Goal: Complete application form

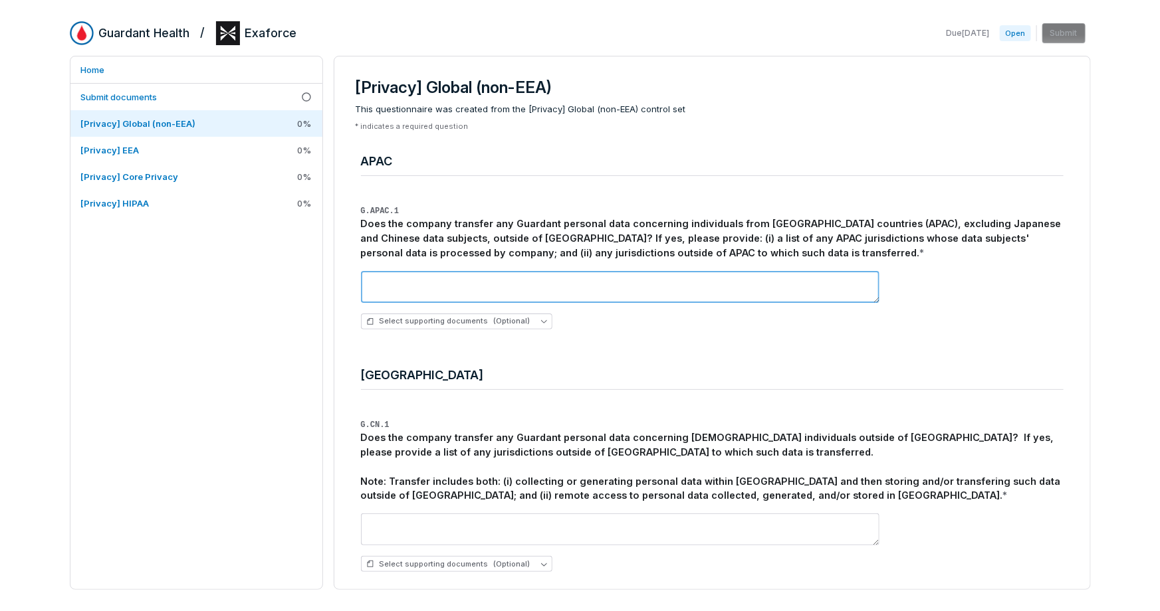
click at [512, 286] on textarea at bounding box center [620, 287] width 518 height 32
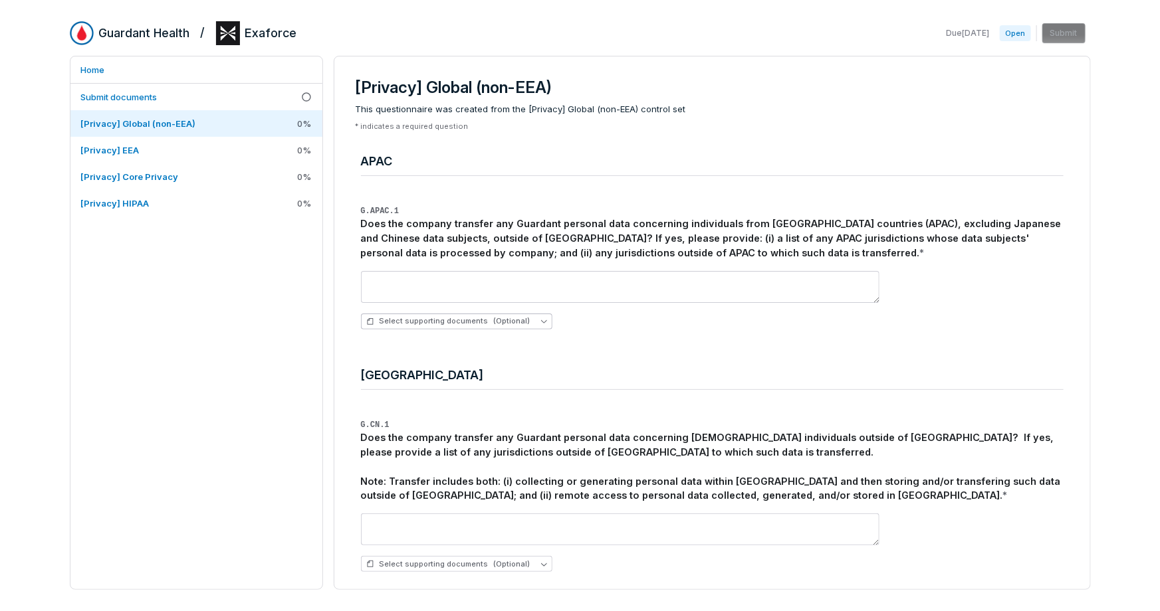
click at [552, 324] on button "Select supporting documents (Optional)" at bounding box center [456, 322] width 191 height 16
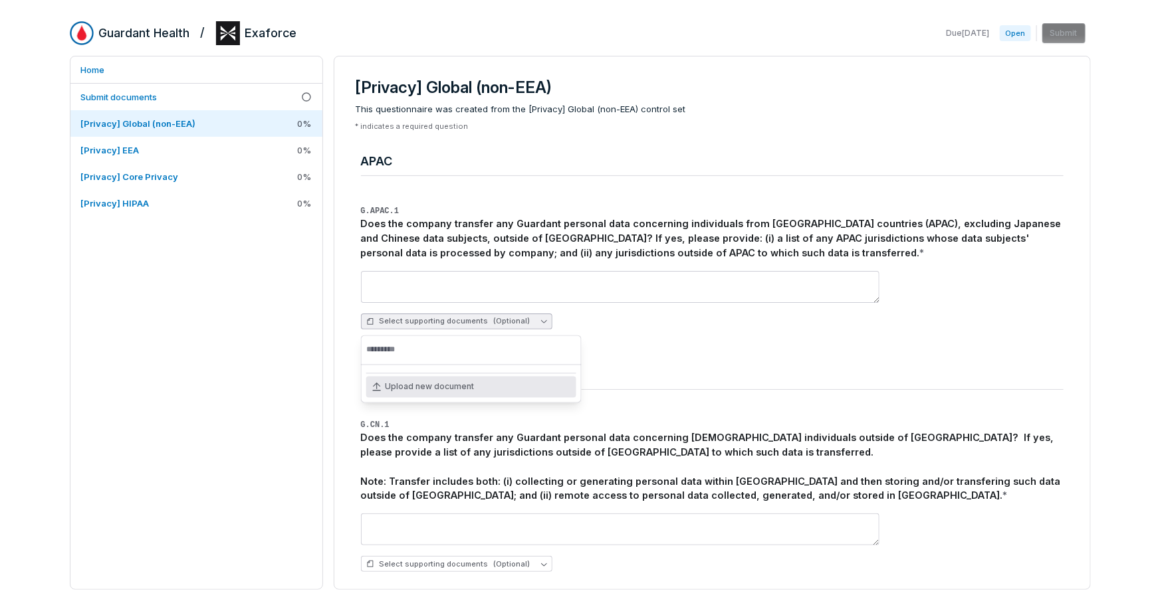
click at [552, 324] on button "Select supporting documents (Optional)" at bounding box center [456, 322] width 191 height 16
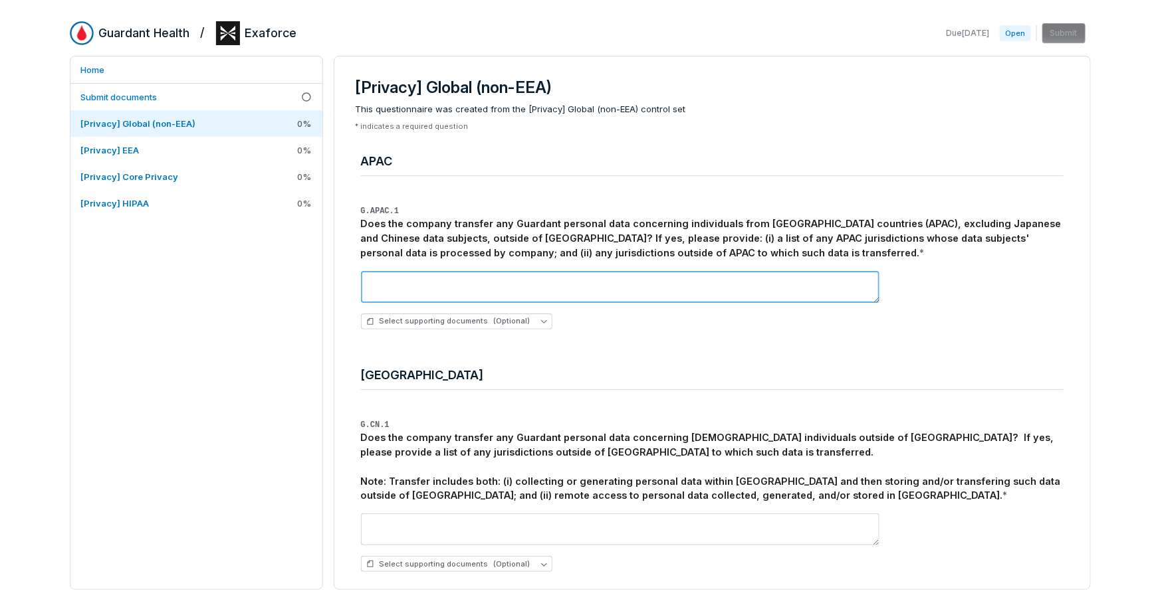
click at [472, 284] on textarea at bounding box center [620, 287] width 518 height 32
click at [509, 284] on textarea "**********" at bounding box center [620, 287] width 518 height 32
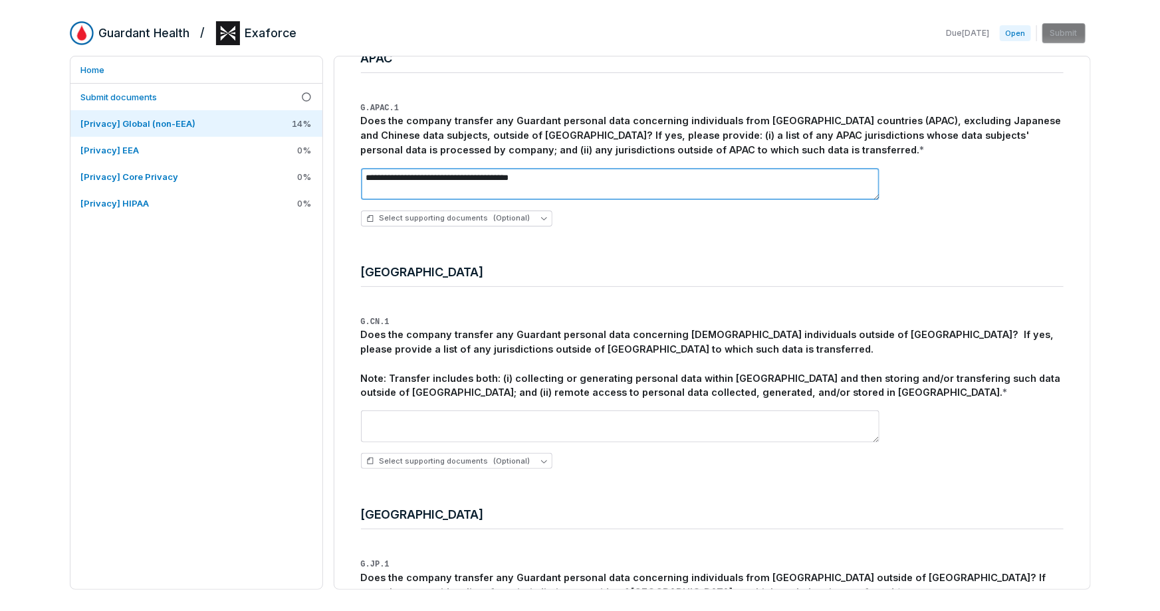
scroll to position [104, 0]
type textarea "**********"
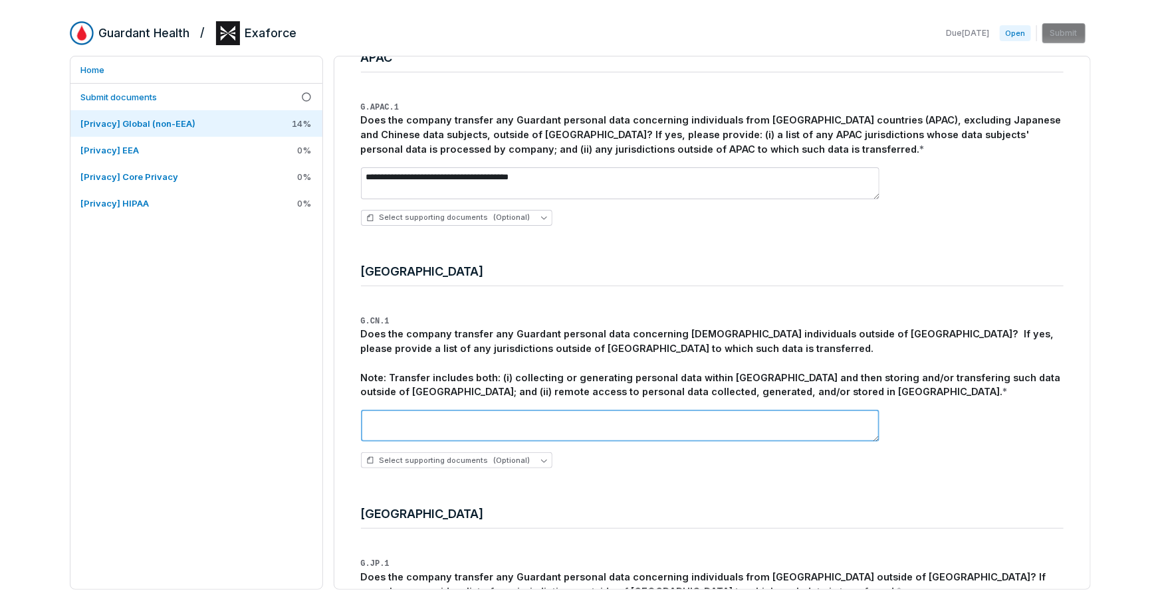
click at [479, 421] on textarea at bounding box center [620, 426] width 518 height 32
paste textarea "**********"
type textarea "**********"
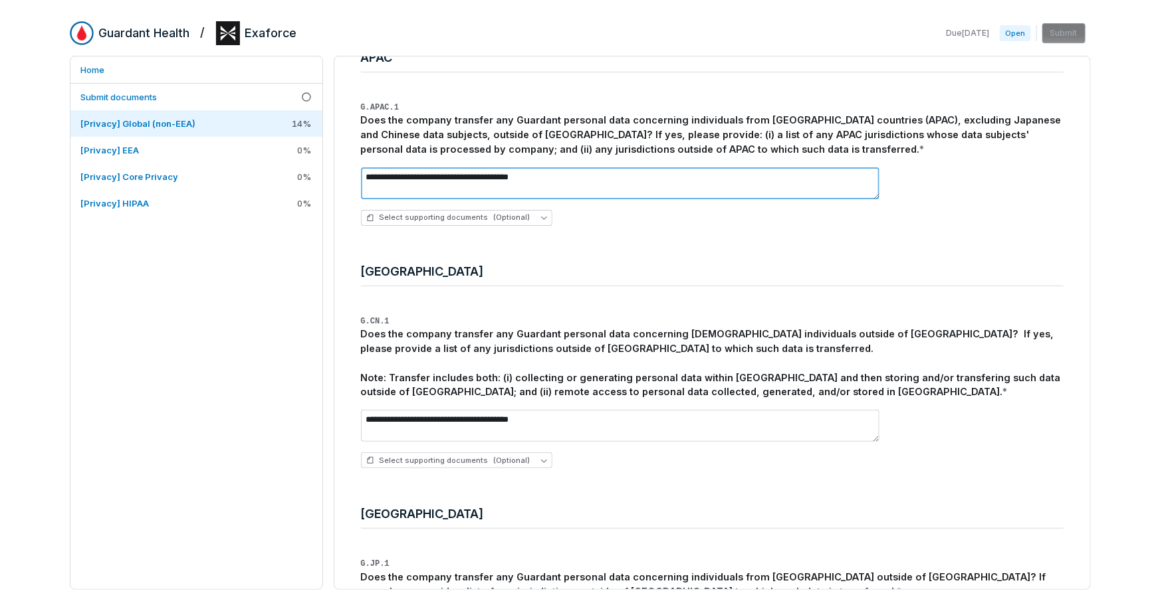
click at [562, 181] on textarea "**********" at bounding box center [620, 183] width 518 height 32
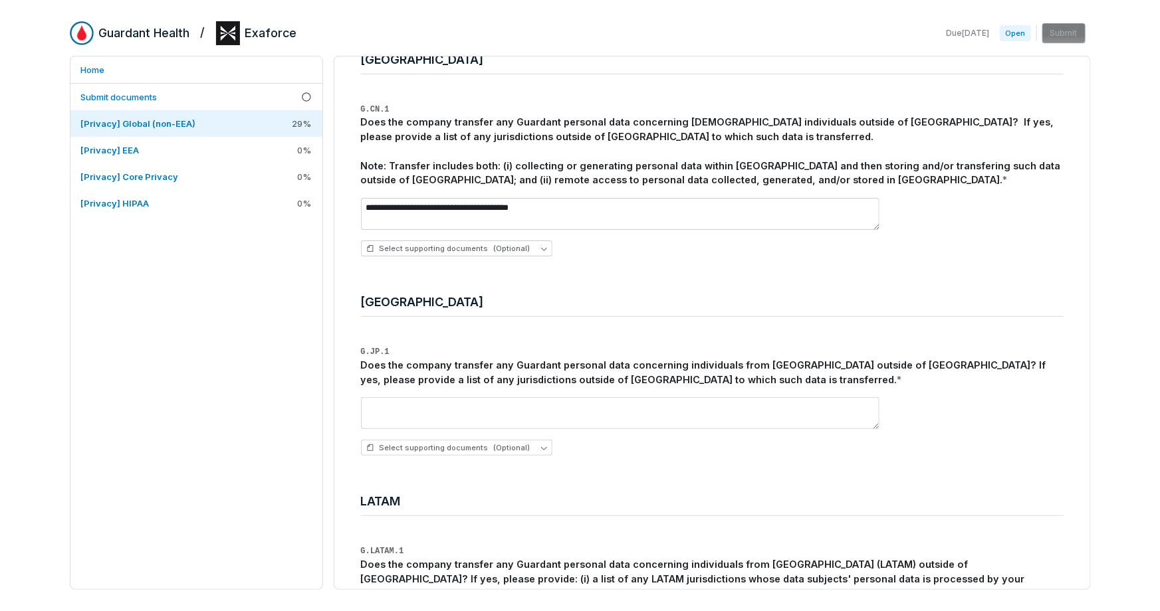
scroll to position [318, 0]
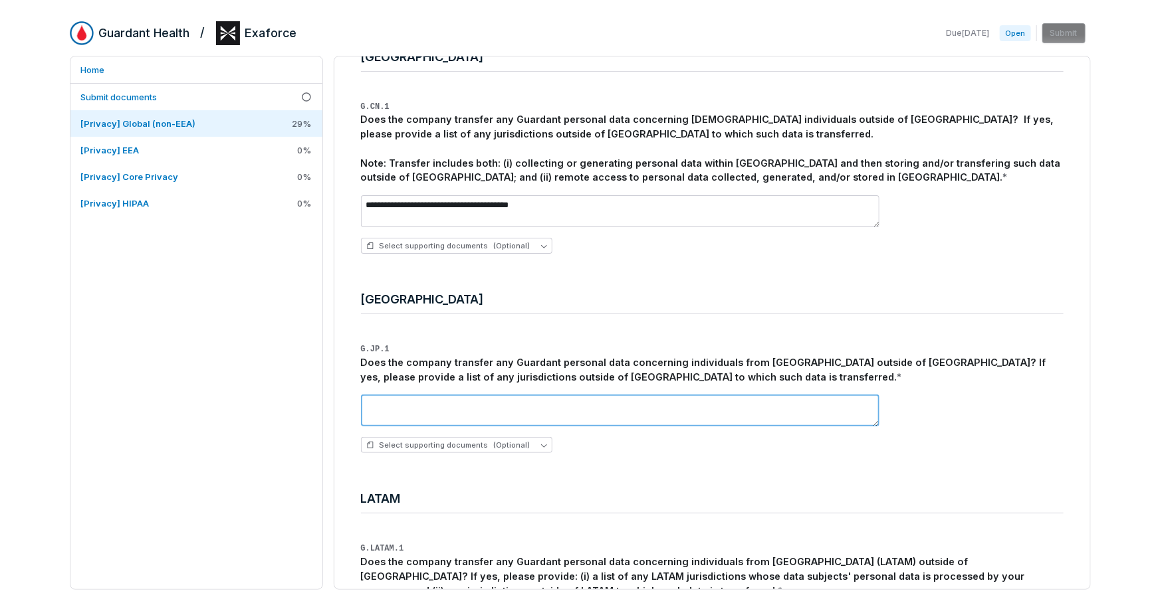
click at [486, 409] on textarea at bounding box center [620, 411] width 518 height 32
paste textarea "**********"
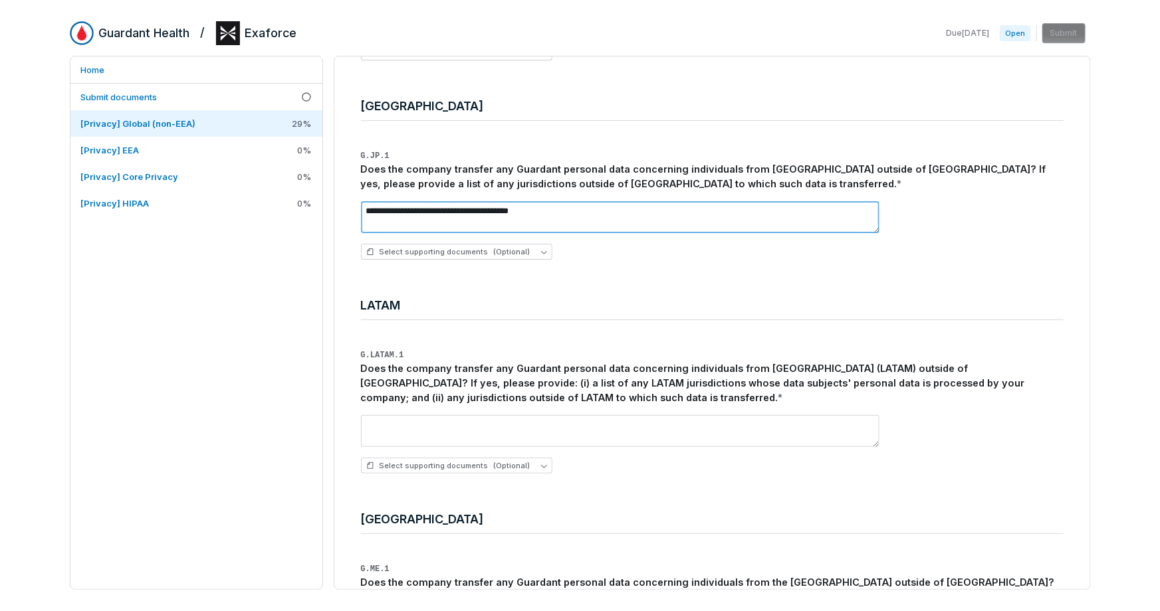
scroll to position [514, 0]
type textarea "**********"
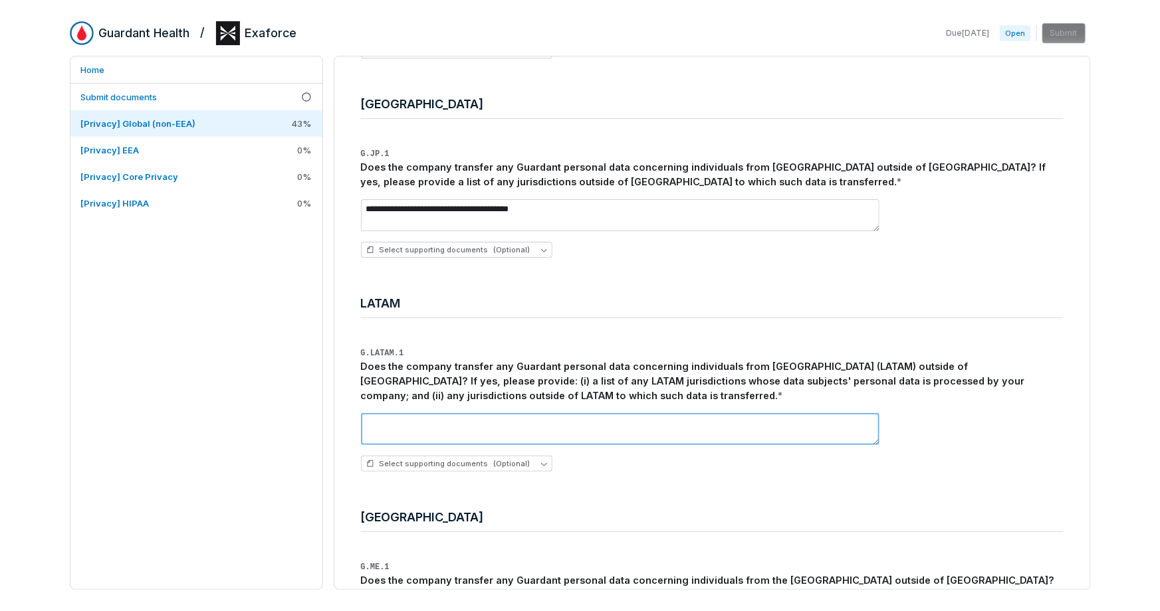
click at [484, 440] on textarea at bounding box center [620, 429] width 518 height 32
paste textarea "**********"
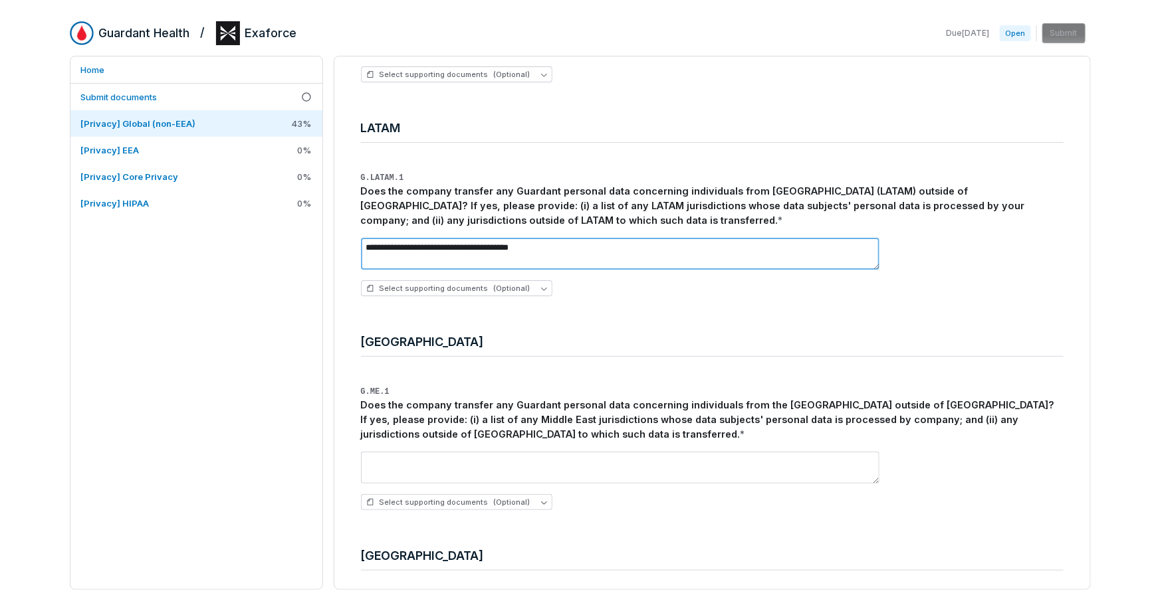
scroll to position [705, 0]
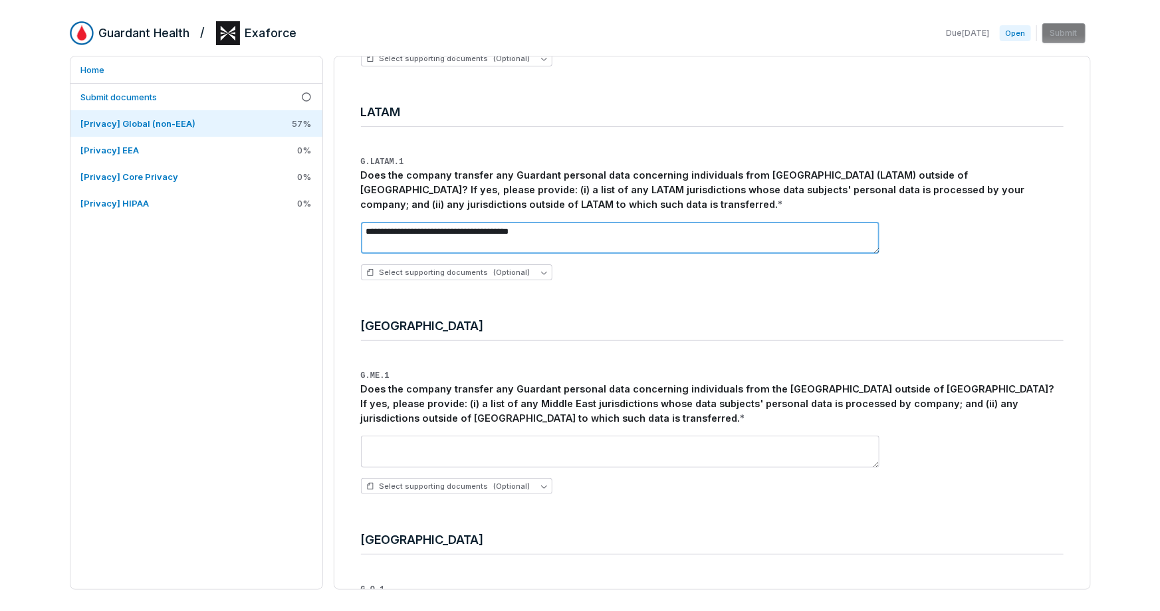
type textarea "**********"
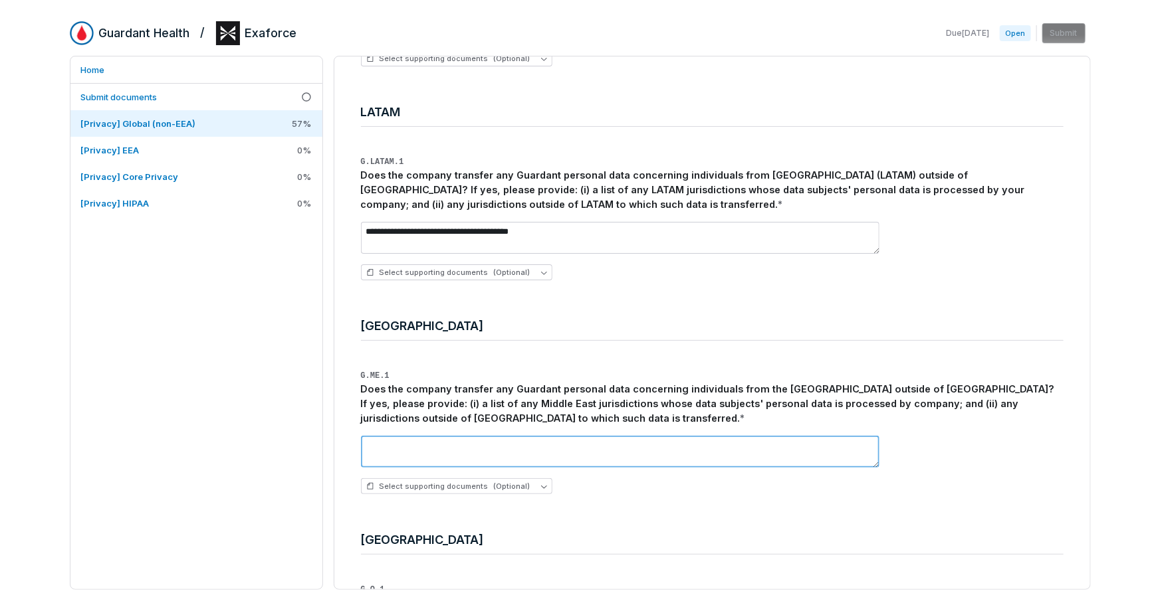
click at [482, 459] on textarea at bounding box center [620, 452] width 518 height 32
paste textarea "**********"
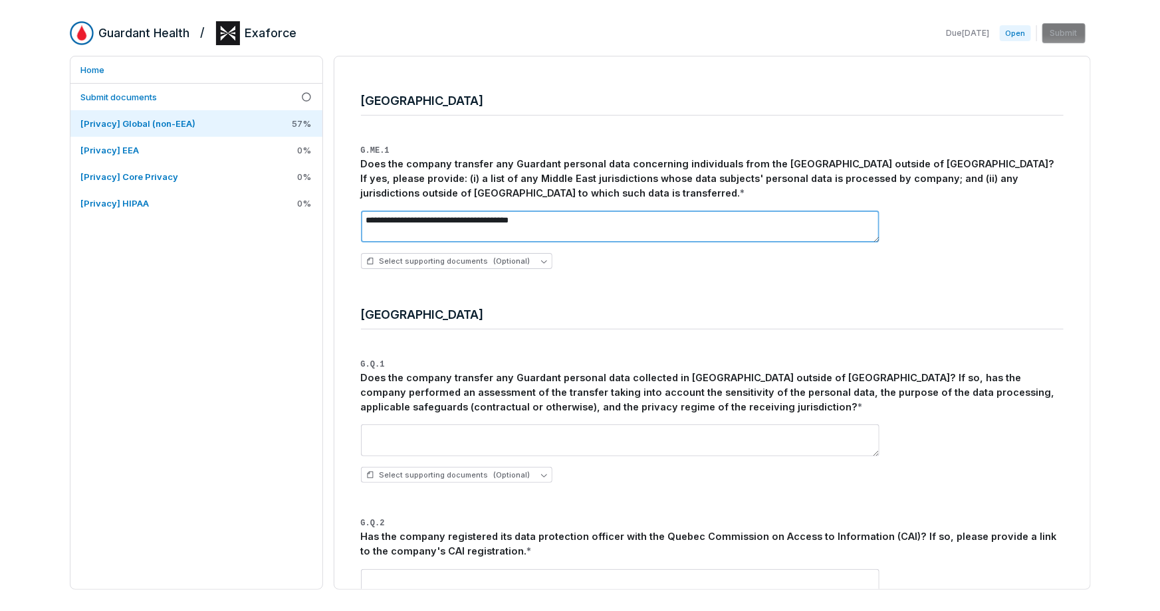
scroll to position [932, 0]
type textarea "**********"
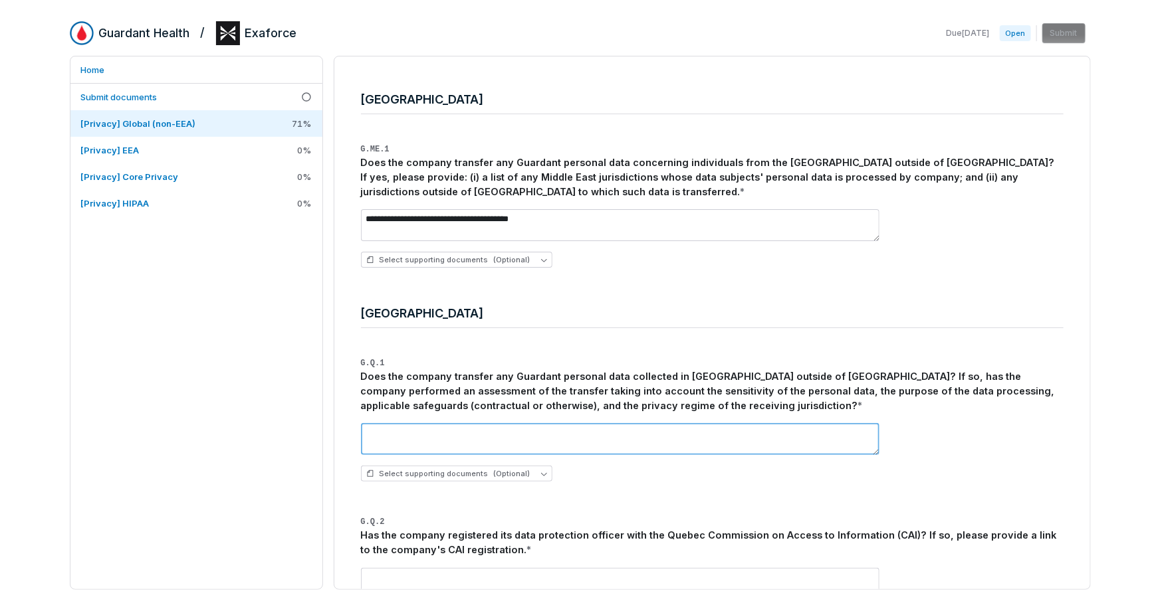
click at [484, 446] on textarea at bounding box center [620, 439] width 518 height 32
paste textarea "**********"
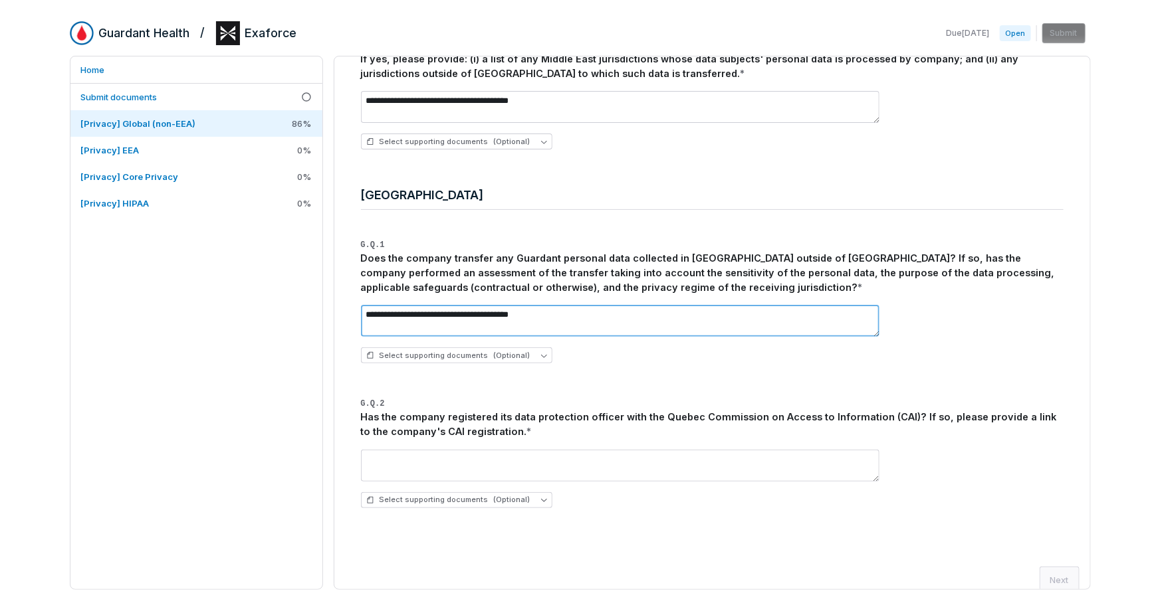
scroll to position [1054, 0]
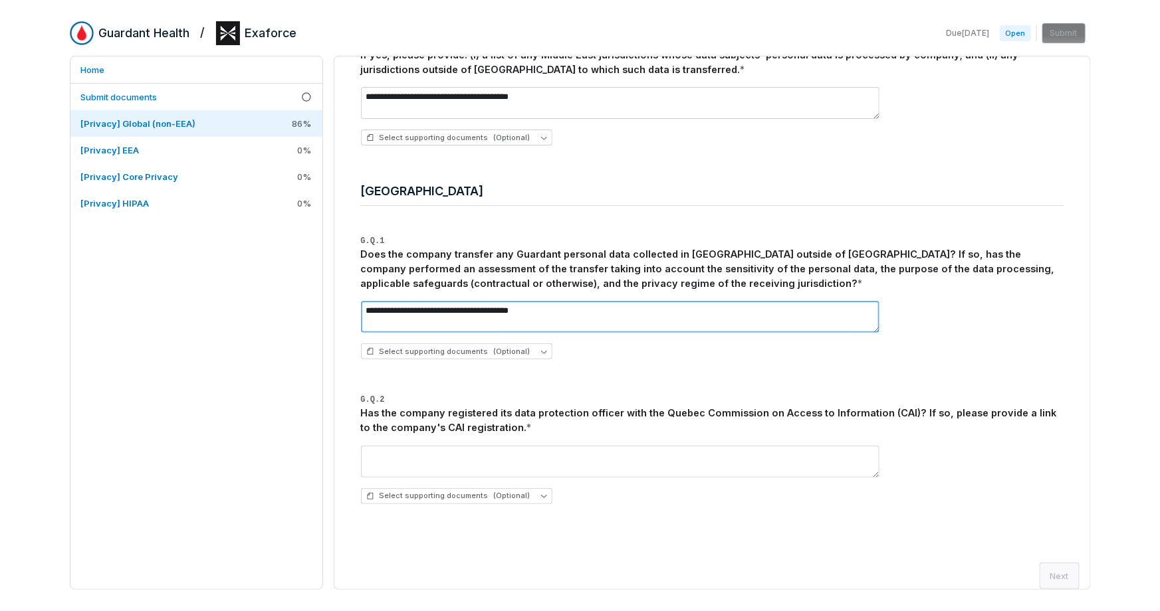
type textarea "**********"
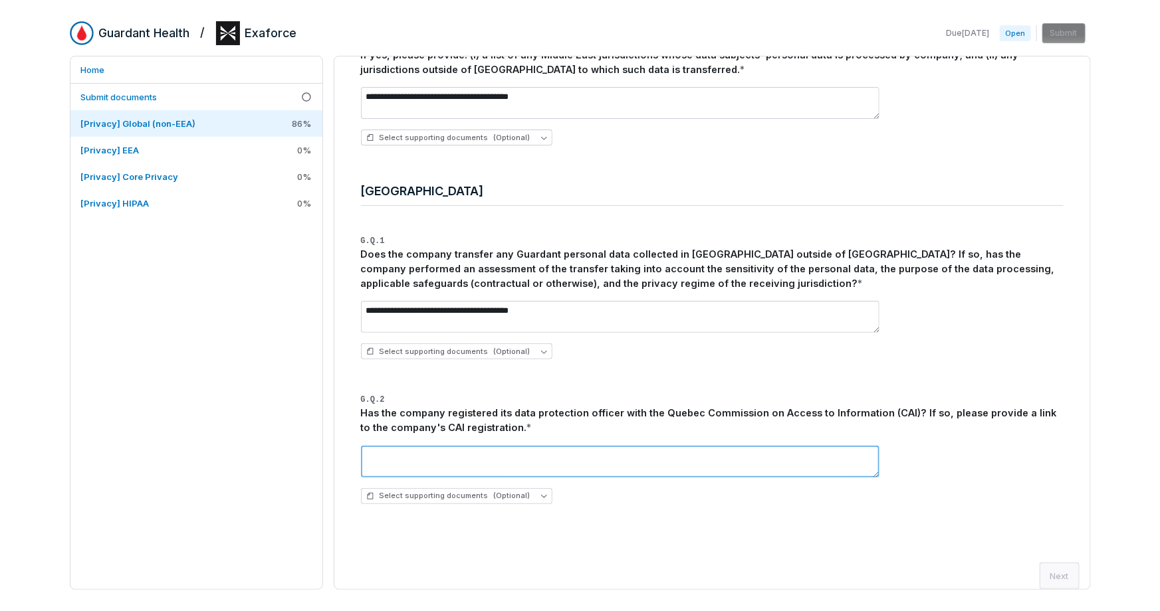
click at [480, 465] on textarea at bounding box center [620, 462] width 518 height 32
type textarea "**********"
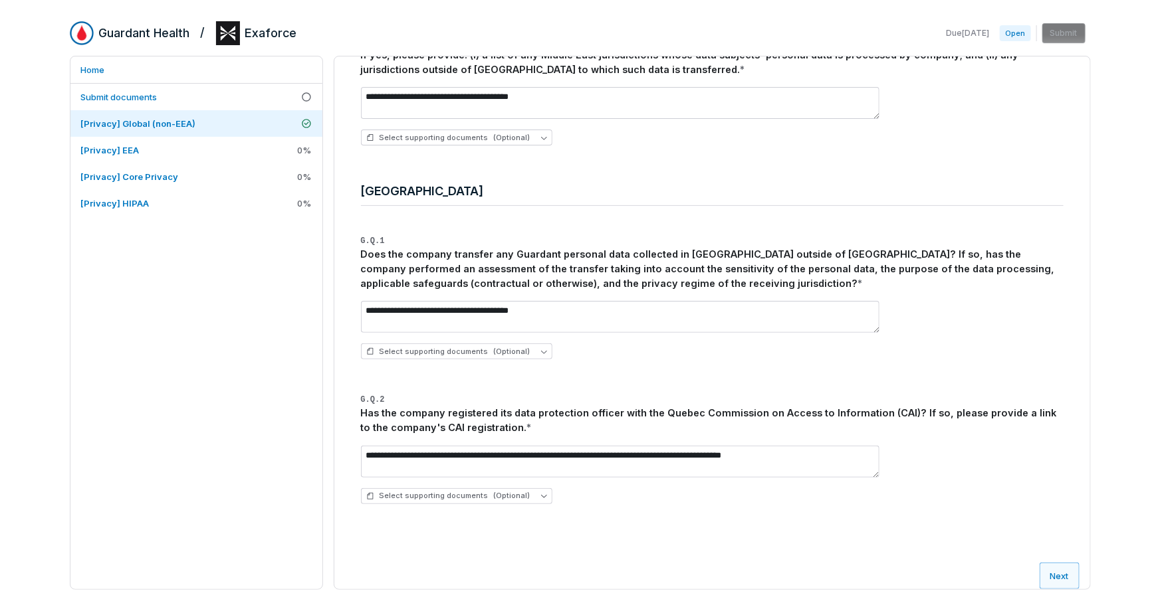
click at [1064, 574] on button "Next" at bounding box center [1059, 576] width 40 height 27
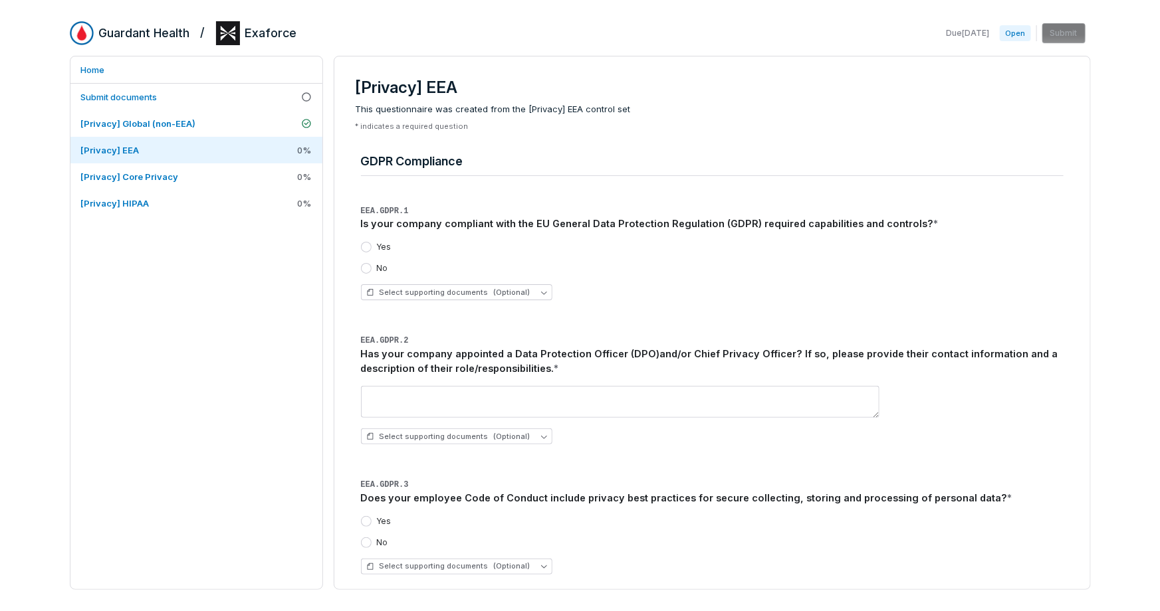
click at [370, 245] on button "Yes" at bounding box center [366, 247] width 11 height 11
click at [552, 296] on button "Select supporting documents (Optional)" at bounding box center [456, 292] width 191 height 16
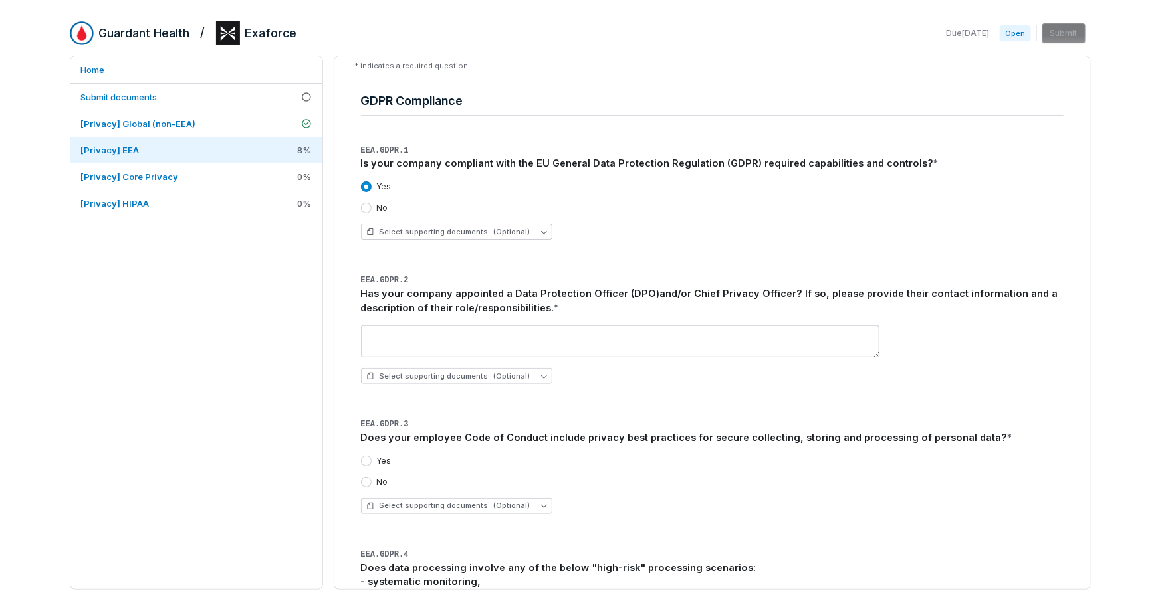
scroll to position [68, 0]
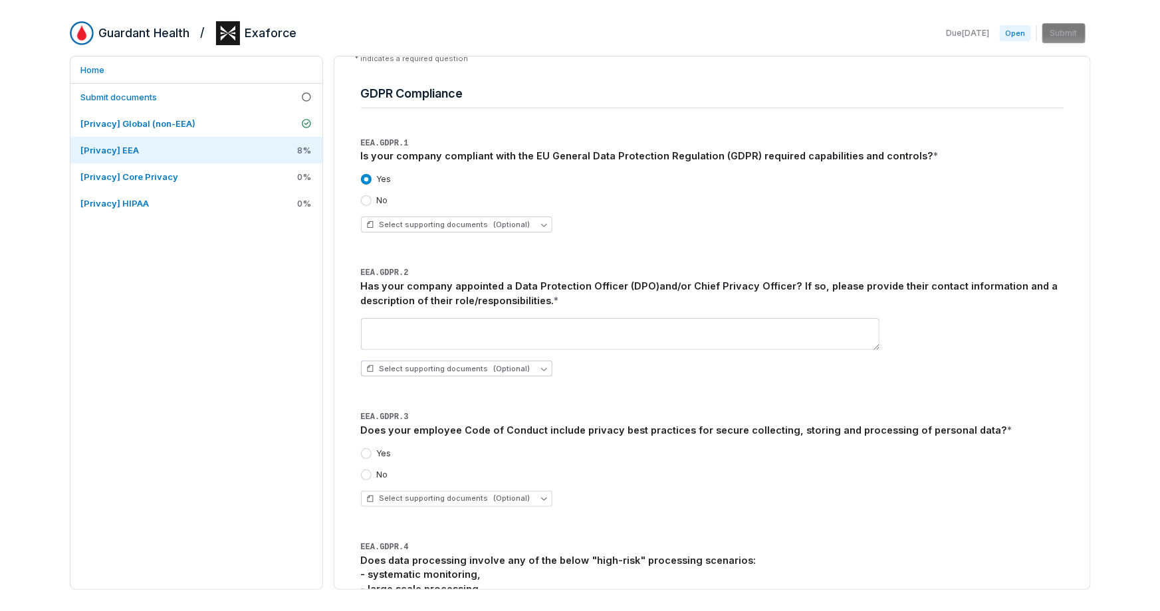
click at [547, 370] on icon "button" at bounding box center [544, 369] width 6 height 6
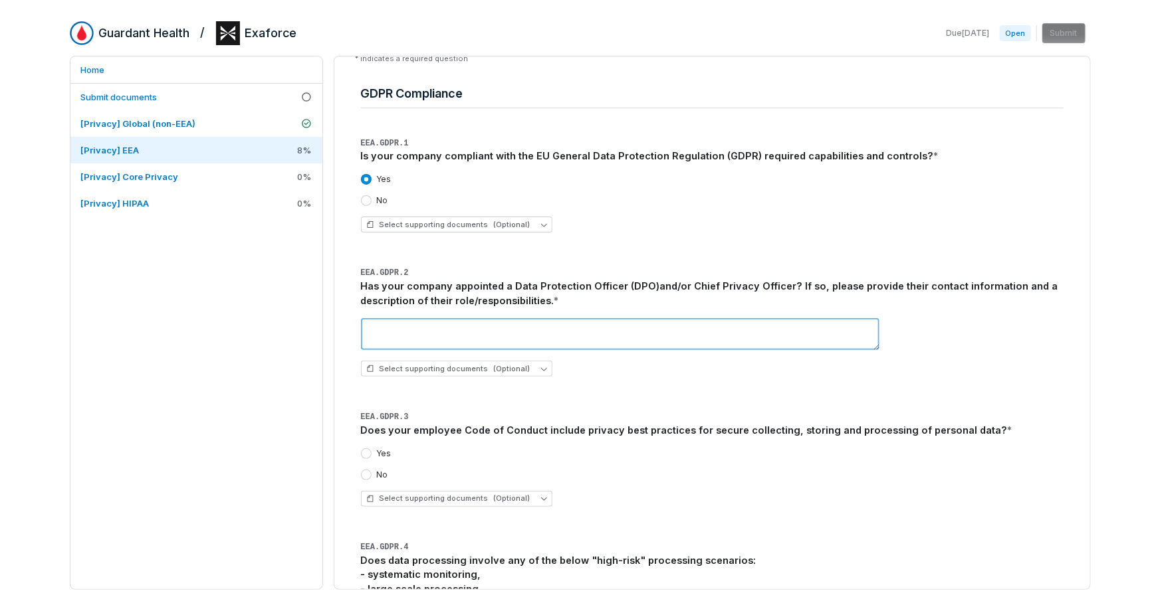
click at [459, 340] on textarea at bounding box center [620, 334] width 518 height 32
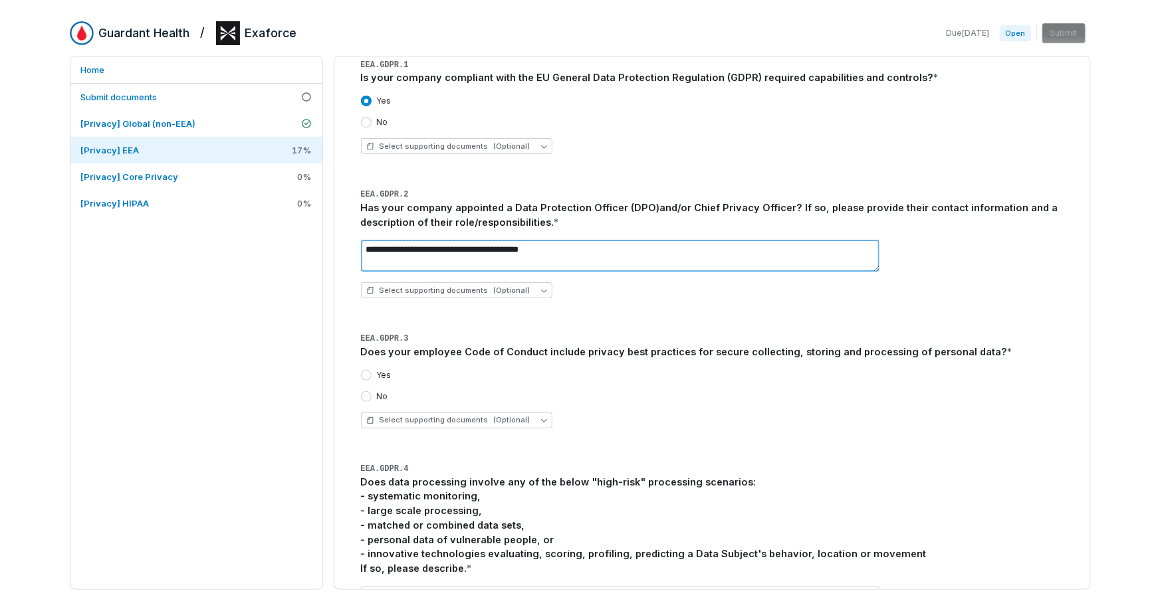
scroll to position [154, 0]
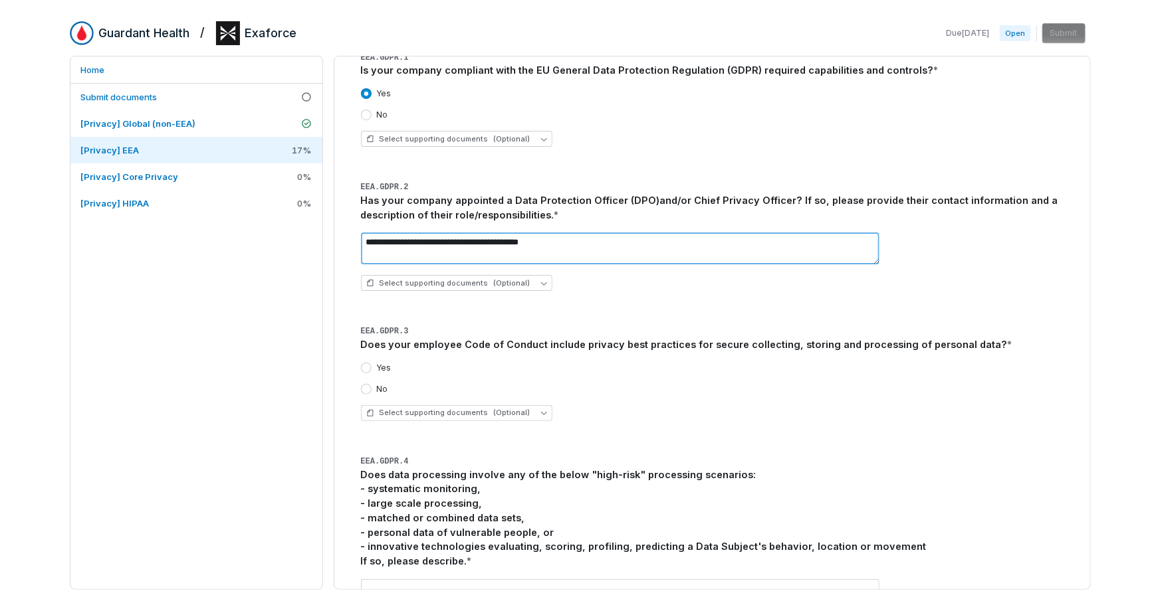
type textarea "**********"
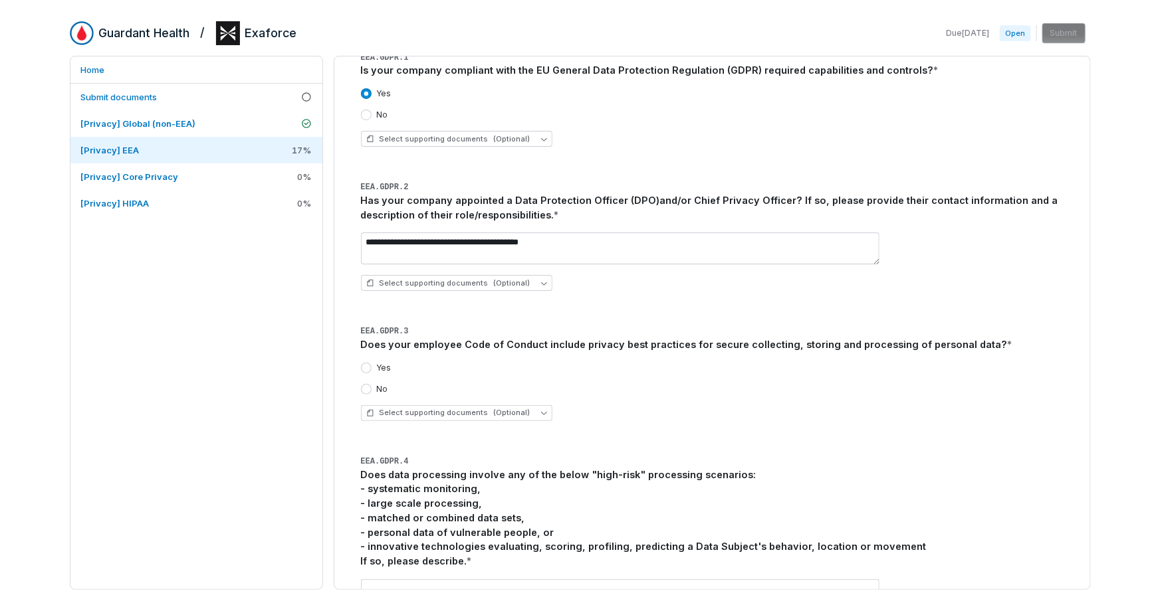
click at [371, 366] on div "Yes" at bounding box center [376, 368] width 31 height 11
click at [369, 366] on button "Yes" at bounding box center [366, 368] width 11 height 11
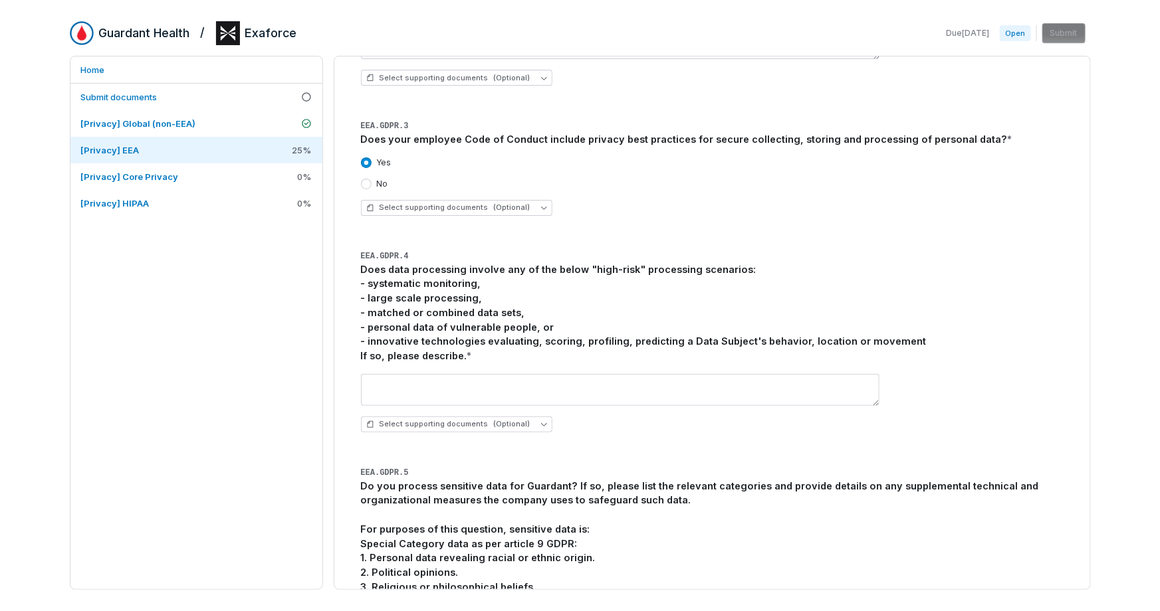
scroll to position [360, 0]
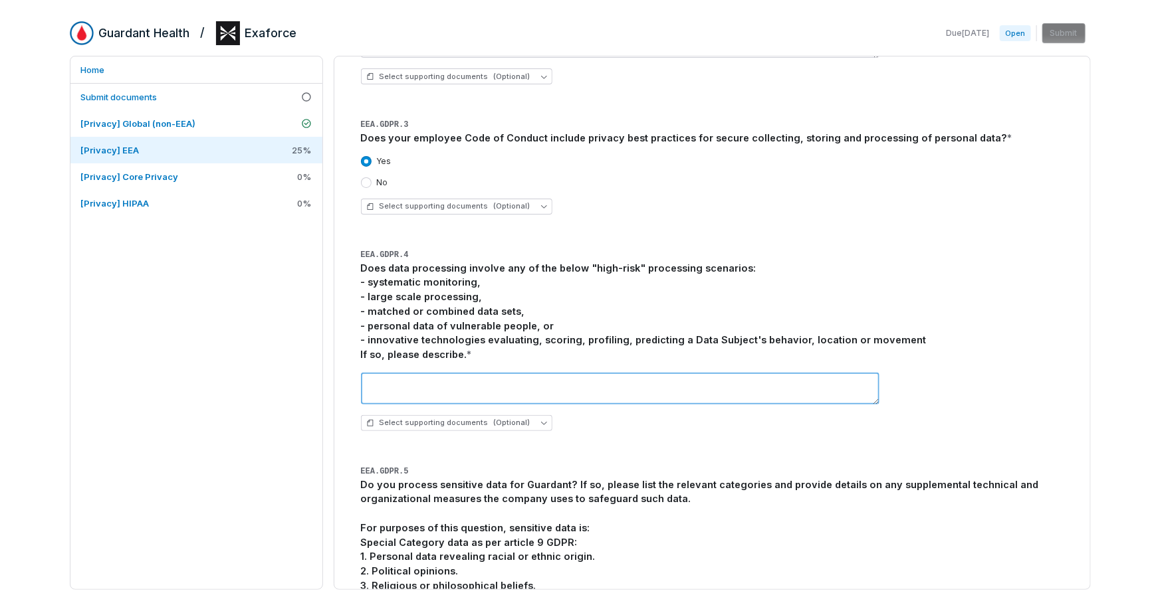
click at [502, 389] on textarea at bounding box center [620, 389] width 518 height 32
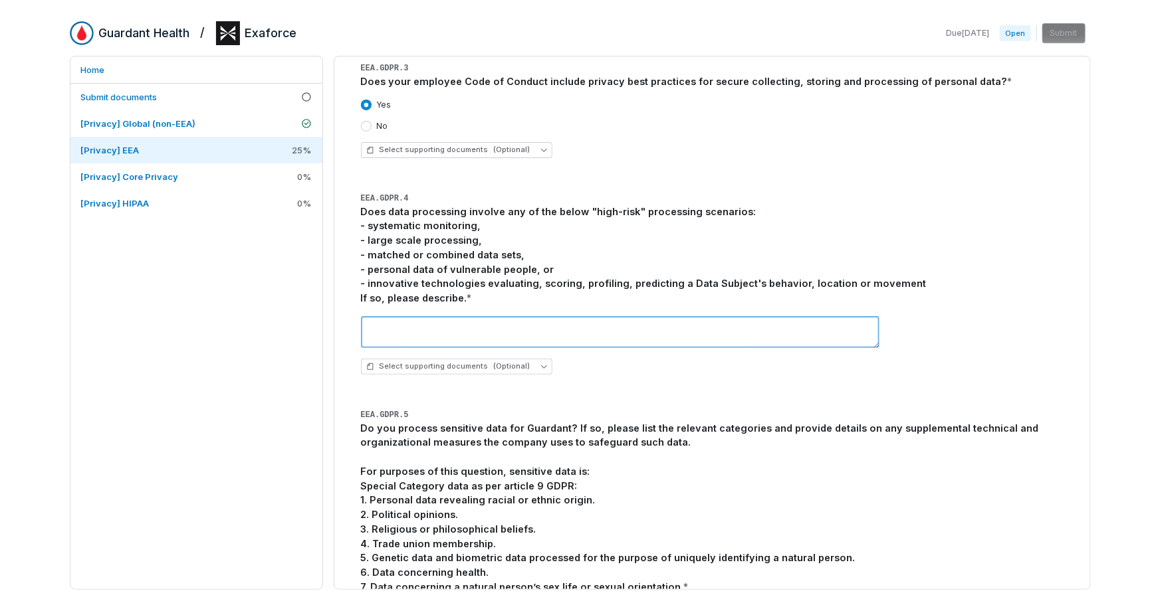
scroll to position [417, 0]
click at [458, 338] on textarea at bounding box center [620, 332] width 518 height 32
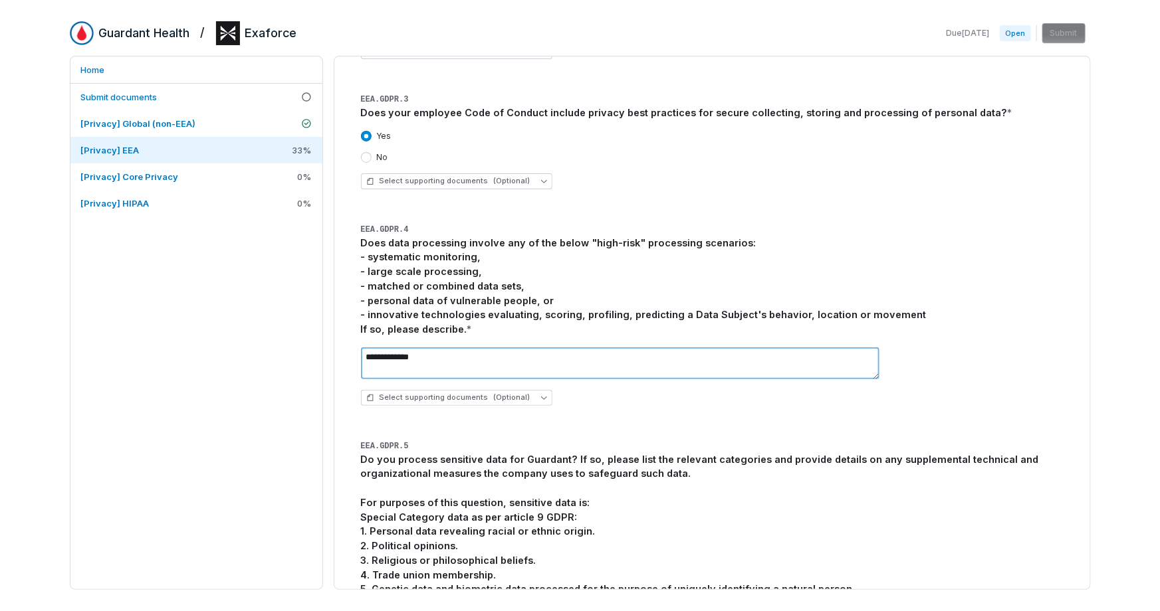
scroll to position [385, 0]
click at [621, 357] on textarea "**********" at bounding box center [620, 364] width 518 height 32
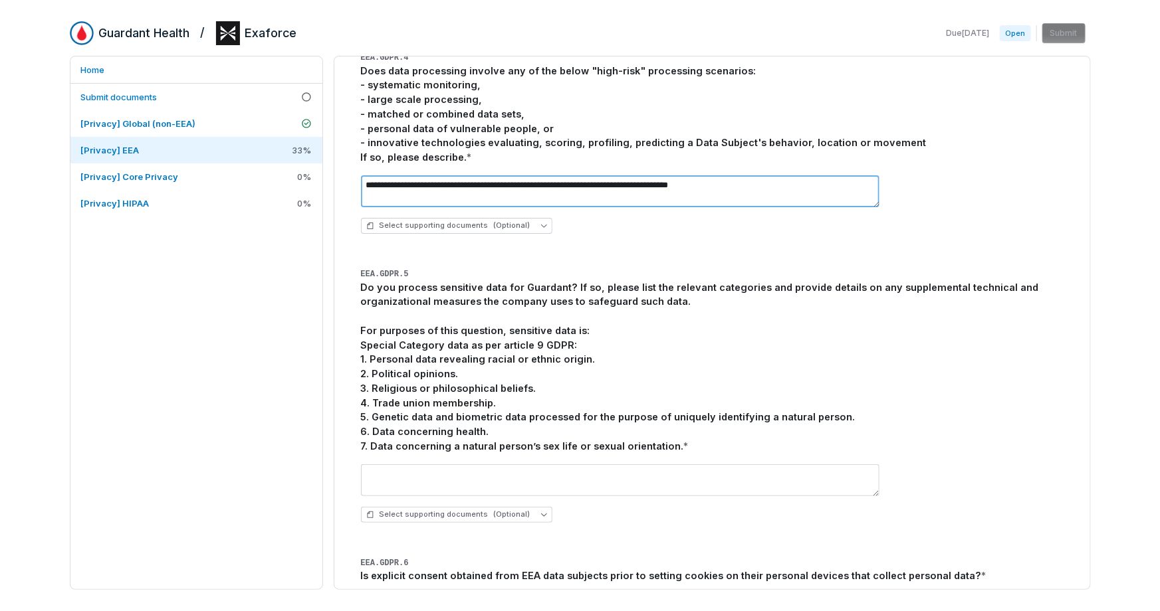
scroll to position [562, 0]
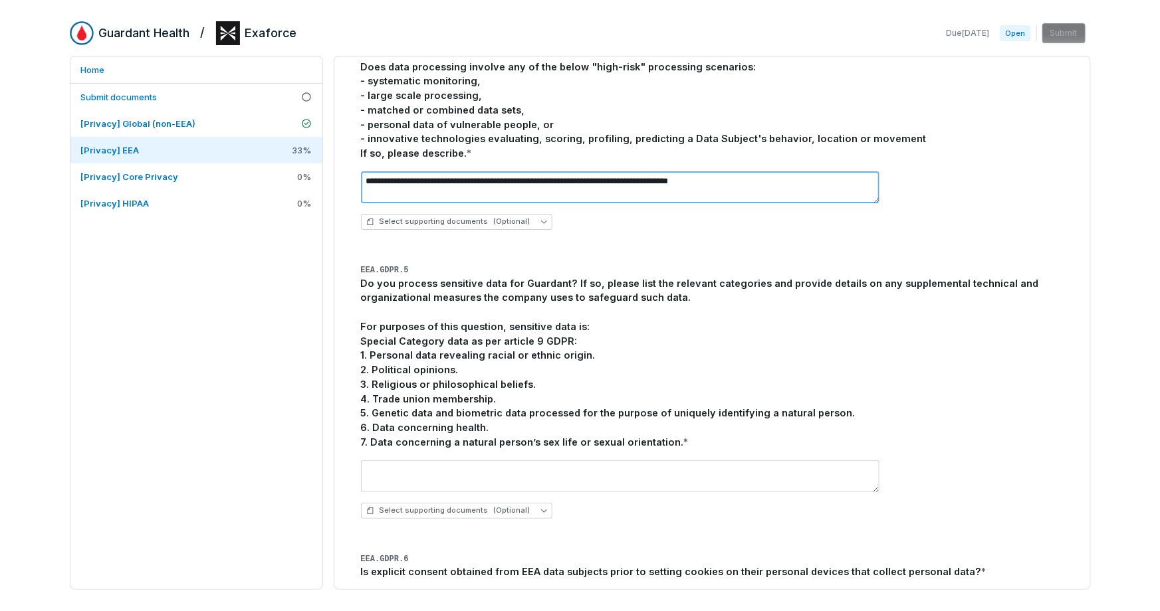
type textarea "**********"
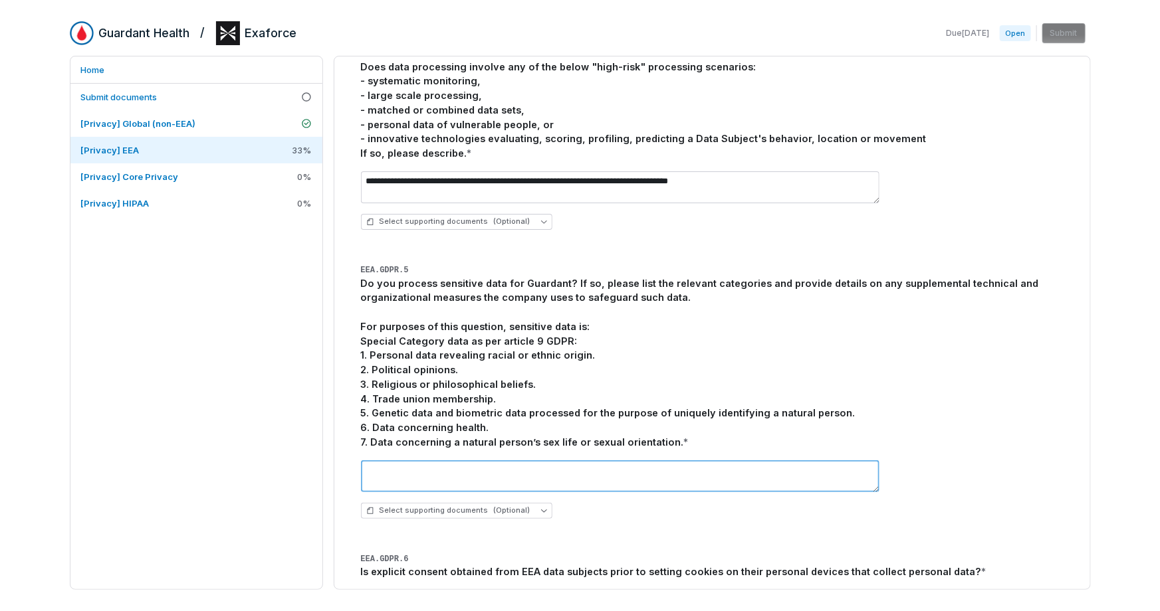
click at [441, 472] on textarea at bounding box center [620, 477] width 518 height 32
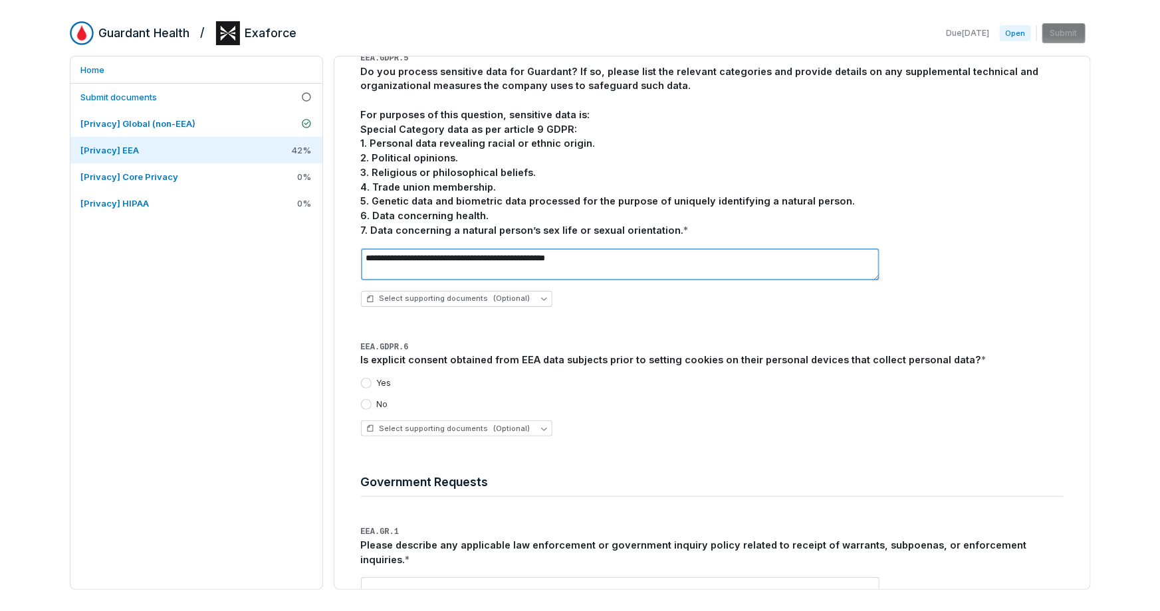
scroll to position [771, 0]
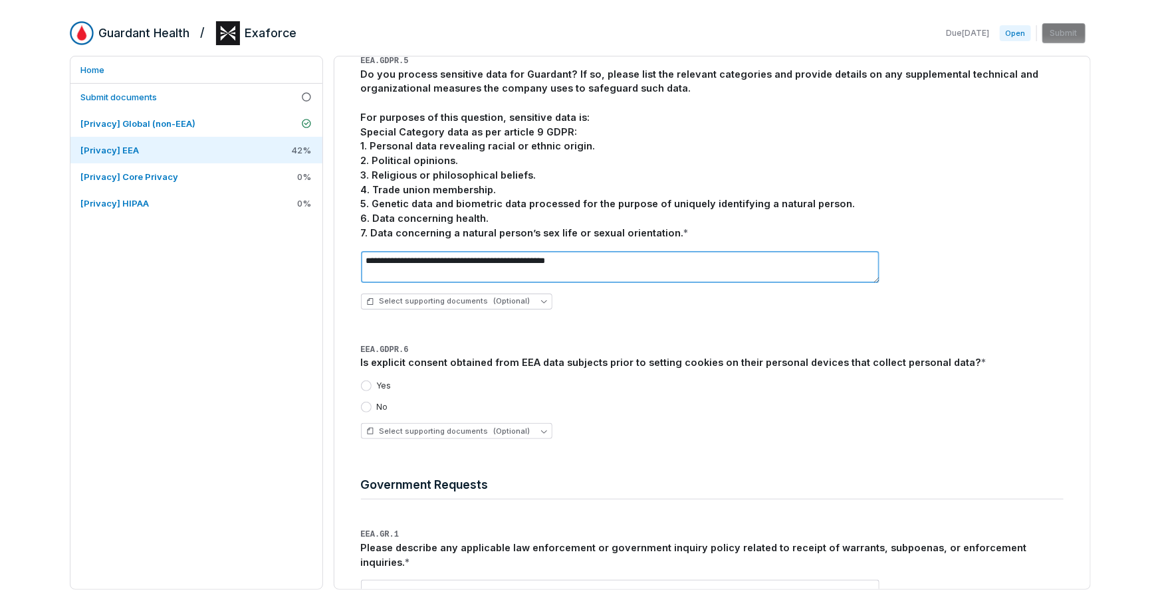
click at [427, 259] on textarea "**********" at bounding box center [620, 267] width 518 height 32
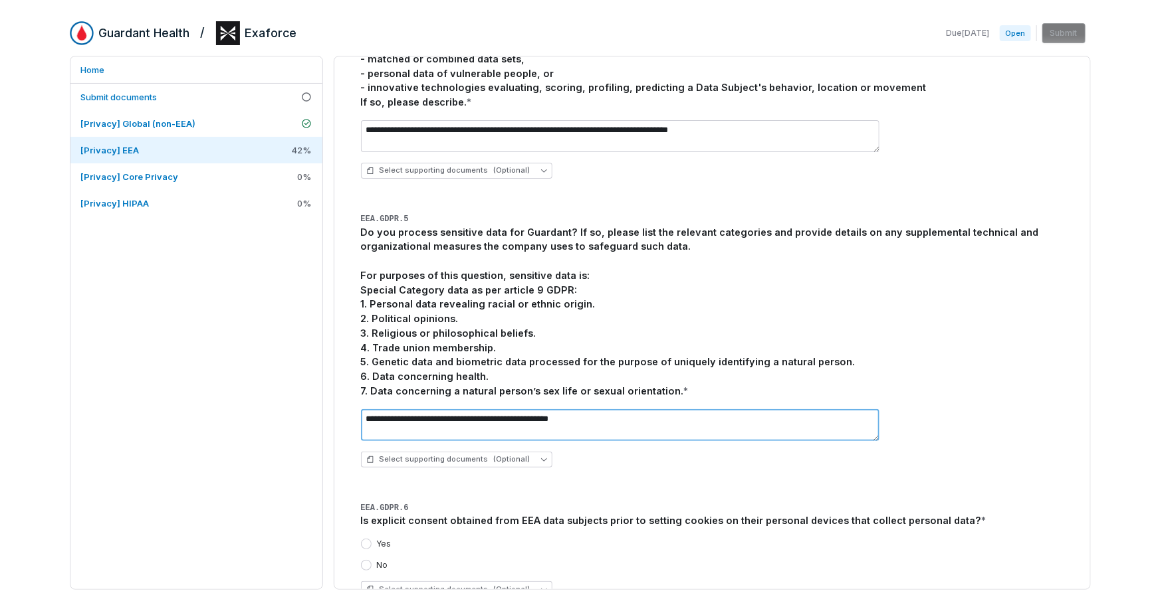
scroll to position [611, 0]
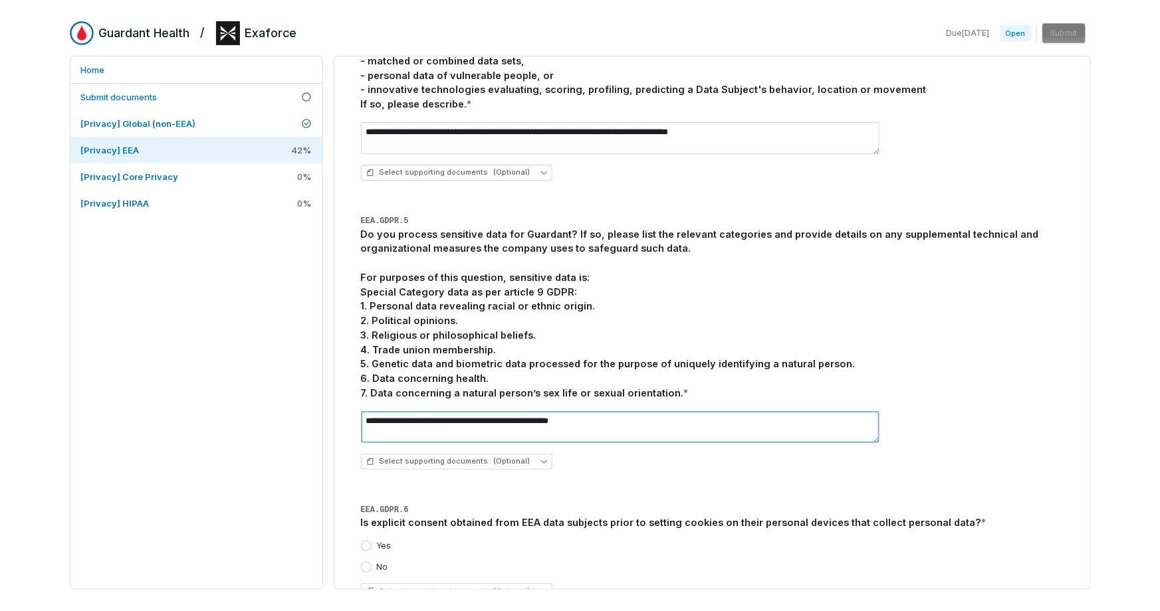
type textarea "**********"
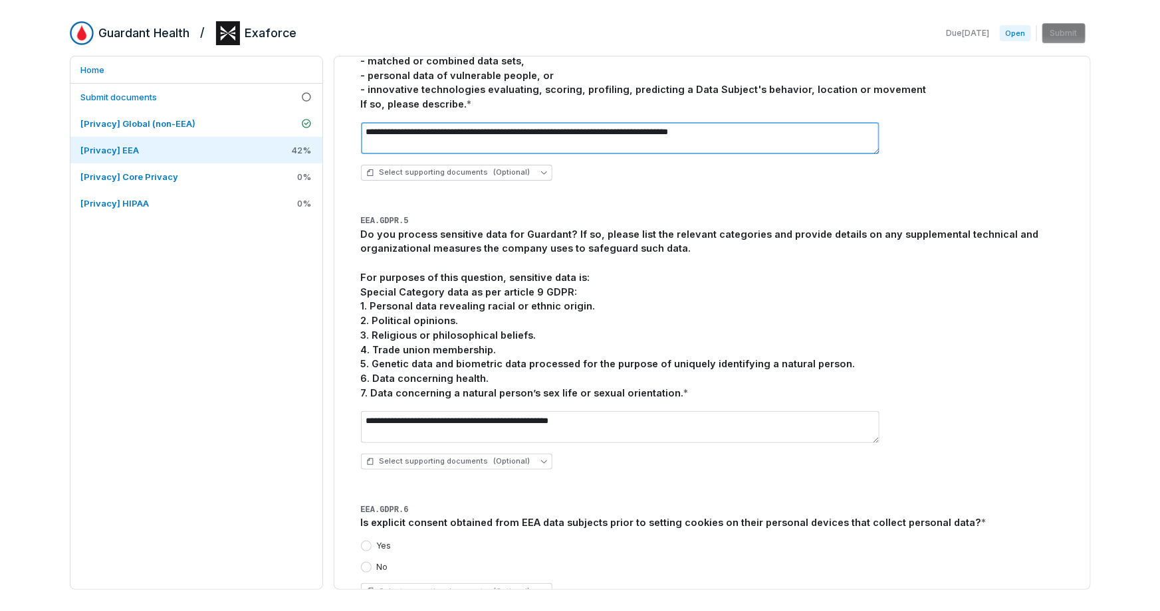
click at [407, 132] on textarea "**********" at bounding box center [620, 138] width 518 height 32
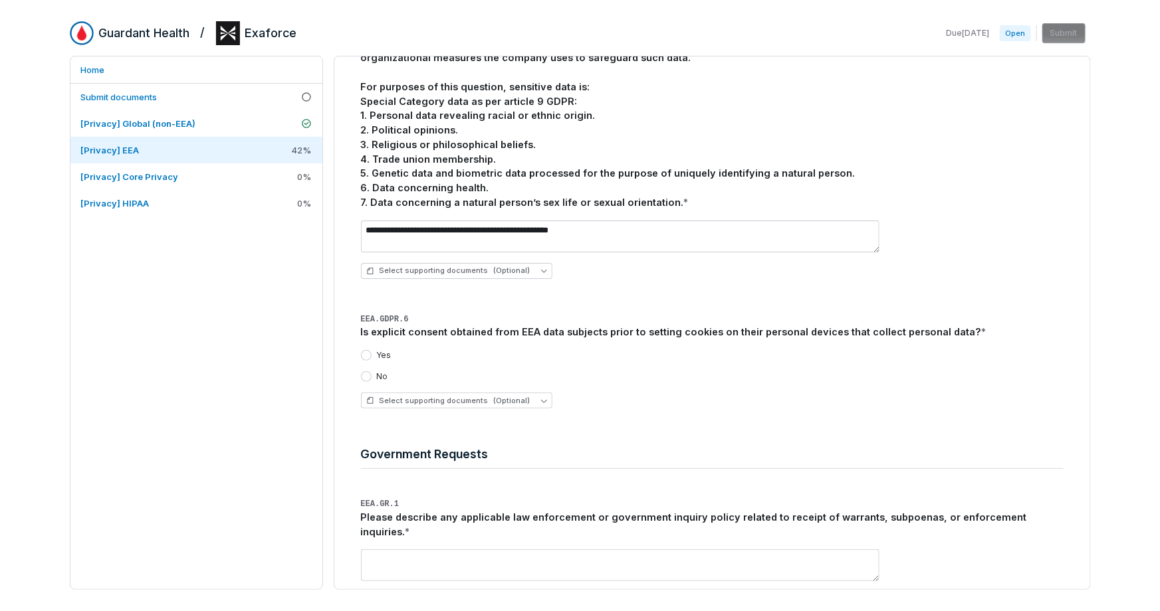
scroll to position [802, 0]
type textarea "**********"
click at [368, 354] on button "Yes" at bounding box center [366, 355] width 11 height 11
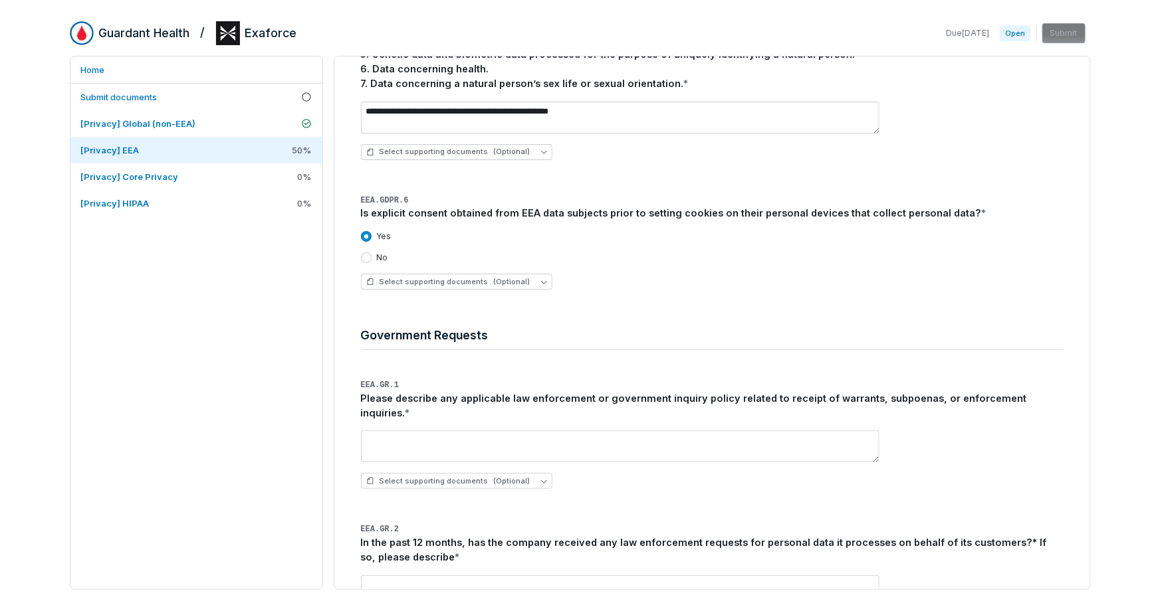
scroll to position [944, 0]
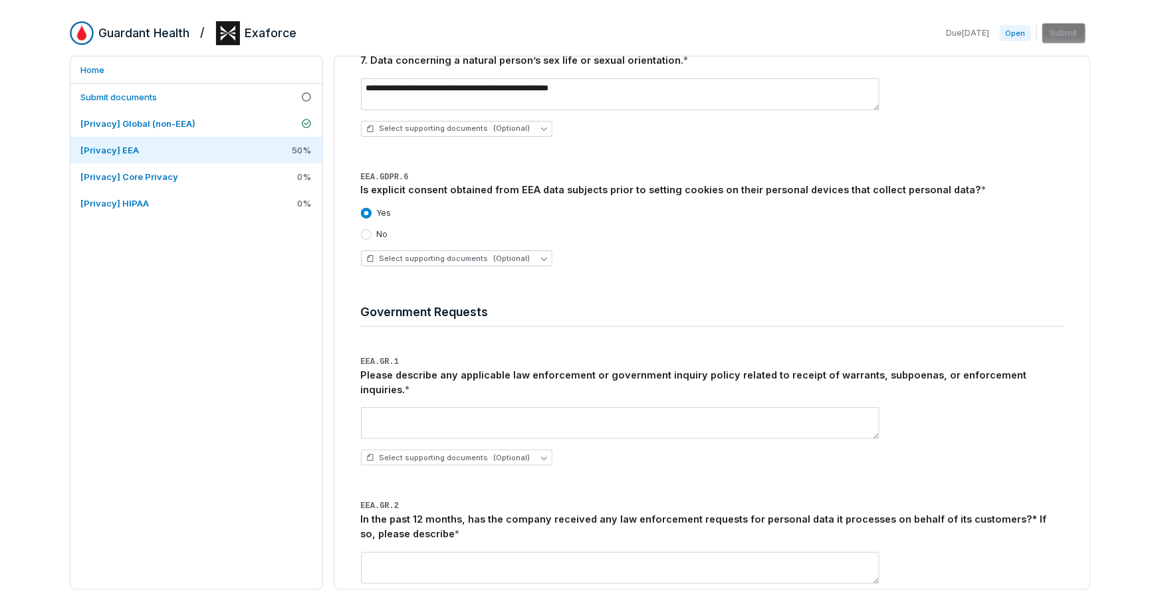
type button "cbqopt_1f501614cc2e4ad6a37cc93dd5a8997d"
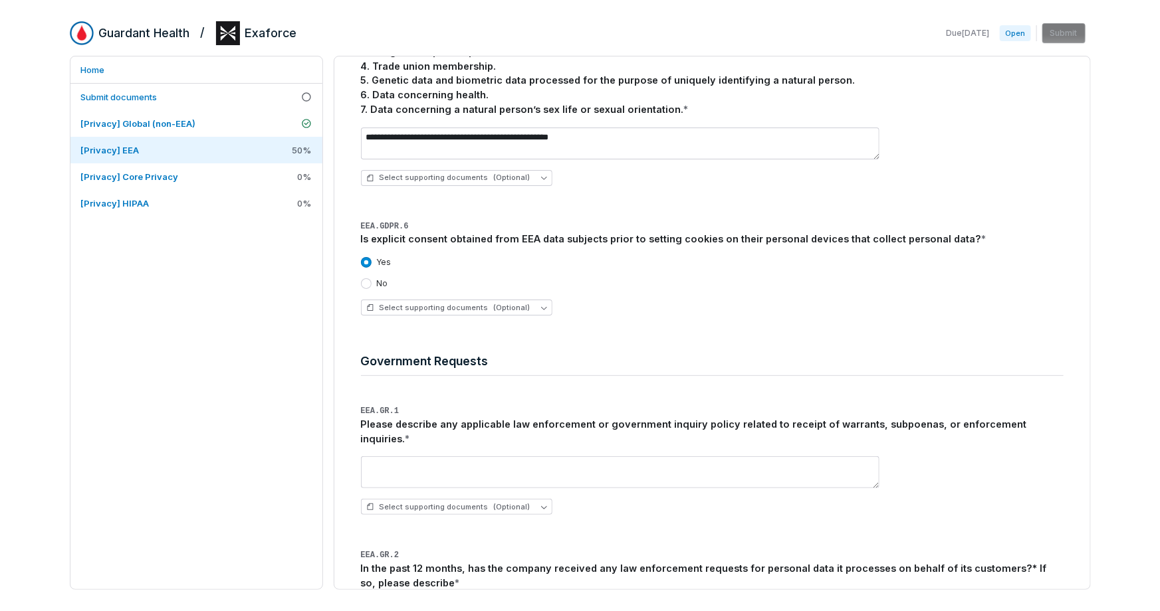
scroll to position [898, 0]
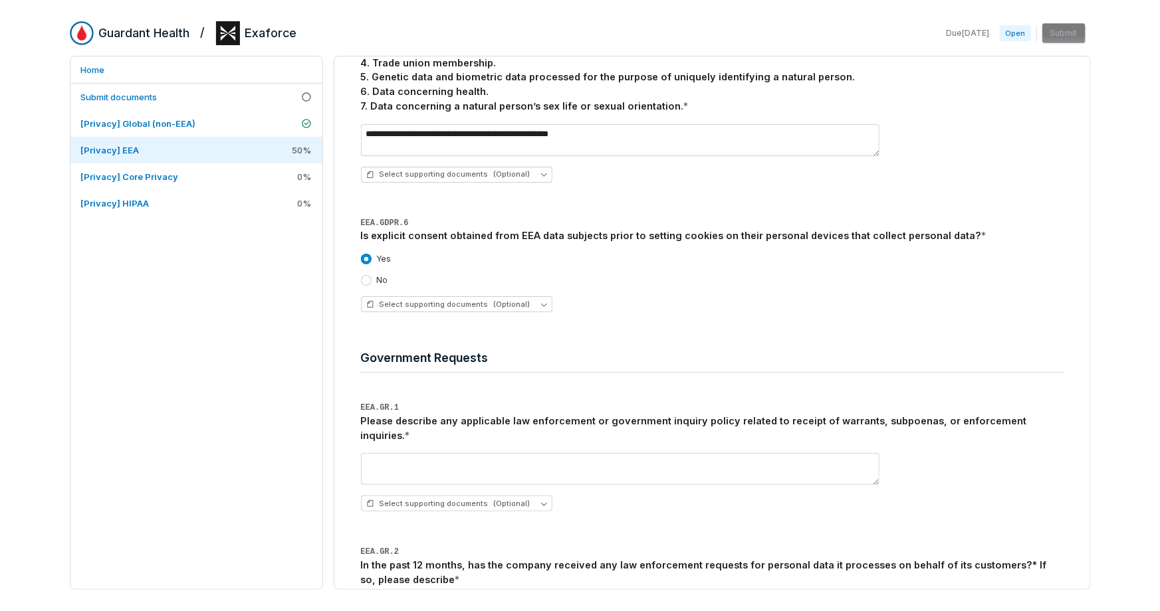
click at [576, 418] on div "Please describe any applicable law enforcement or government inquiry policy rel…" at bounding box center [712, 428] width 702 height 29
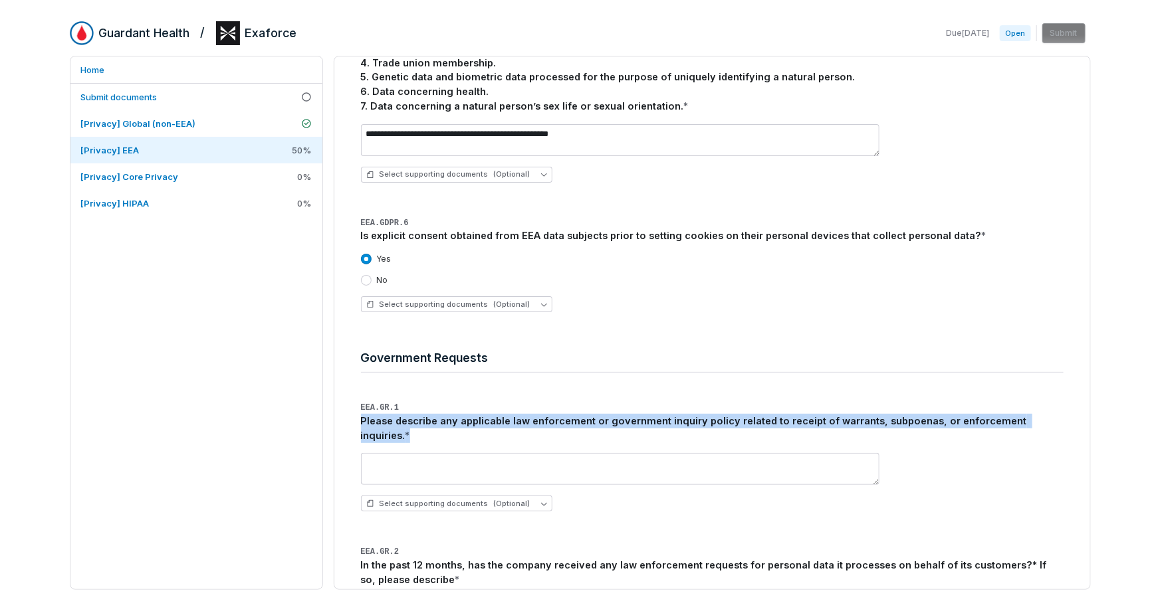
click at [576, 418] on div "Please describe any applicable law enforcement or government inquiry policy rel…" at bounding box center [712, 428] width 702 height 29
copy div "Please describe any applicable law enforcement or government inquiry policy rel…"
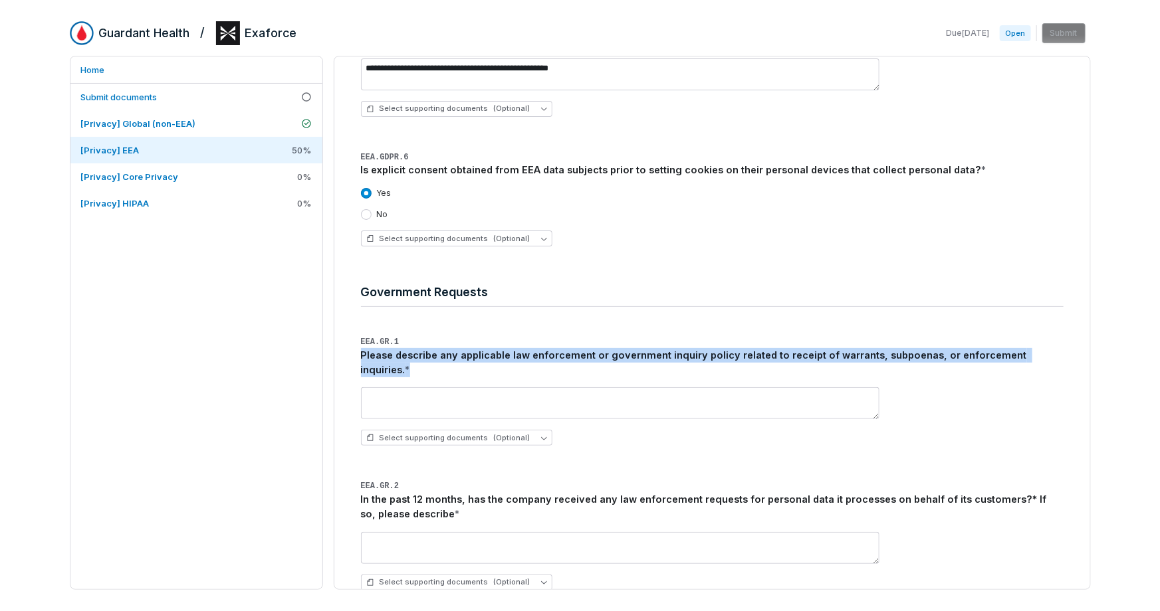
scroll to position [964, 0]
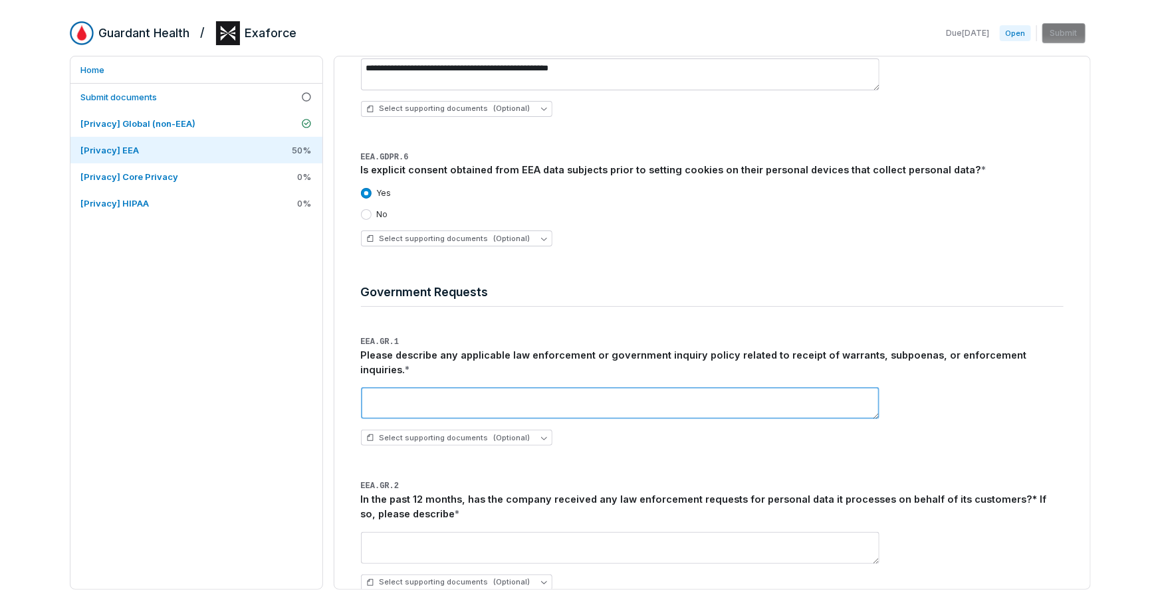
click at [480, 387] on textarea at bounding box center [620, 403] width 518 height 32
type textarea "*"
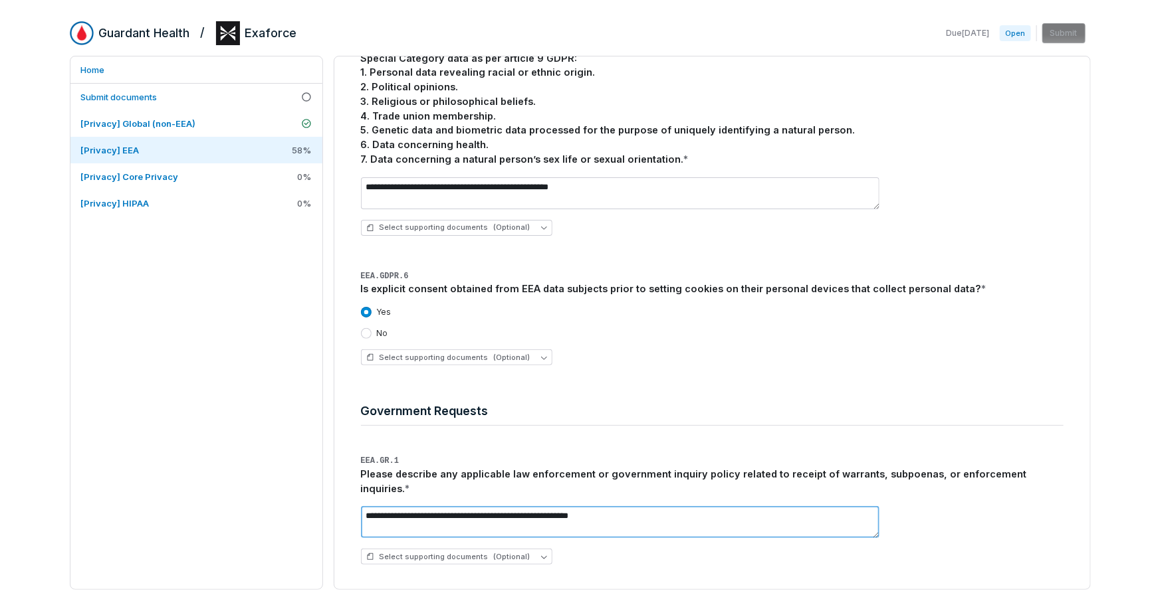
scroll to position [982, 0]
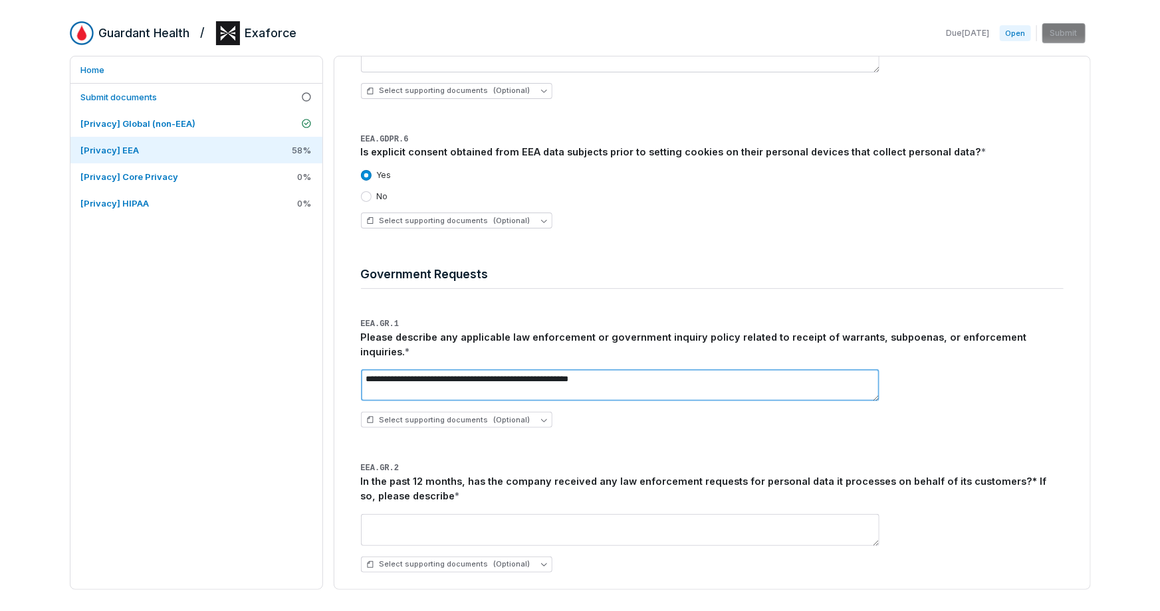
drag, startPoint x: 447, startPoint y: 365, endPoint x: 784, endPoint y: 367, distance: 336.3
click at [784, 370] on textarea "**********" at bounding box center [620, 386] width 518 height 32
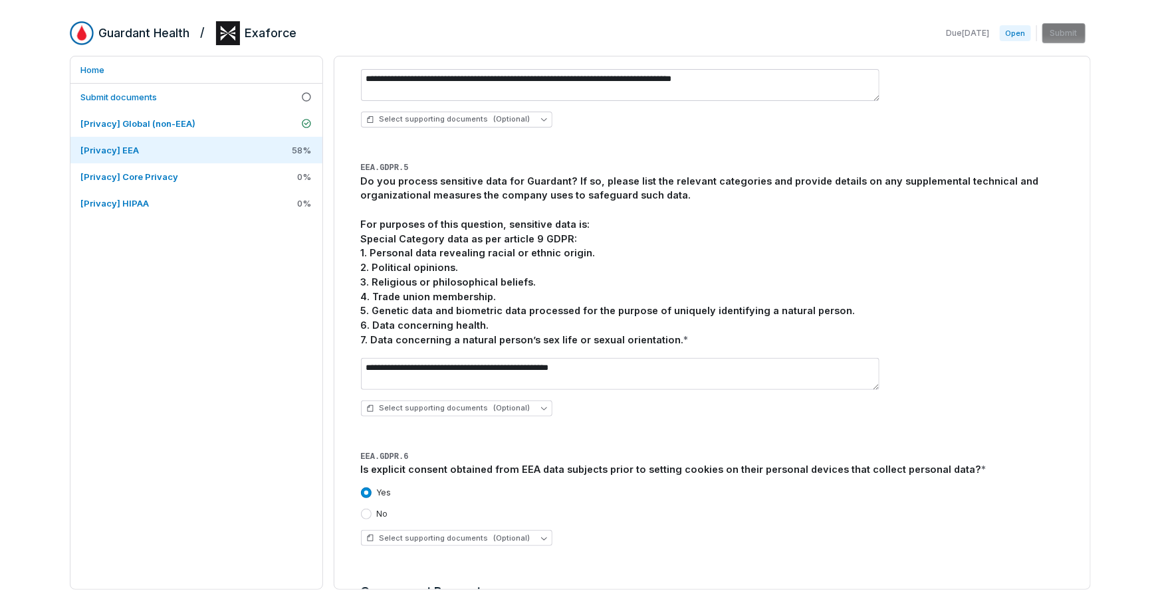
scroll to position [703, 0]
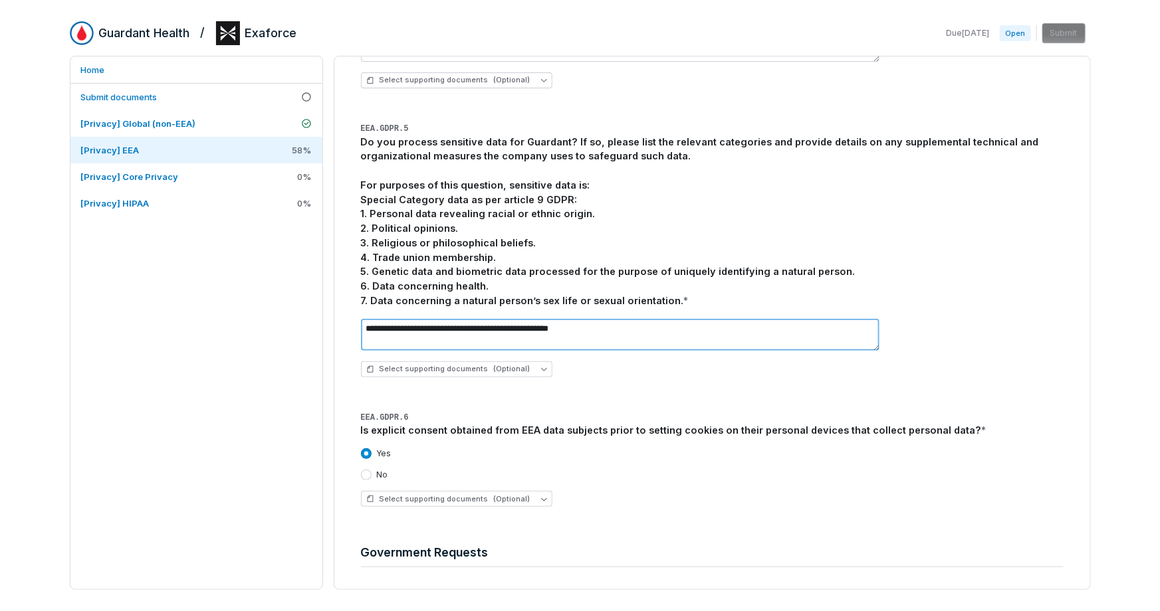
click at [625, 334] on textarea "**********" at bounding box center [620, 335] width 518 height 32
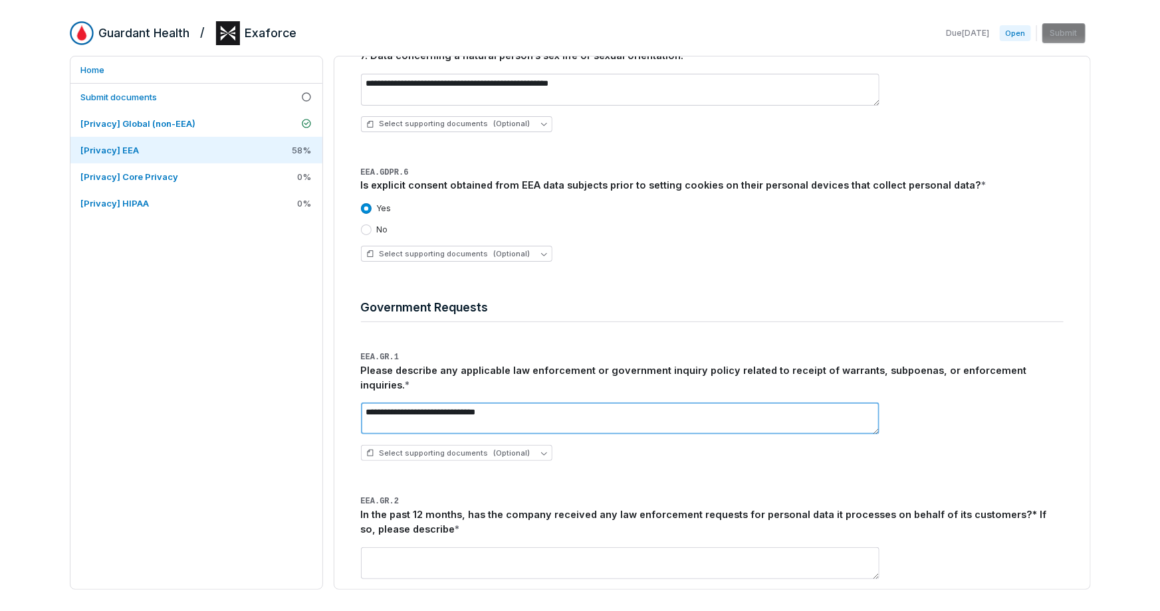
click at [550, 405] on textarea "**********" at bounding box center [620, 419] width 518 height 32
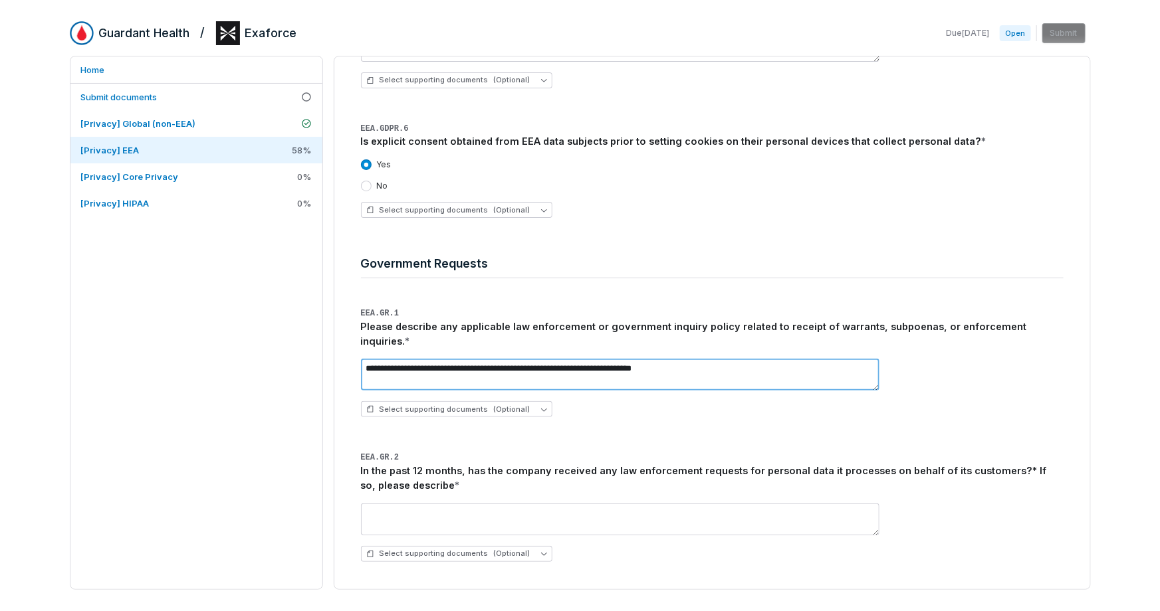
scroll to position [998, 0]
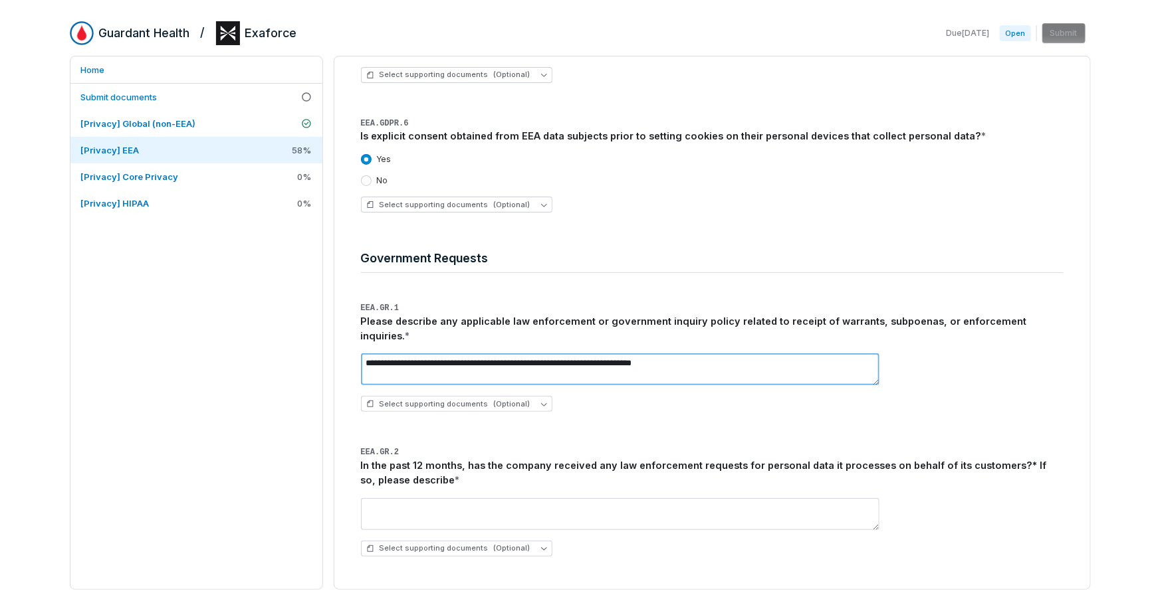
drag, startPoint x: 657, startPoint y: 352, endPoint x: 780, endPoint y: 348, distance: 123.7
click at [780, 354] on textarea "**********" at bounding box center [620, 370] width 518 height 32
click at [515, 354] on textarea "**********" at bounding box center [620, 370] width 518 height 32
click at [687, 354] on textarea "**********" at bounding box center [620, 370] width 518 height 32
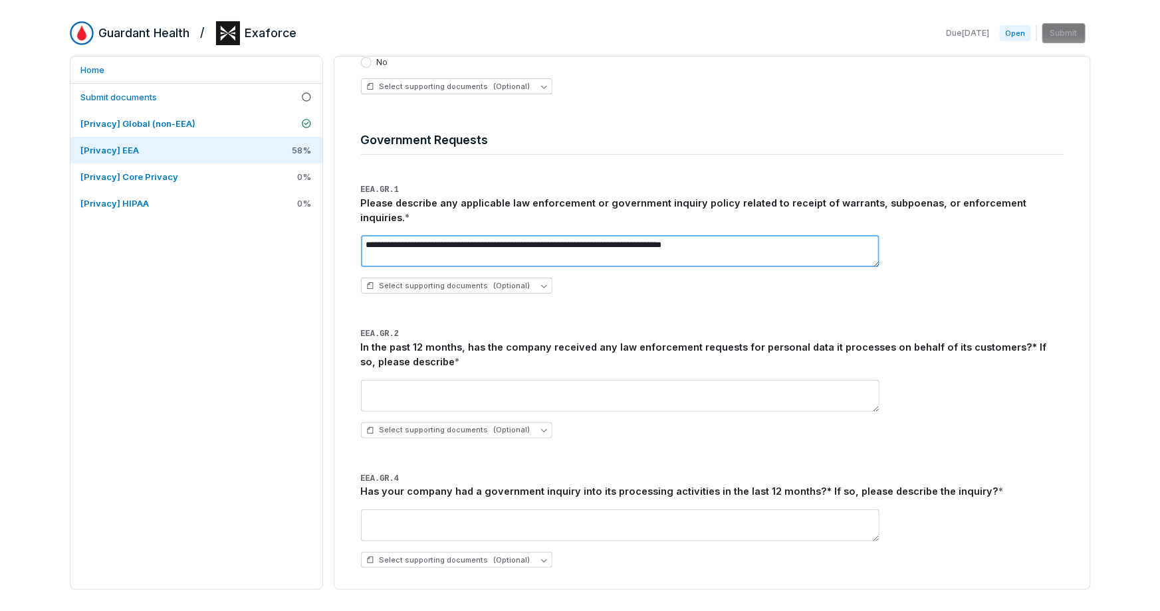
scroll to position [1115, 0]
type textarea "**********"
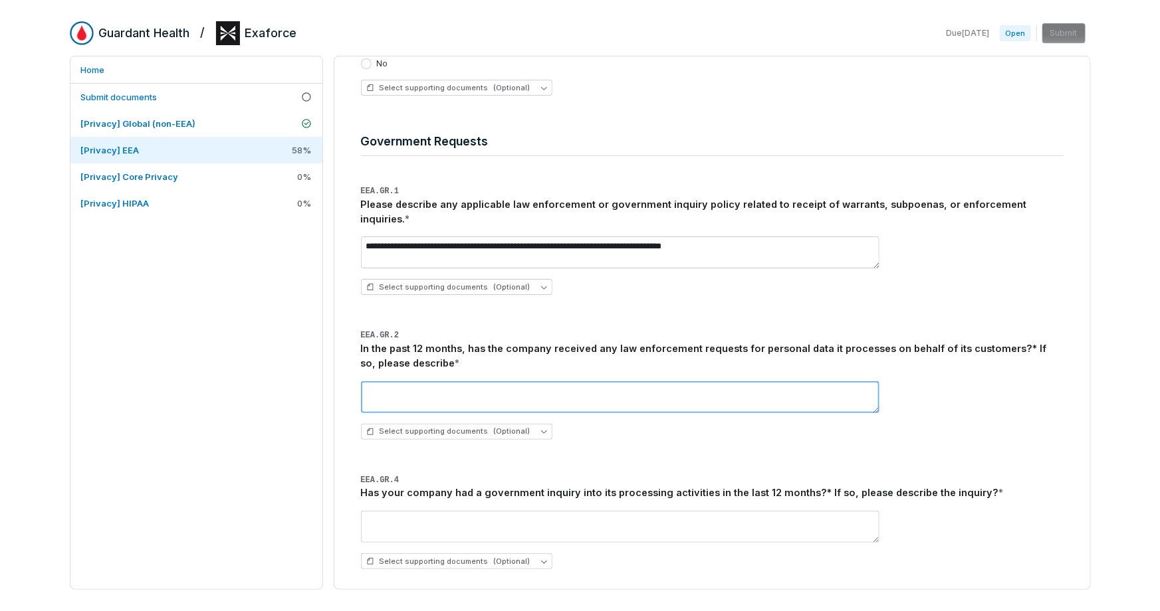
click at [500, 394] on textarea at bounding box center [620, 397] width 518 height 32
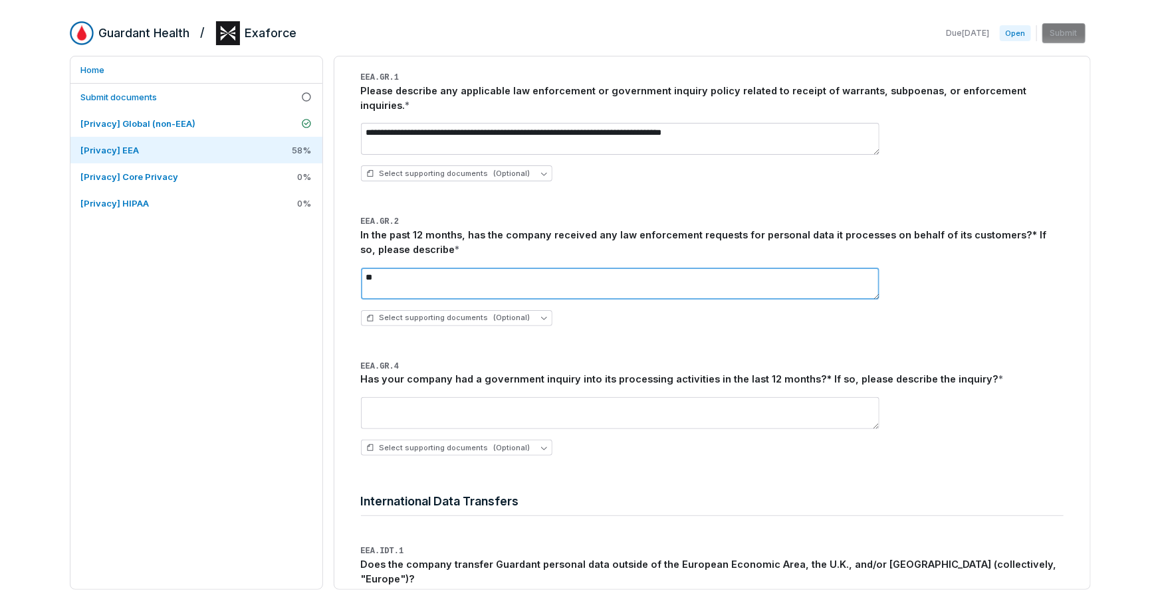
scroll to position [1235, 0]
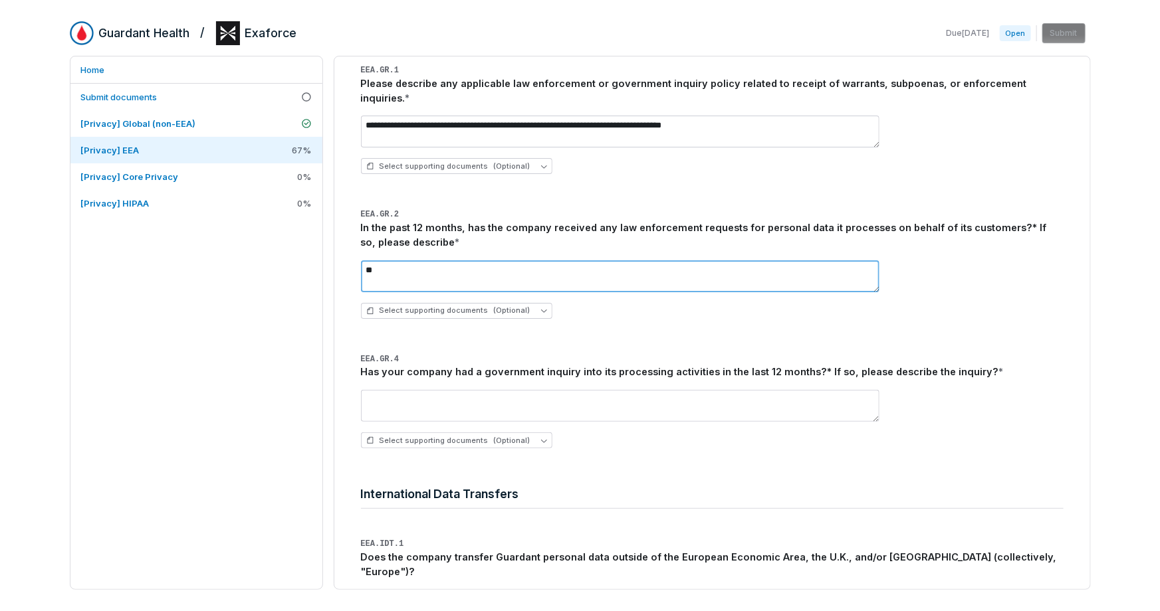
type textarea "**"
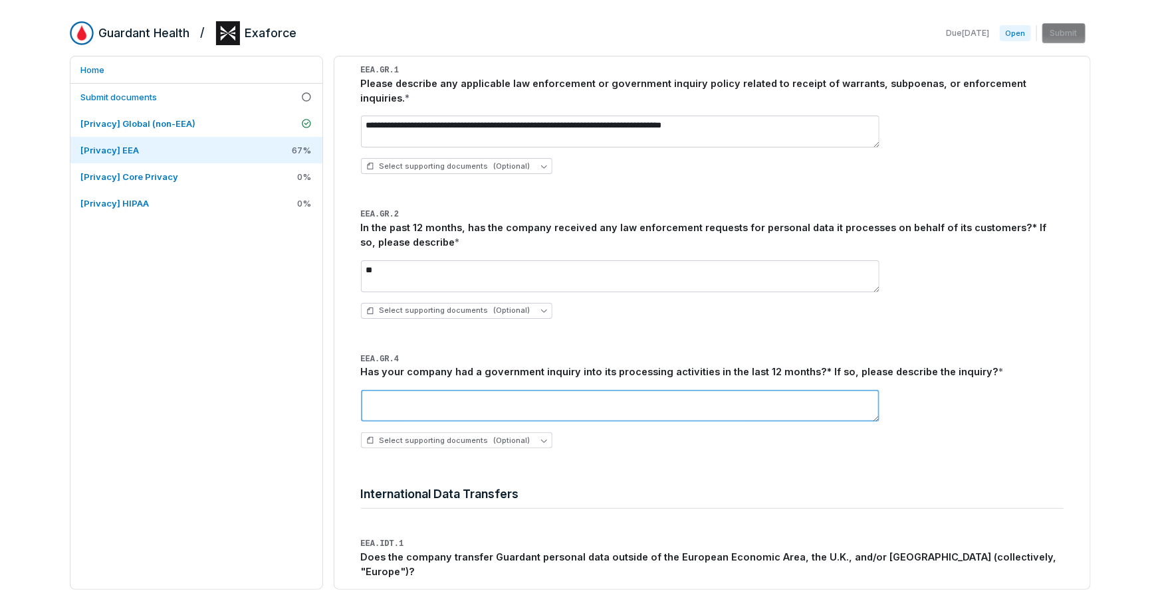
click at [457, 399] on textarea at bounding box center [620, 406] width 518 height 32
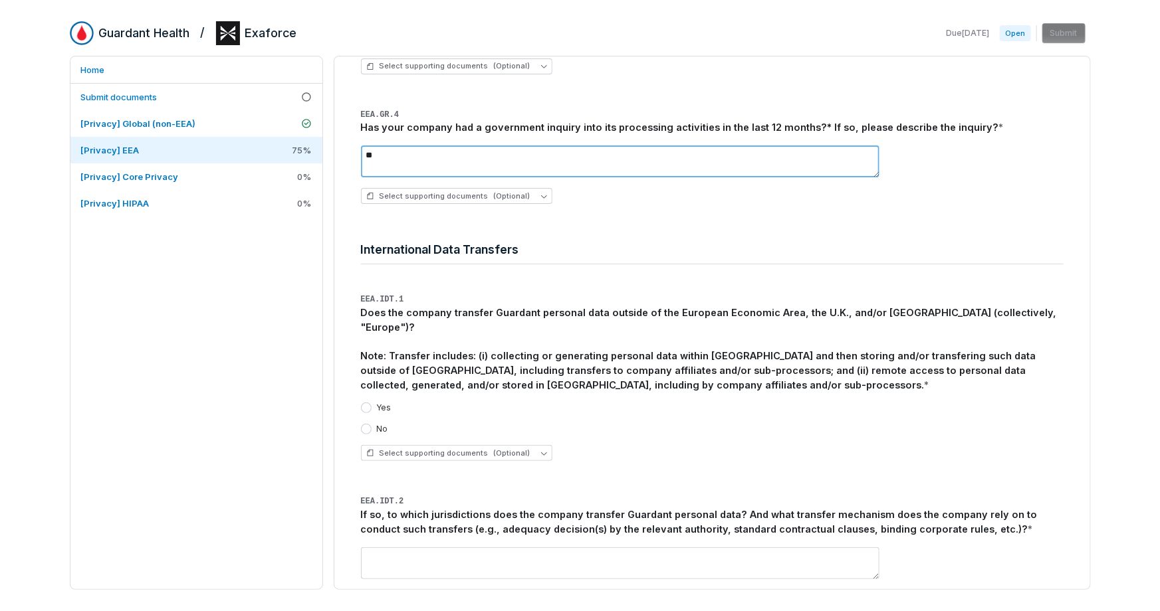
scroll to position [1482, 0]
type textarea "**"
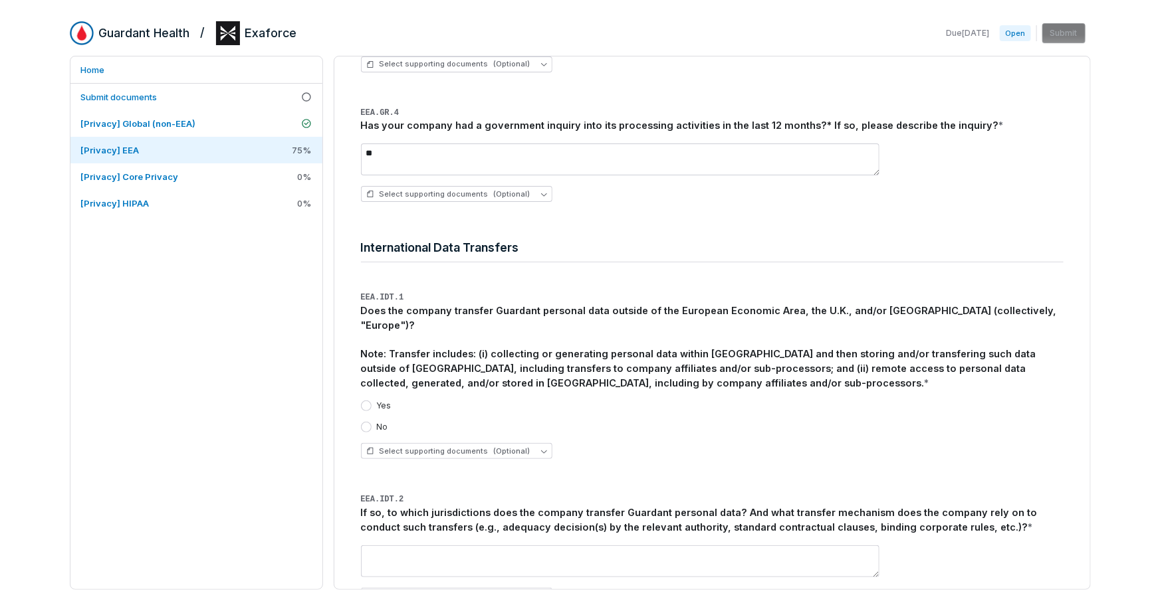
click at [367, 422] on button "No" at bounding box center [366, 427] width 11 height 11
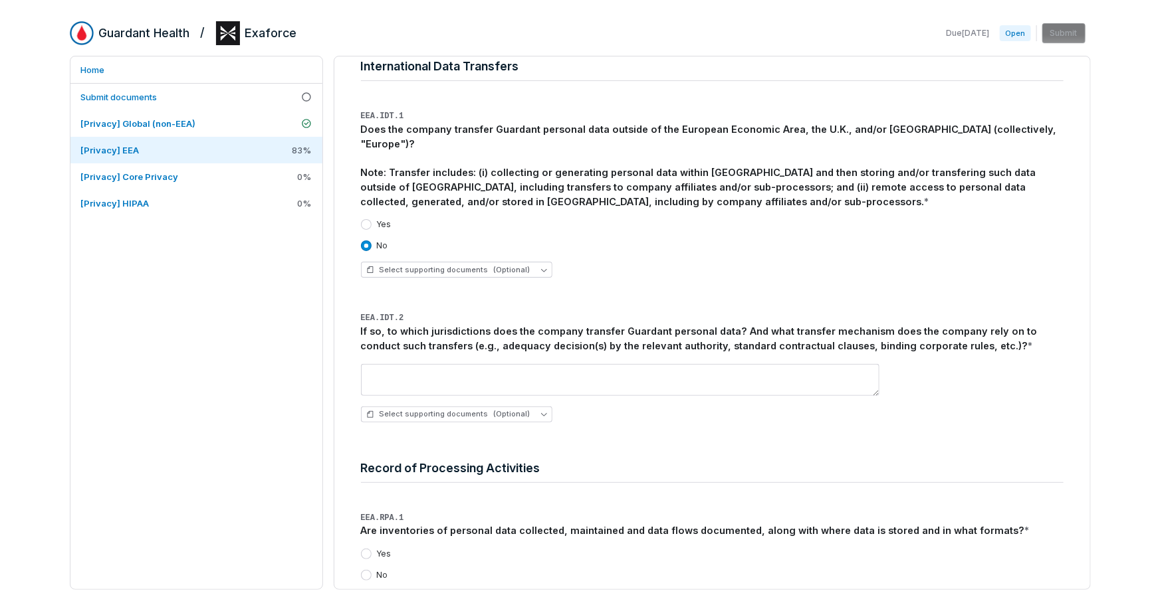
scroll to position [1668, 0]
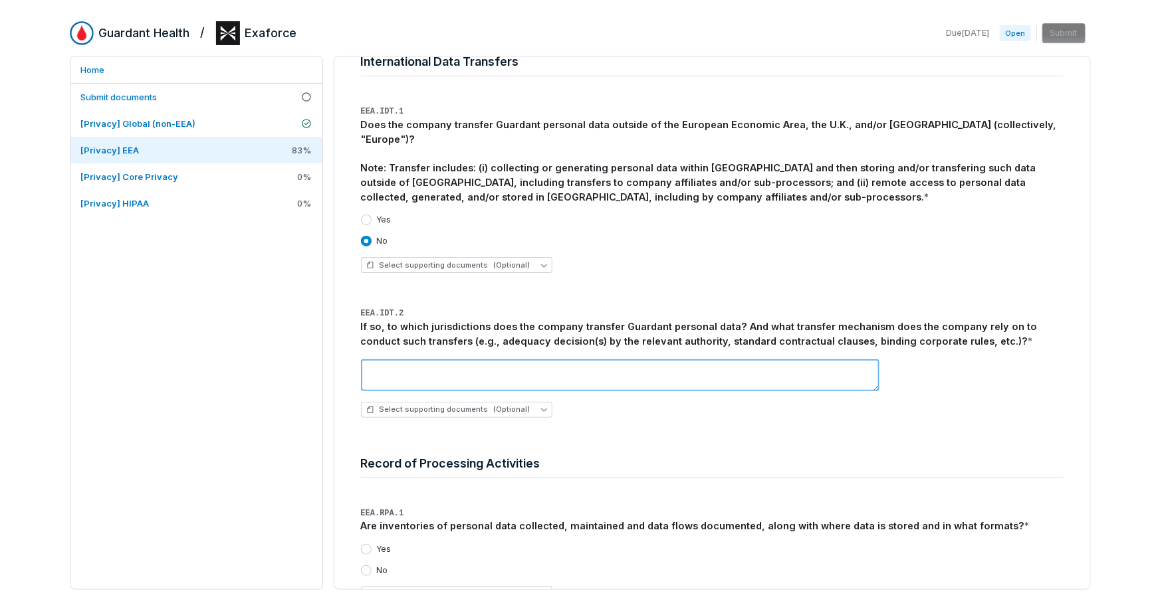
click at [437, 360] on textarea at bounding box center [620, 376] width 518 height 32
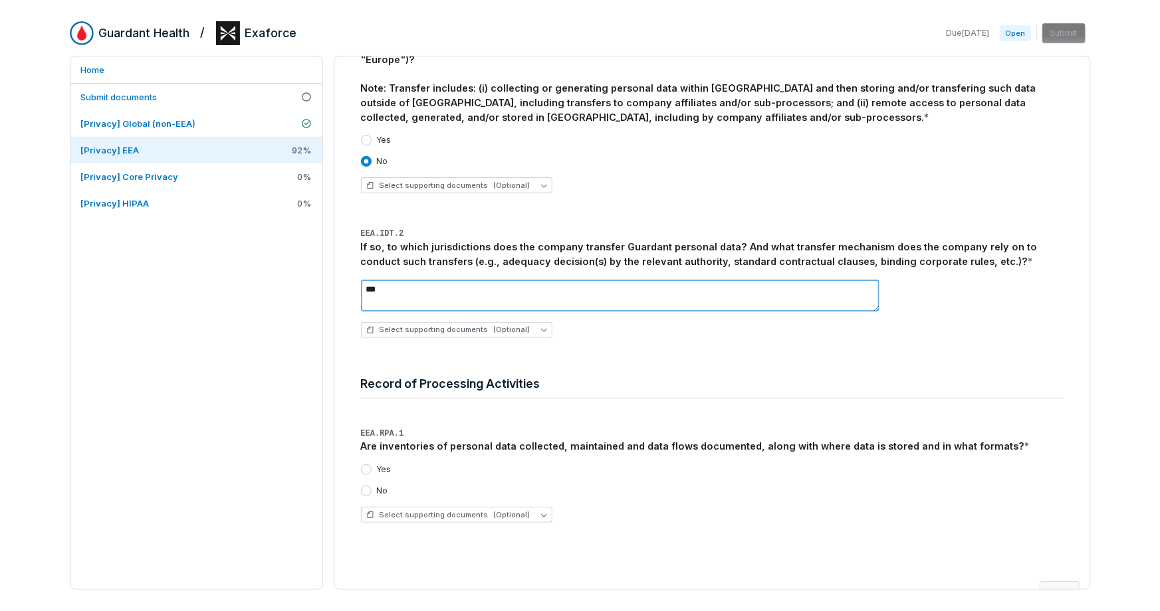
type textarea "***"
click at [377, 465] on label "Yes" at bounding box center [384, 470] width 15 height 11
click at [372, 465] on button "Yes" at bounding box center [366, 470] width 11 height 11
click at [1055, 582] on button "Next" at bounding box center [1059, 595] width 40 height 27
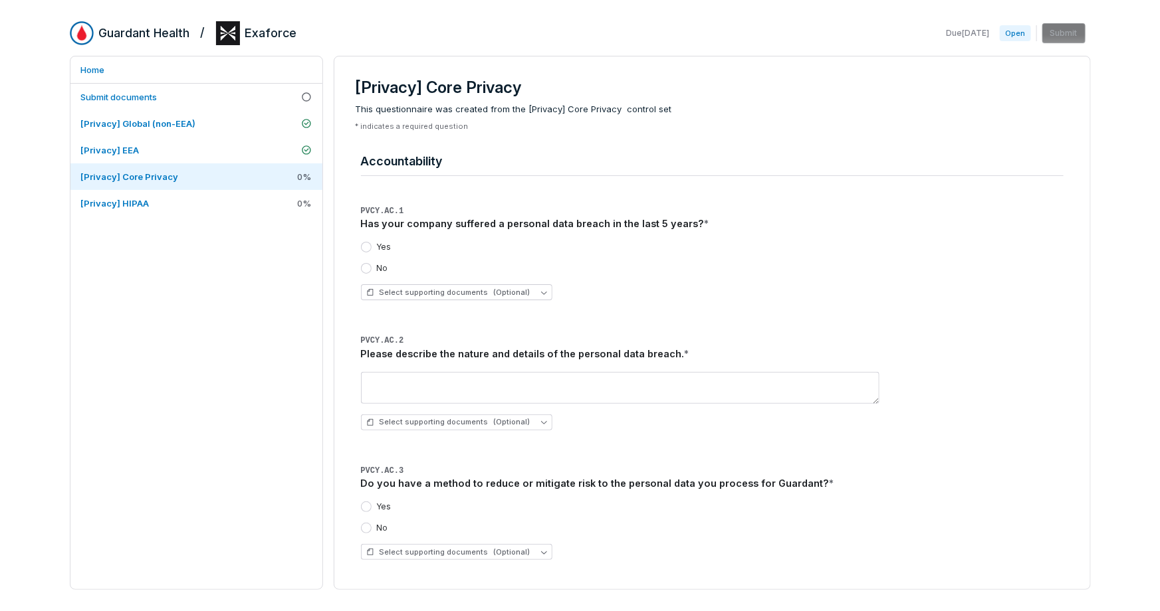
click at [366, 267] on button "No" at bounding box center [366, 268] width 11 height 11
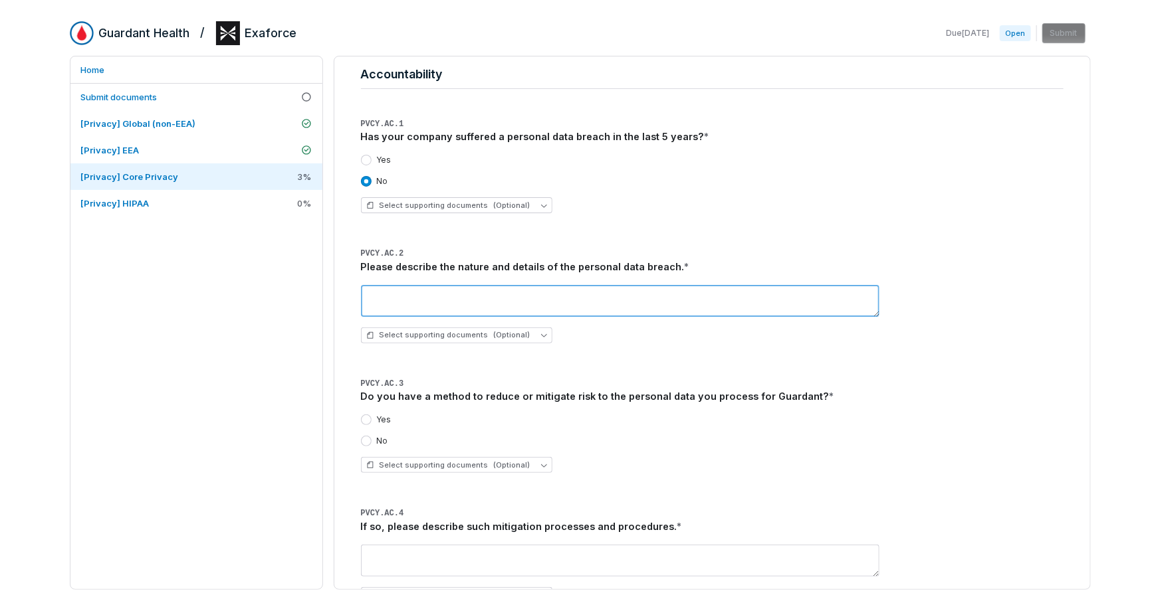
click at [475, 300] on textarea at bounding box center [620, 301] width 518 height 32
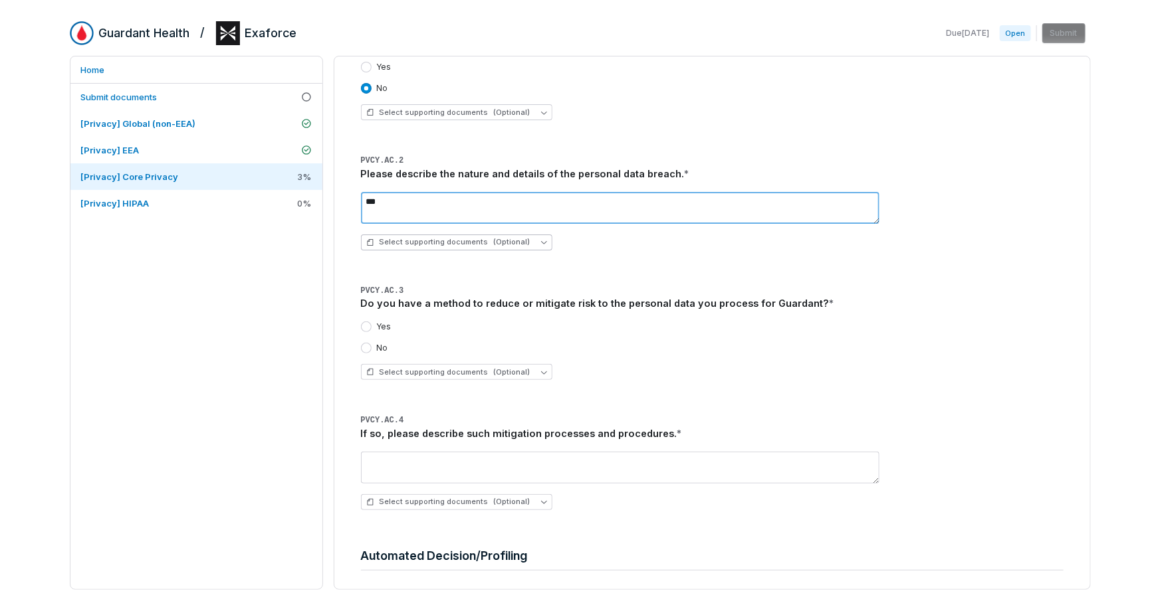
scroll to position [181, 0]
type textarea "***"
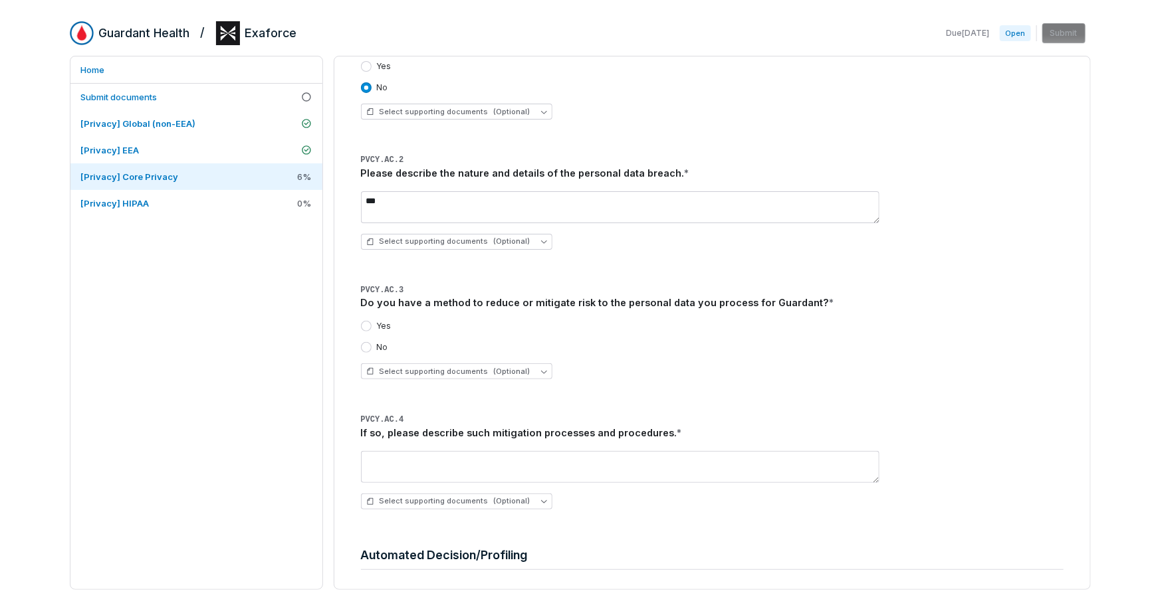
click at [366, 346] on button "No" at bounding box center [366, 347] width 11 height 11
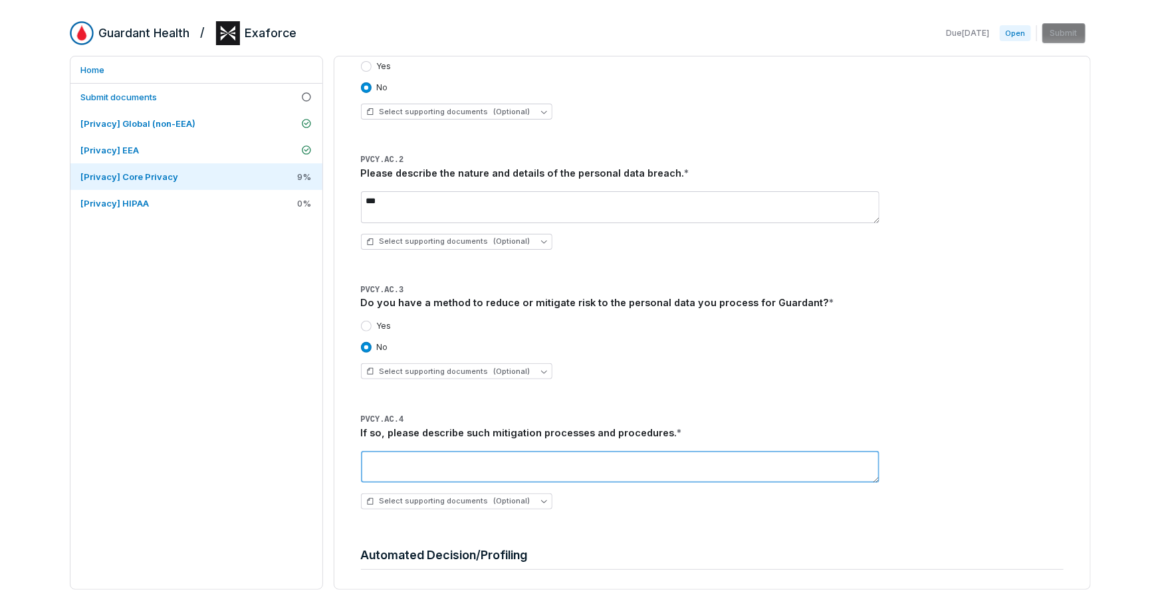
click at [449, 465] on textarea at bounding box center [620, 467] width 518 height 32
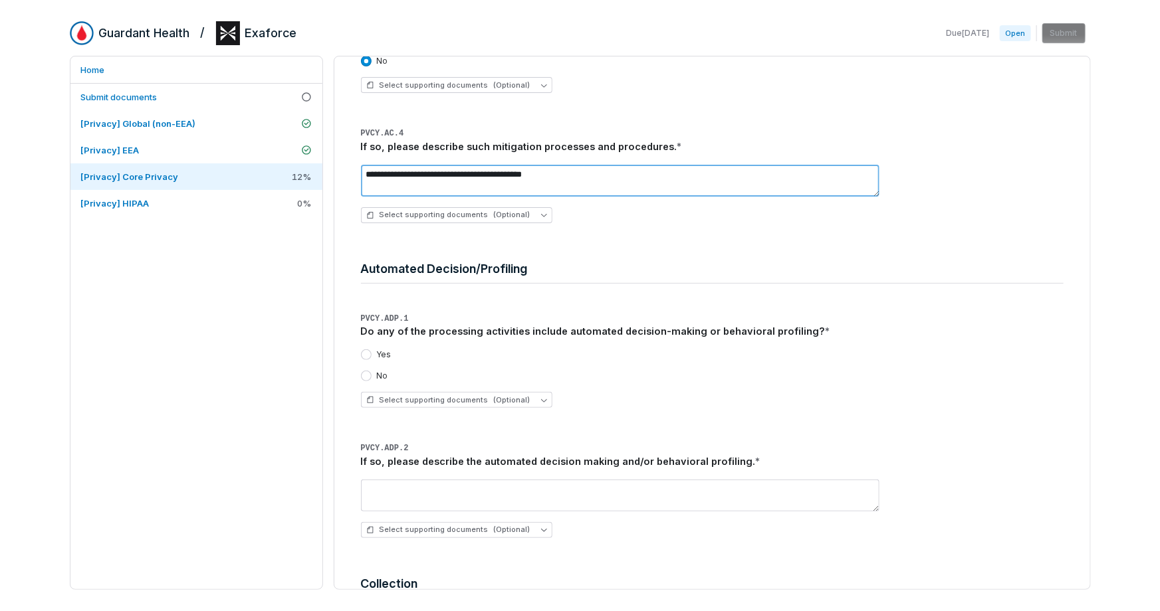
scroll to position [473, 0]
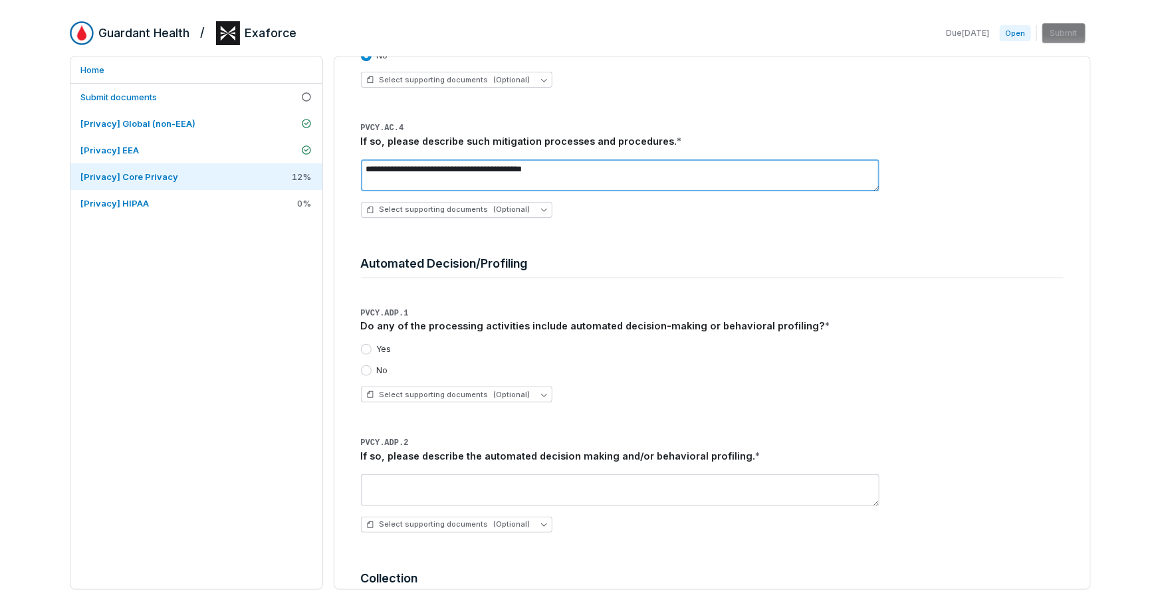
type textarea "**********"
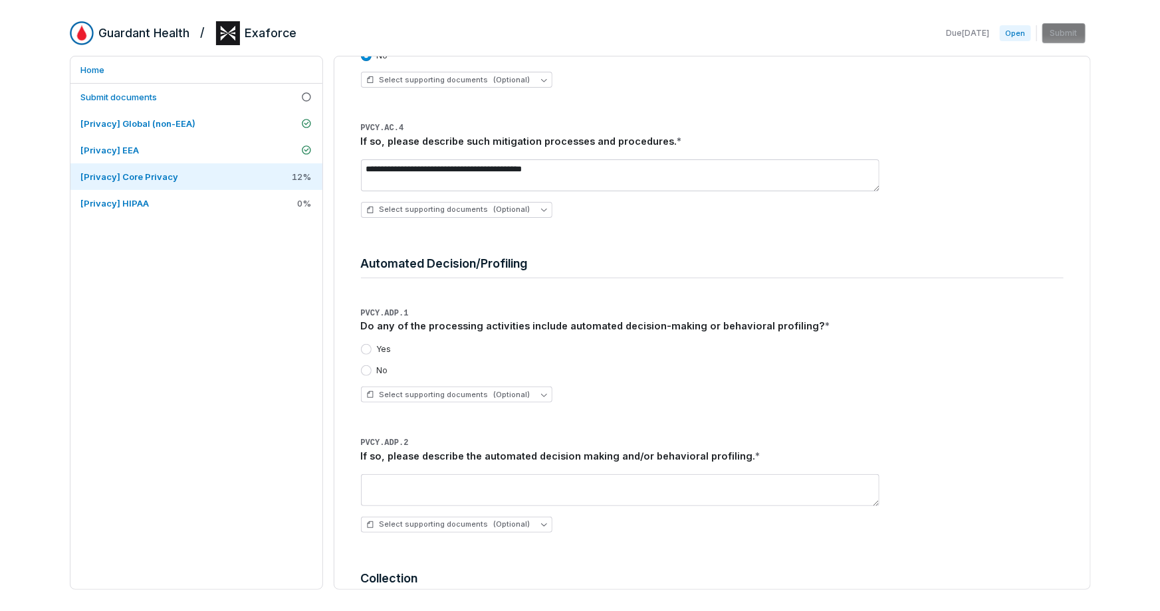
click at [378, 350] on label "Yes" at bounding box center [384, 349] width 15 height 11
click at [372, 350] on button "Yes" at bounding box center [366, 349] width 11 height 11
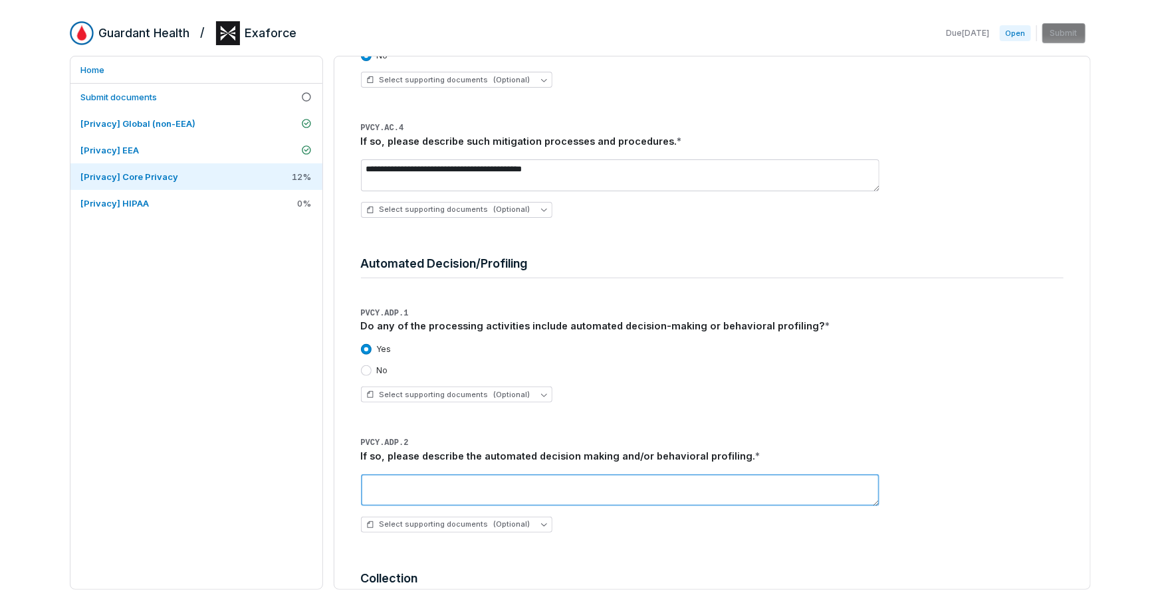
drag, startPoint x: 433, startPoint y: 483, endPoint x: 439, endPoint y: 480, distance: 6.8
click at [433, 483] on textarea at bounding box center [620, 491] width 518 height 32
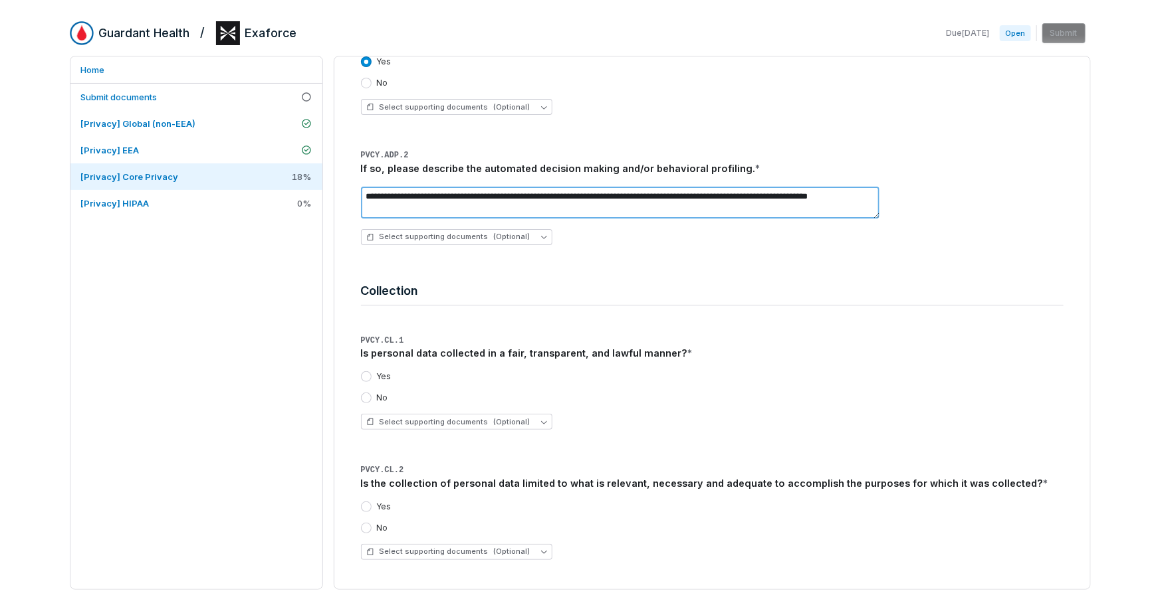
scroll to position [775, 0]
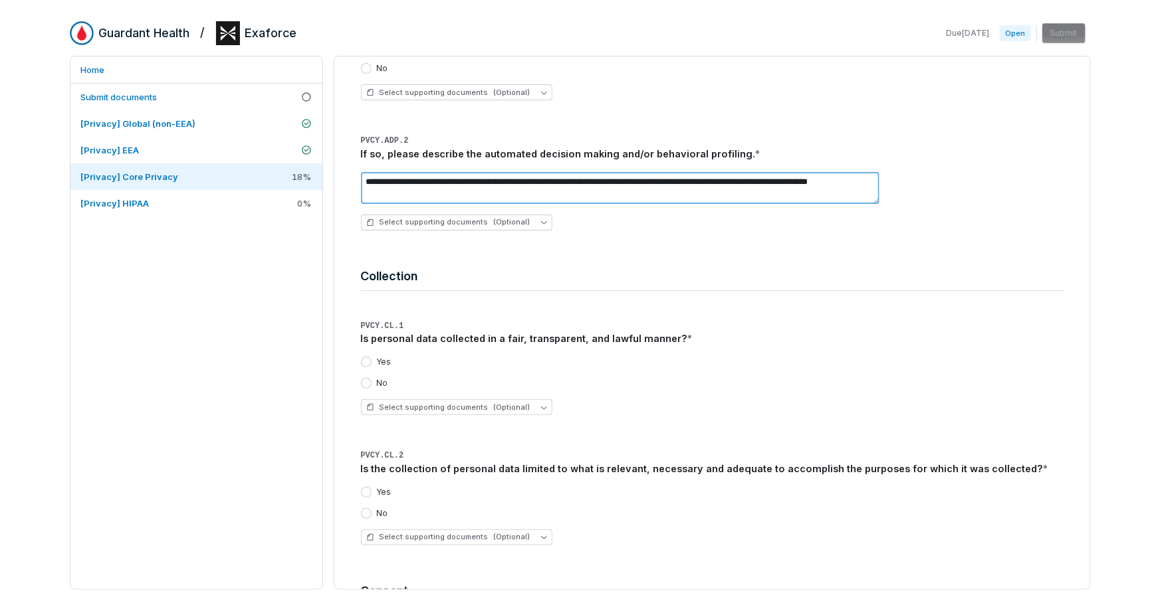
type textarea "**********"
click at [367, 365] on button "Yes" at bounding box center [366, 362] width 11 height 11
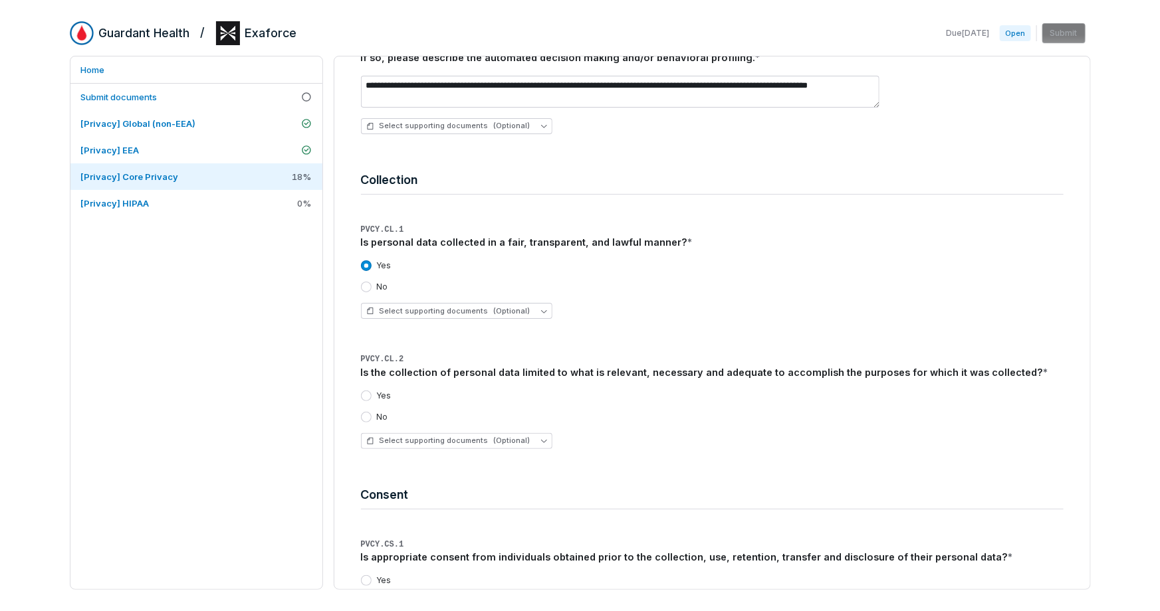
scroll to position [912, 0]
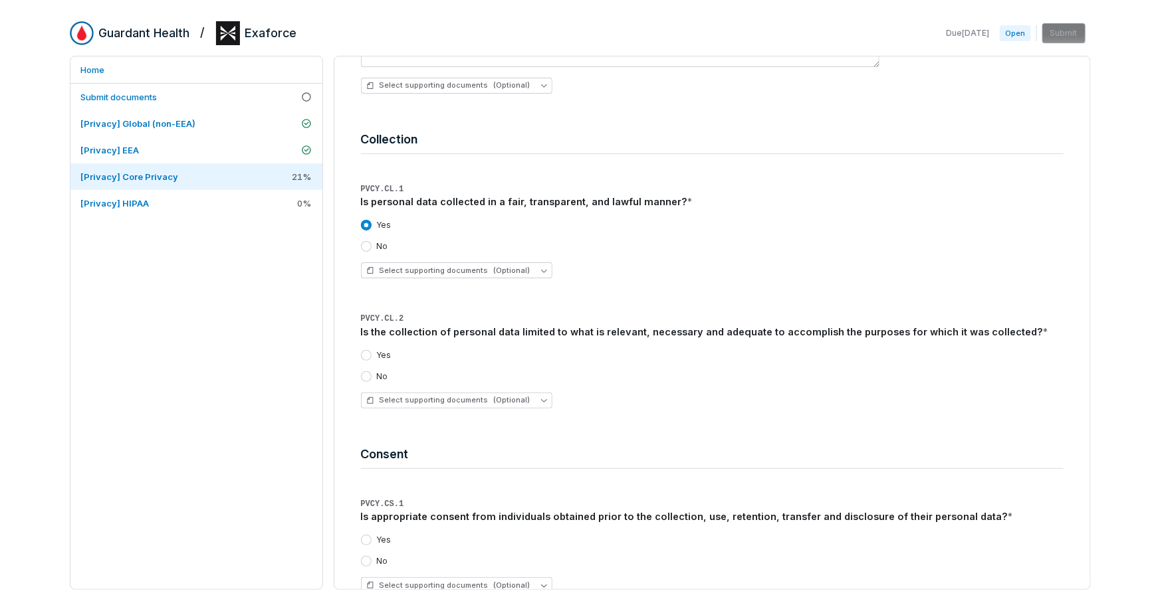
click at [366, 354] on button "Yes" at bounding box center [366, 355] width 11 height 11
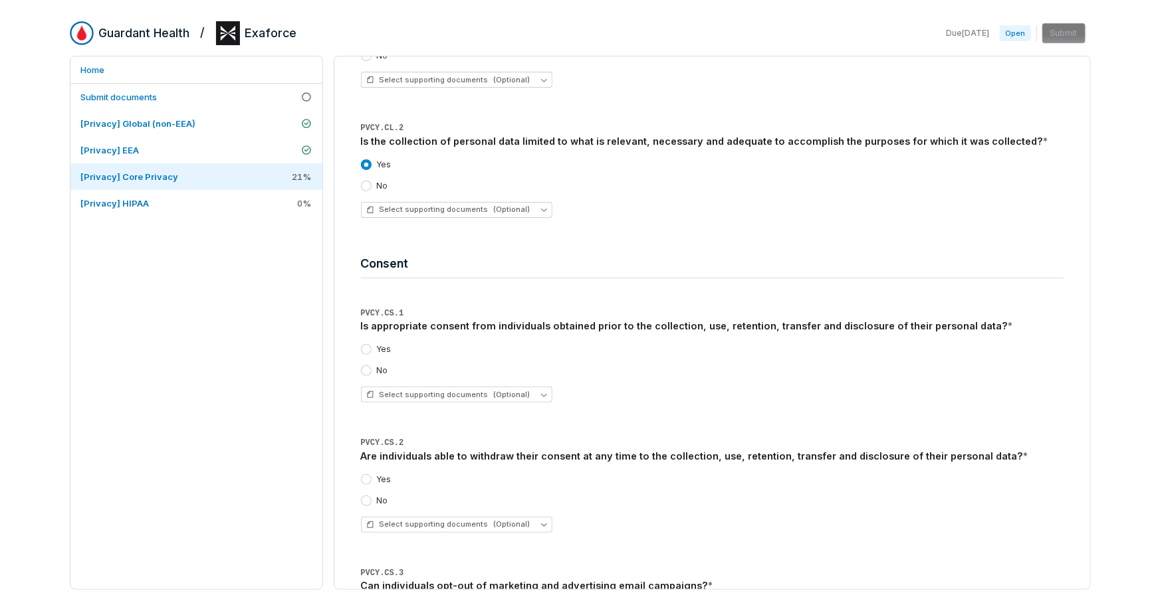
scroll to position [1110, 0]
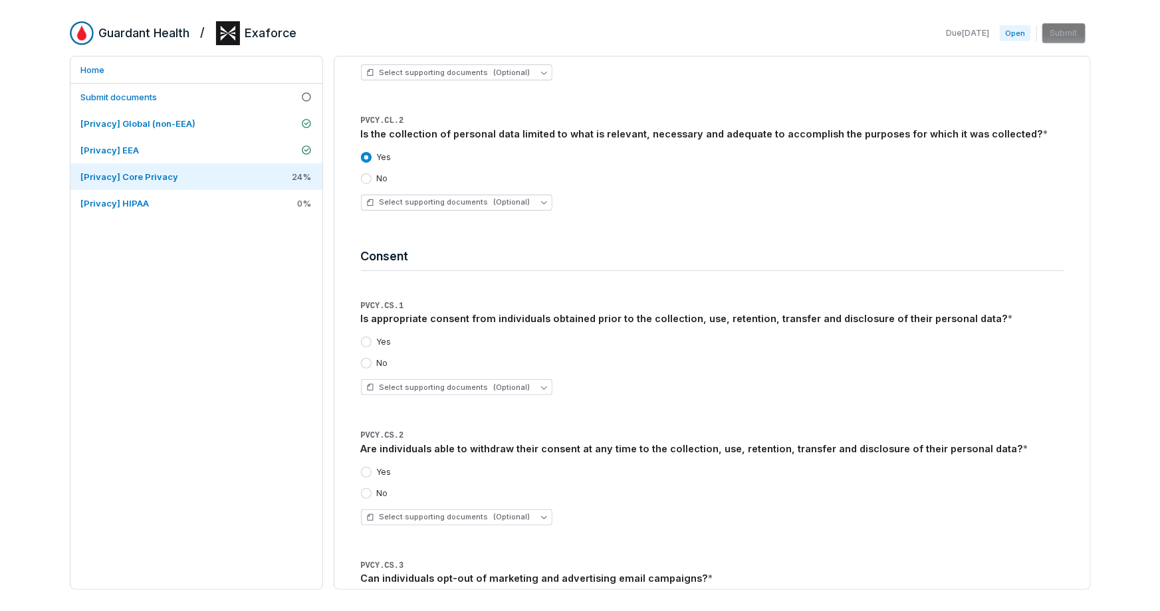
click at [377, 340] on label "Yes" at bounding box center [384, 342] width 15 height 11
click at [372, 340] on button "Yes" at bounding box center [366, 342] width 11 height 11
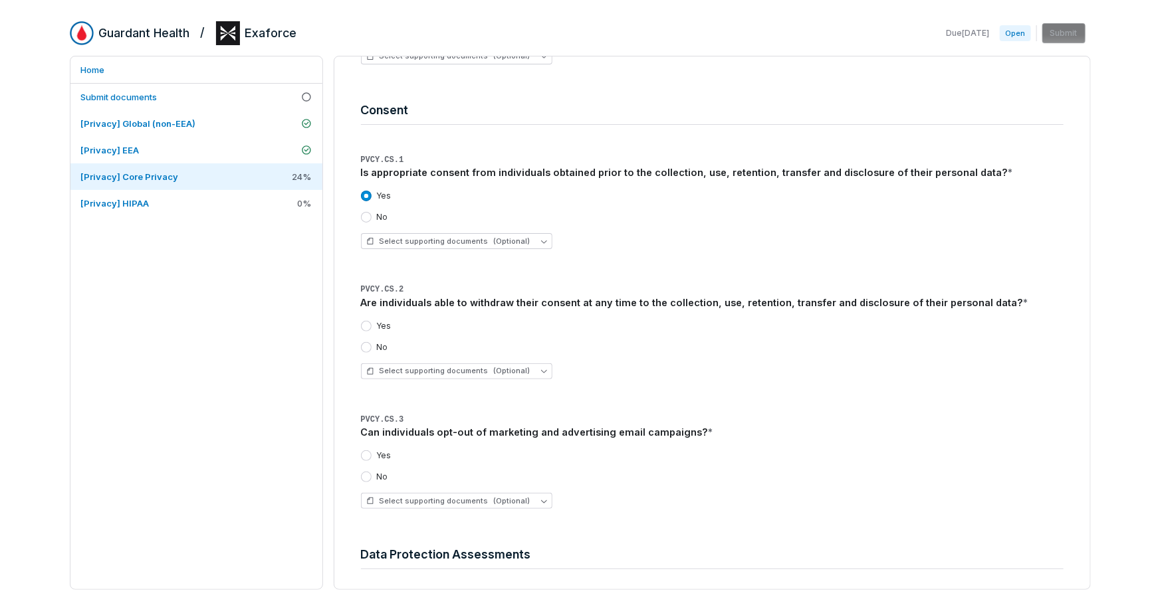
scroll to position [1281, 0]
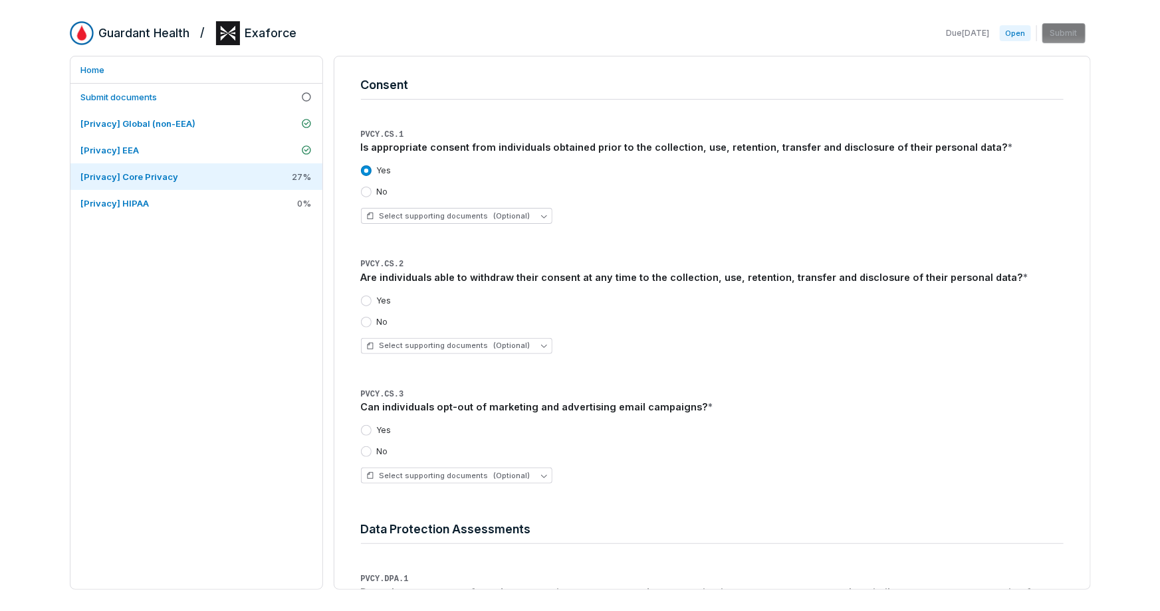
click at [377, 302] on label "Yes" at bounding box center [384, 301] width 15 height 11
click at [372, 302] on button "Yes" at bounding box center [366, 301] width 11 height 11
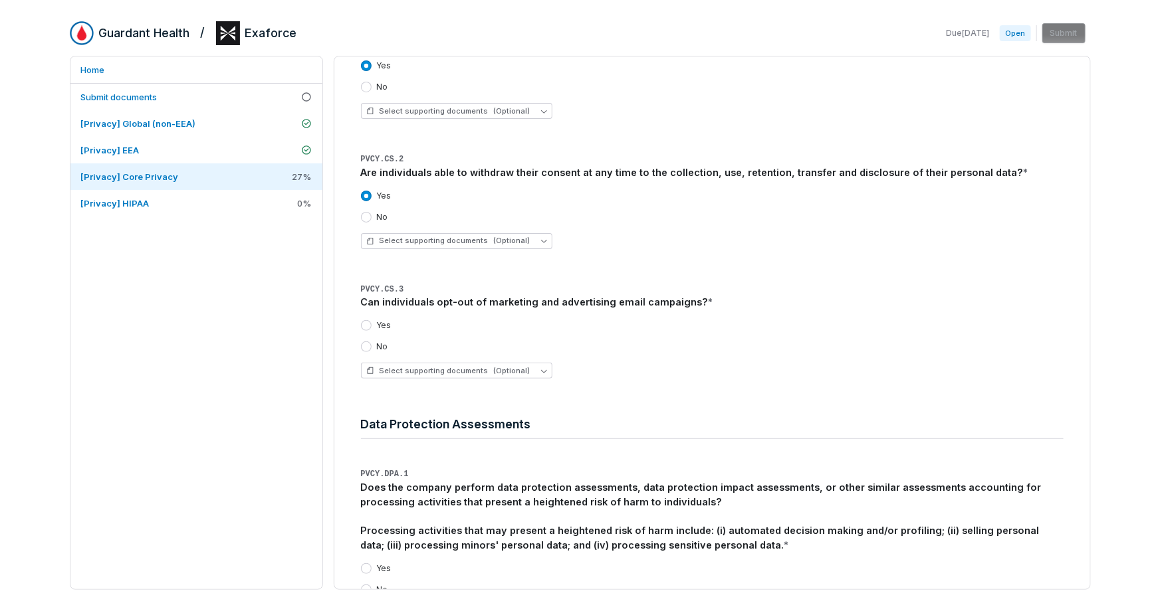
scroll to position [1399, 0]
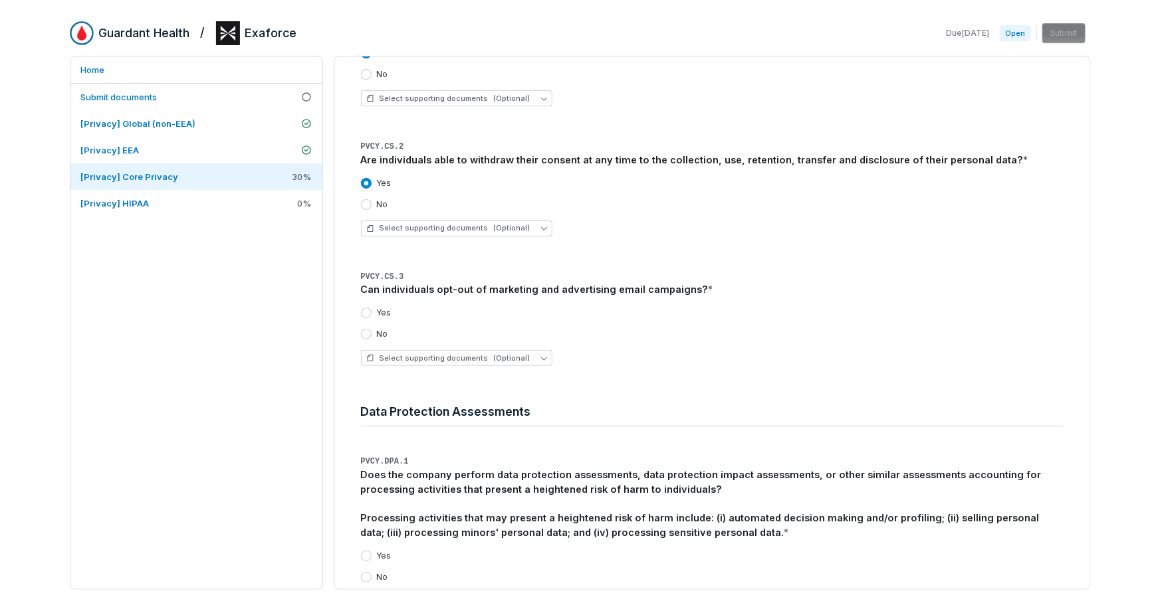
click at [385, 311] on label "Yes" at bounding box center [384, 313] width 15 height 11
click at [372, 311] on button "Yes" at bounding box center [366, 313] width 11 height 11
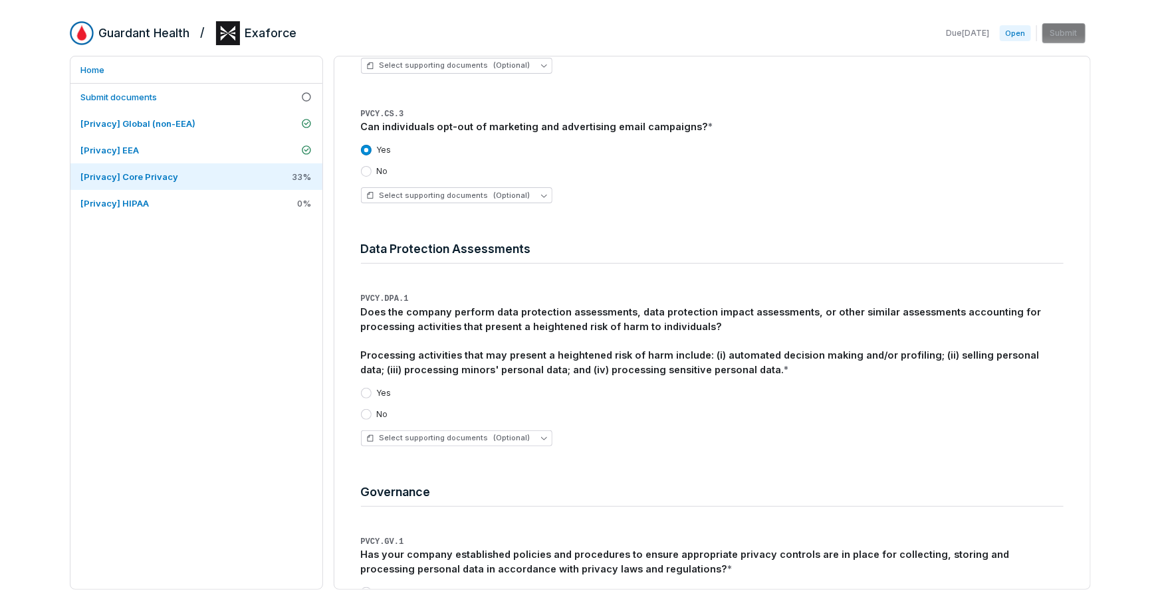
scroll to position [1646, 0]
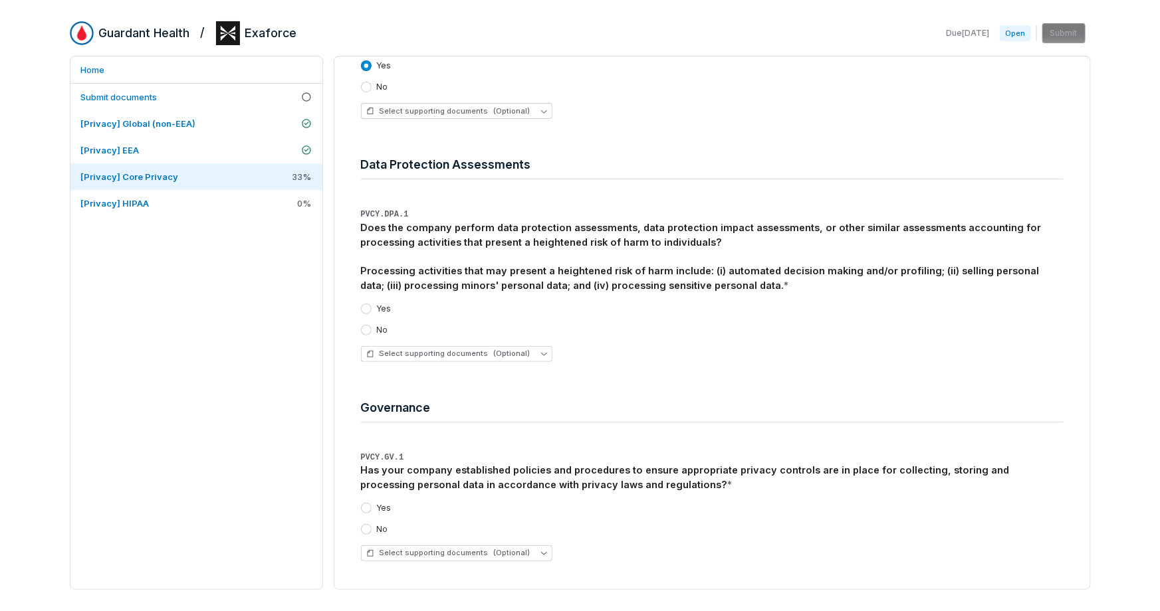
click at [383, 311] on label "Yes" at bounding box center [384, 309] width 15 height 11
click at [372, 311] on button "Yes" at bounding box center [366, 309] width 11 height 11
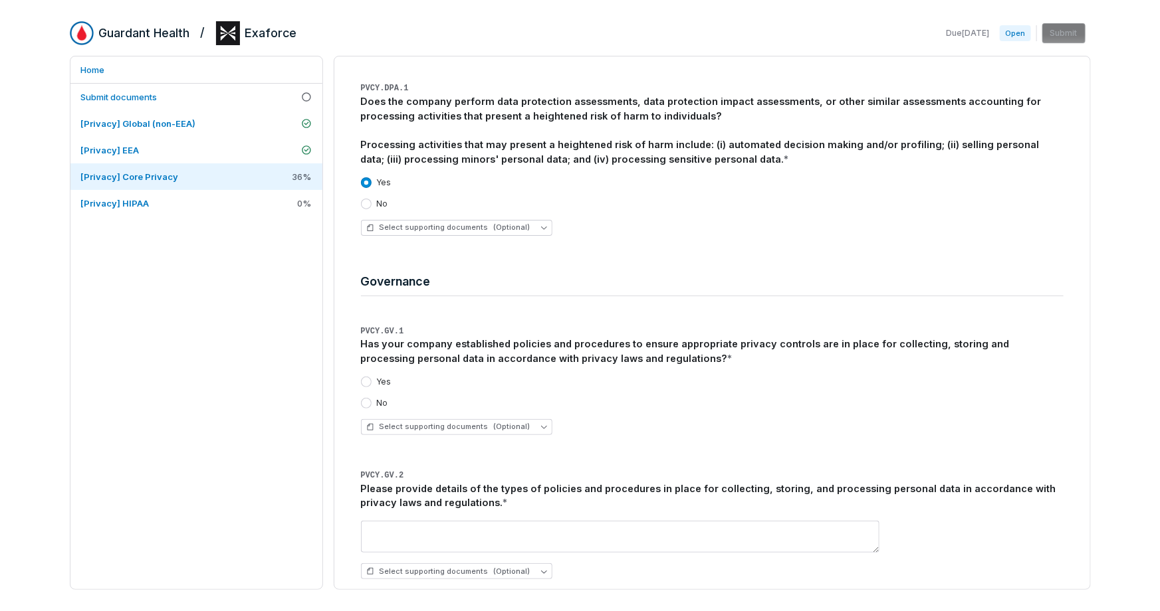
scroll to position [1778, 0]
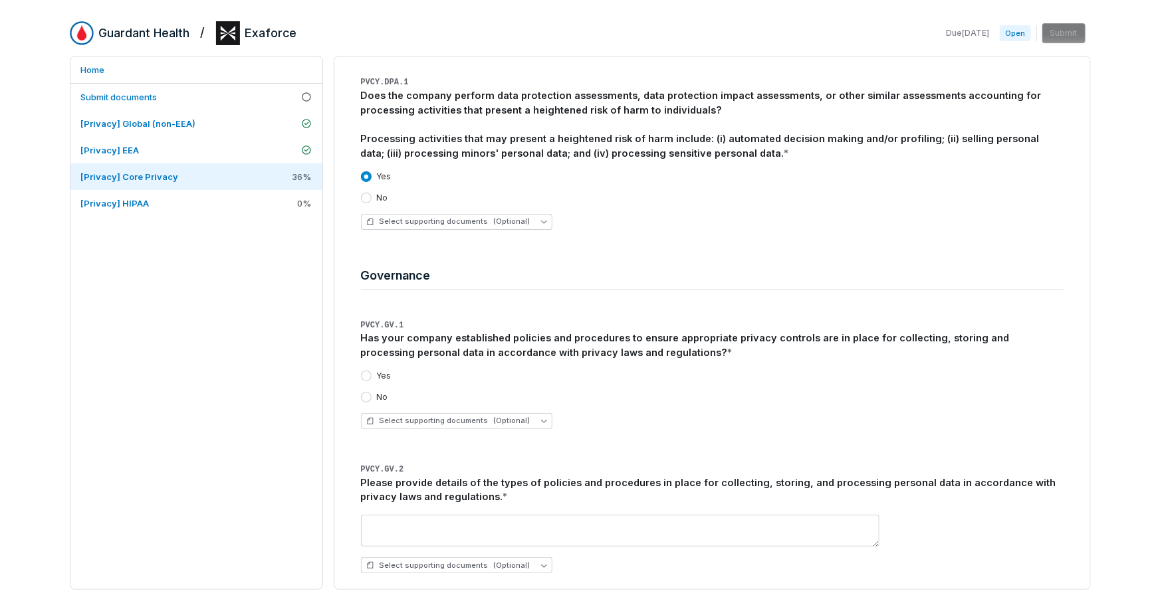
click at [385, 377] on label "Yes" at bounding box center [384, 376] width 15 height 11
click at [372, 377] on button "Yes" at bounding box center [366, 376] width 11 height 11
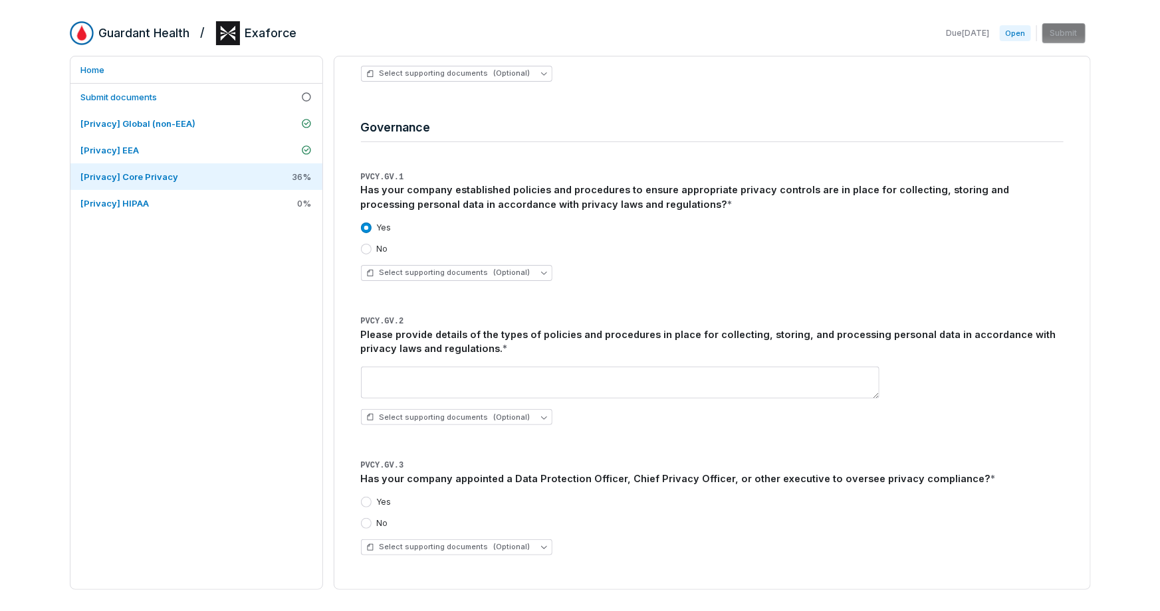
scroll to position [1938, 0]
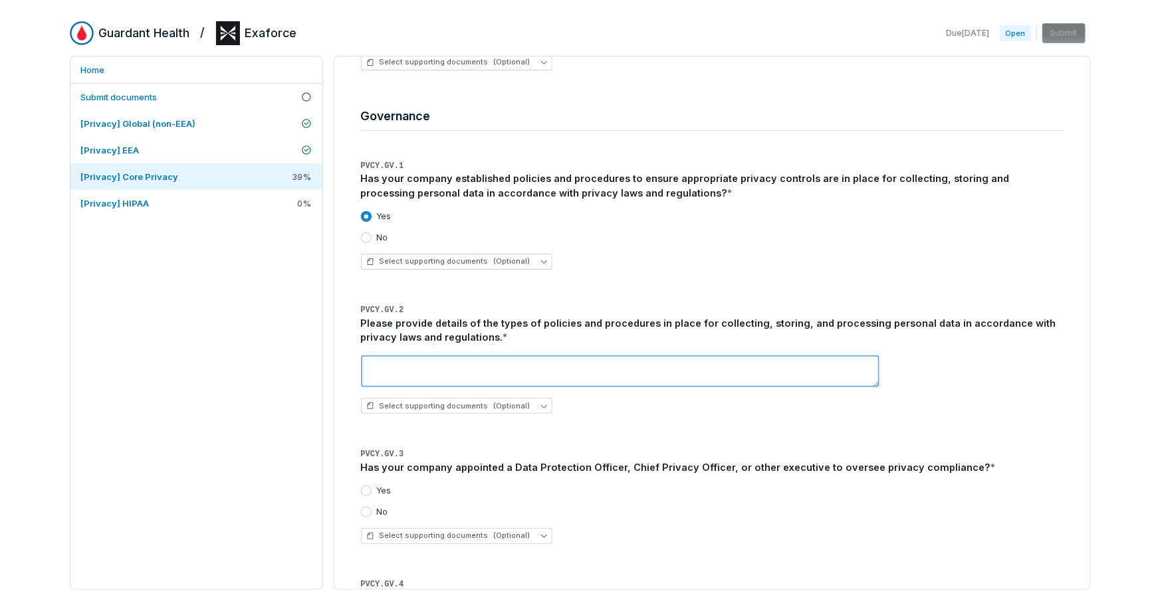
click at [504, 372] on textarea at bounding box center [620, 372] width 518 height 32
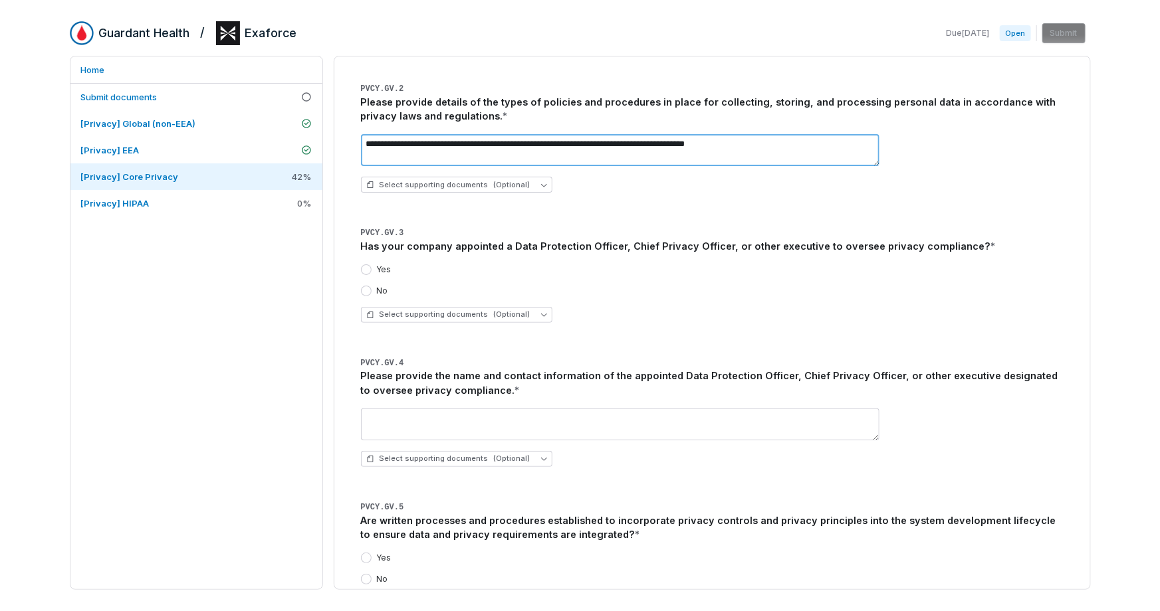
scroll to position [2187, 0]
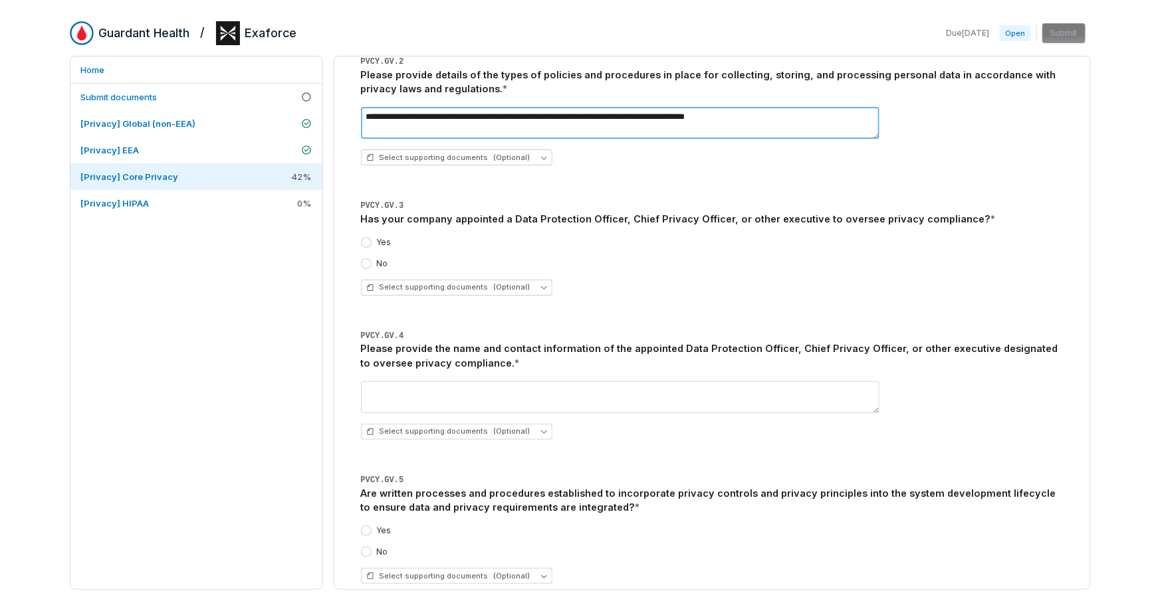
type textarea "**********"
click at [387, 245] on label "Yes" at bounding box center [384, 242] width 15 height 11
click at [372, 245] on button "Yes" at bounding box center [366, 242] width 11 height 11
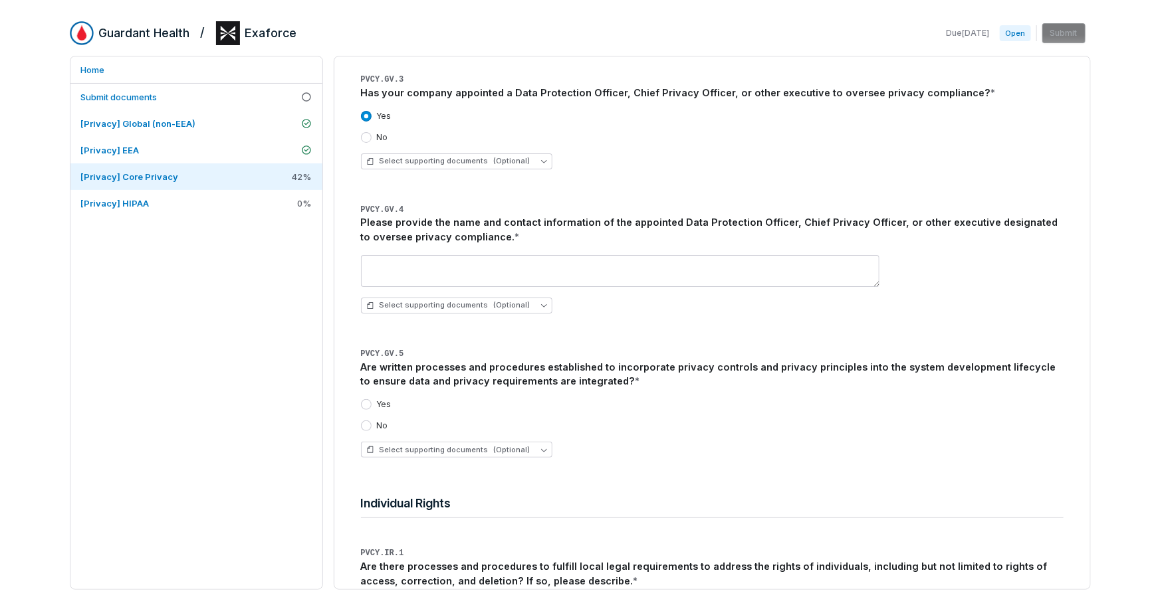
scroll to position [2317, 0]
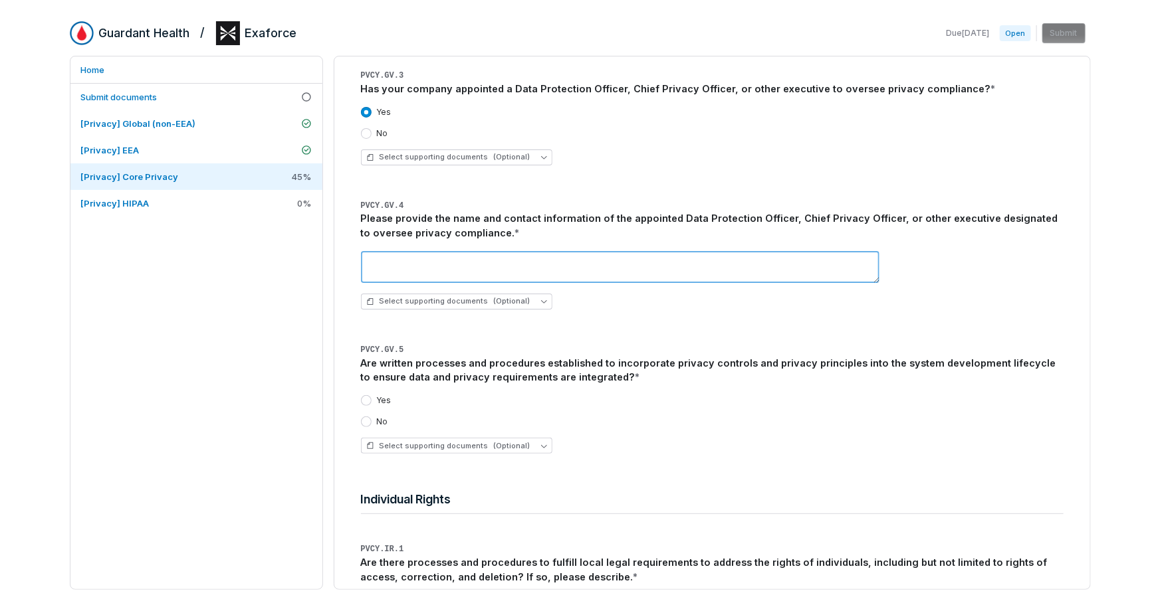
click at [553, 274] on textarea at bounding box center [620, 267] width 518 height 32
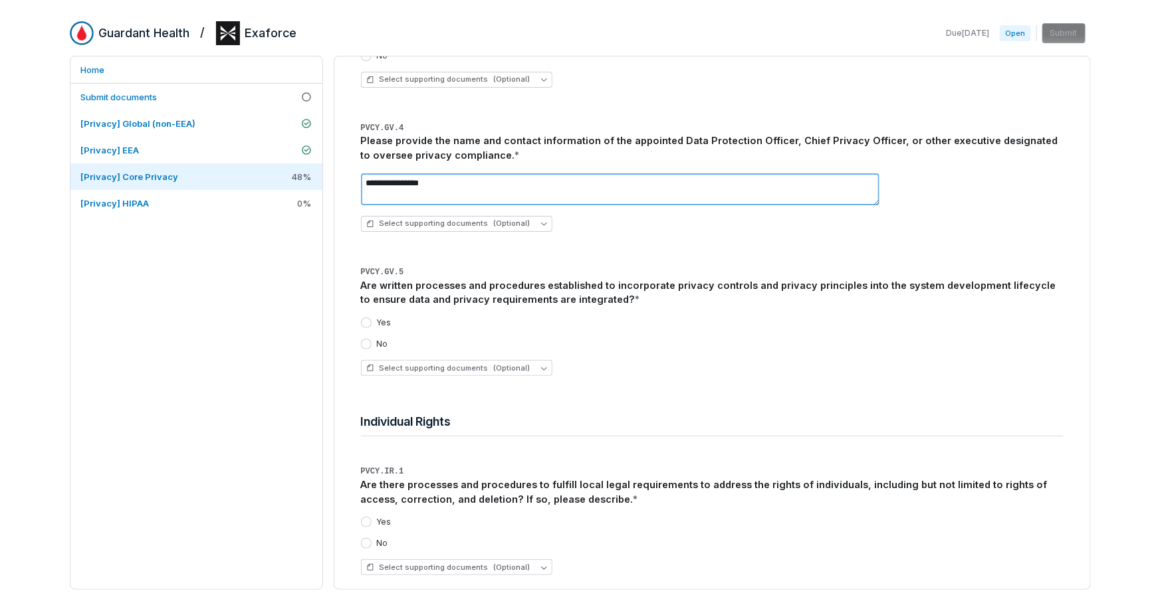
scroll to position [2398, 0]
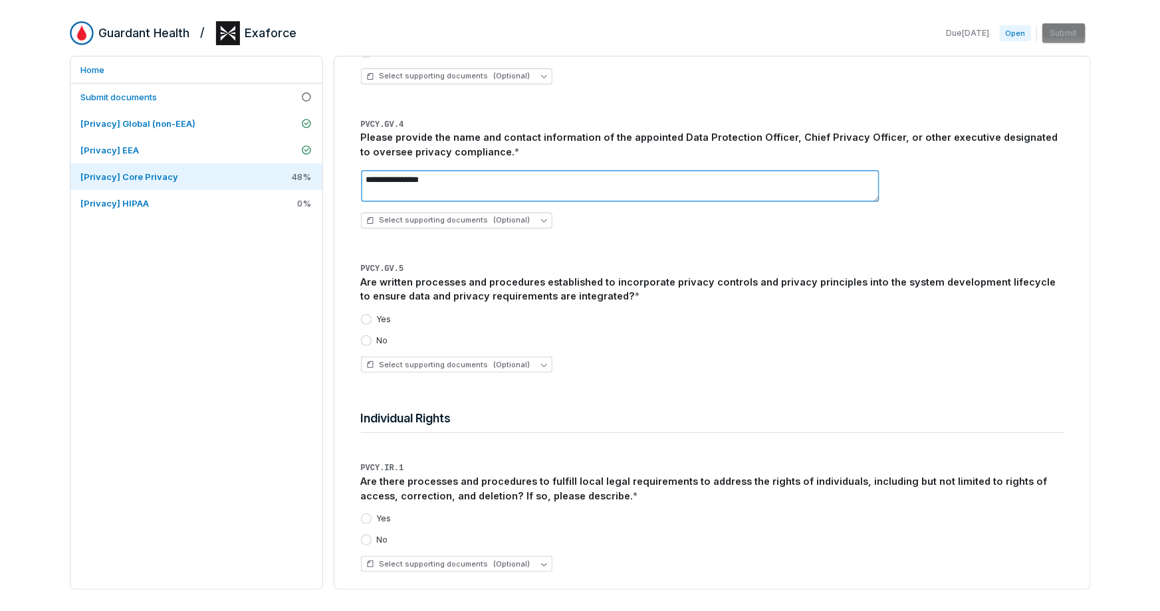
type textarea "**********"
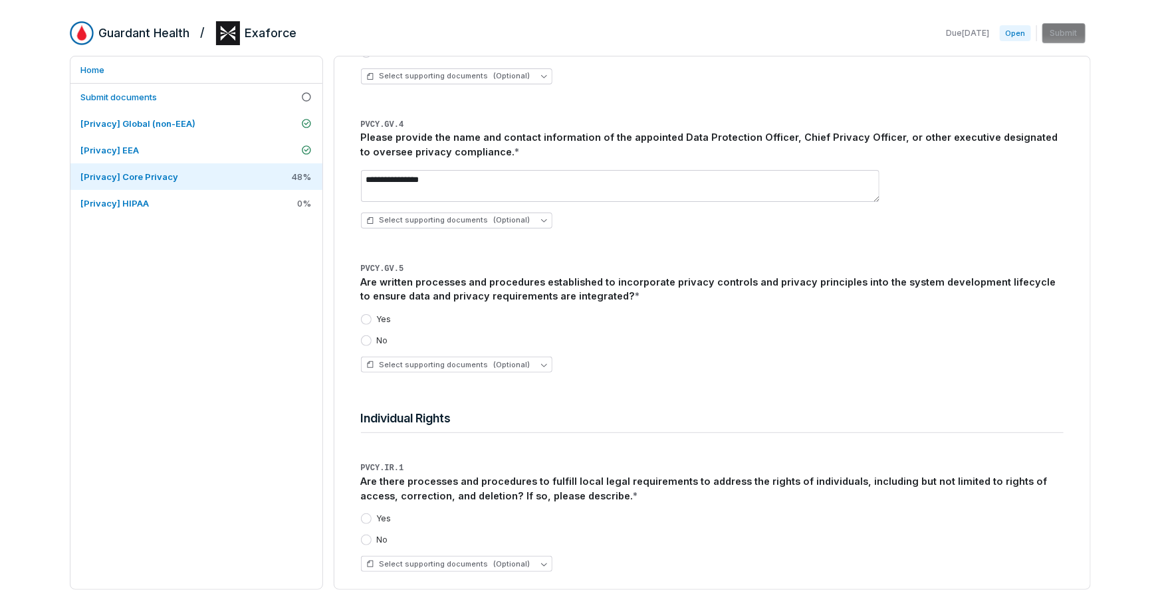
click at [371, 318] on button "Yes" at bounding box center [366, 319] width 11 height 11
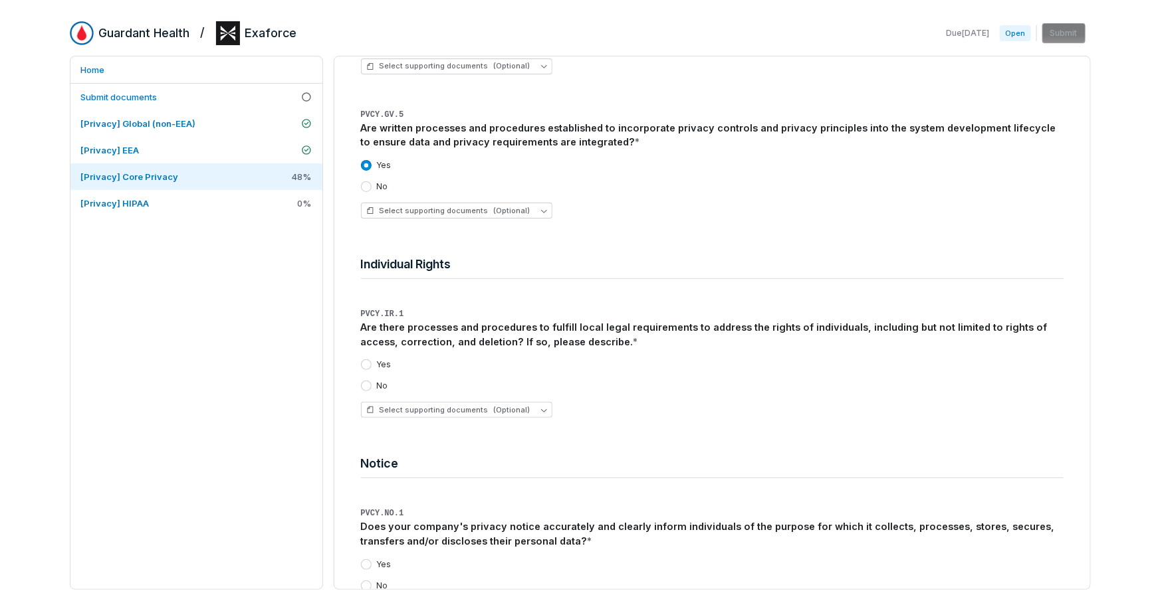
scroll to position [2581, 0]
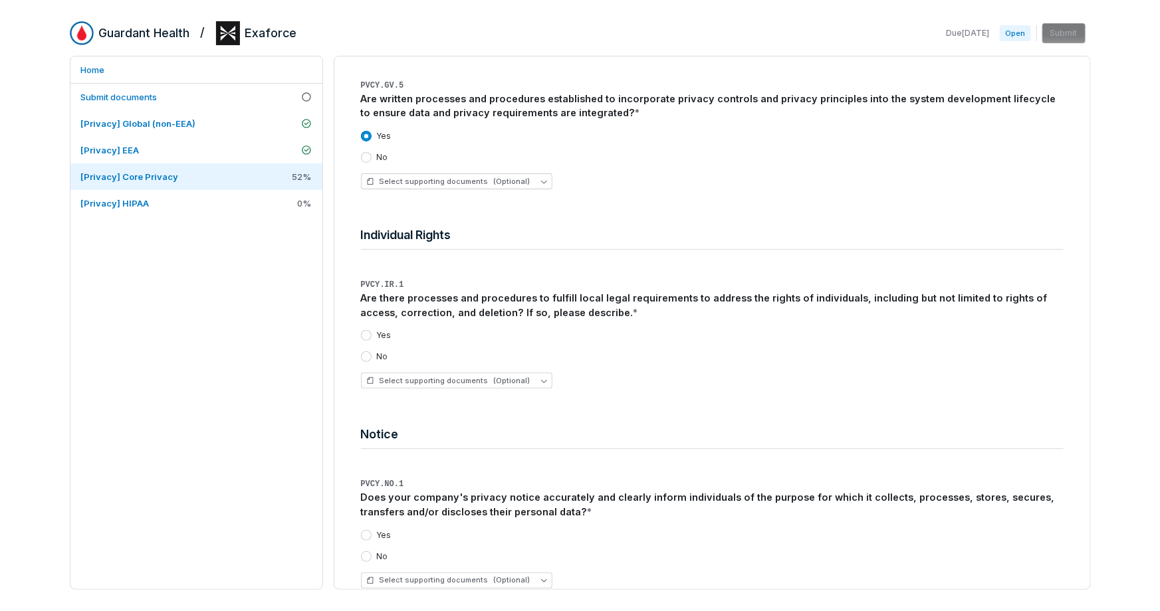
click at [379, 333] on label "Yes" at bounding box center [384, 335] width 15 height 11
click at [372, 333] on button "Yes" at bounding box center [366, 335] width 11 height 11
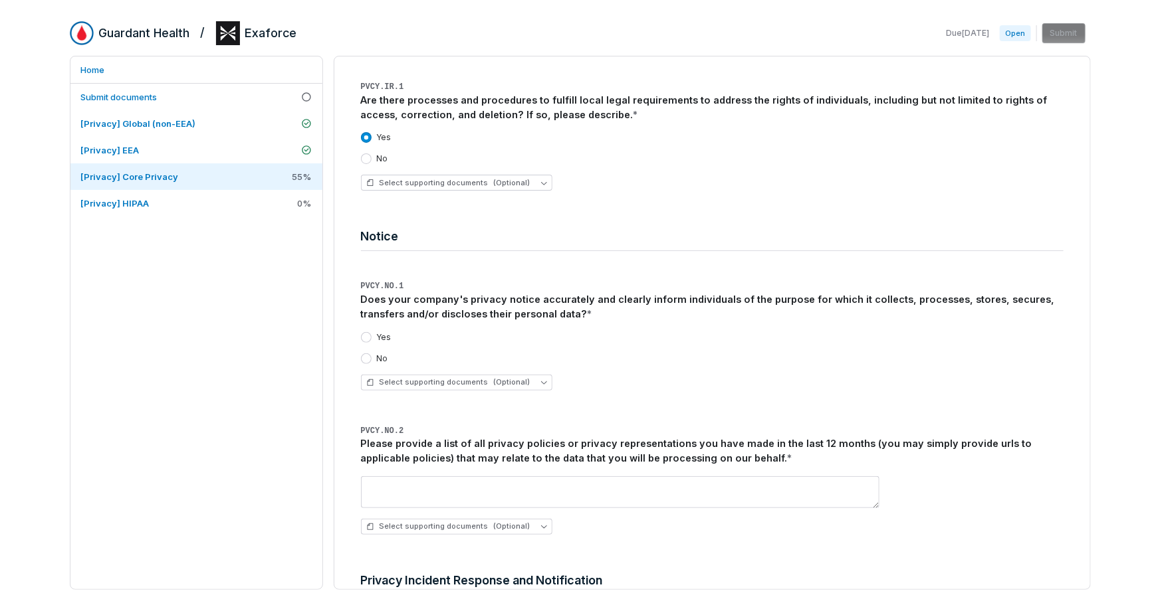
scroll to position [2785, 0]
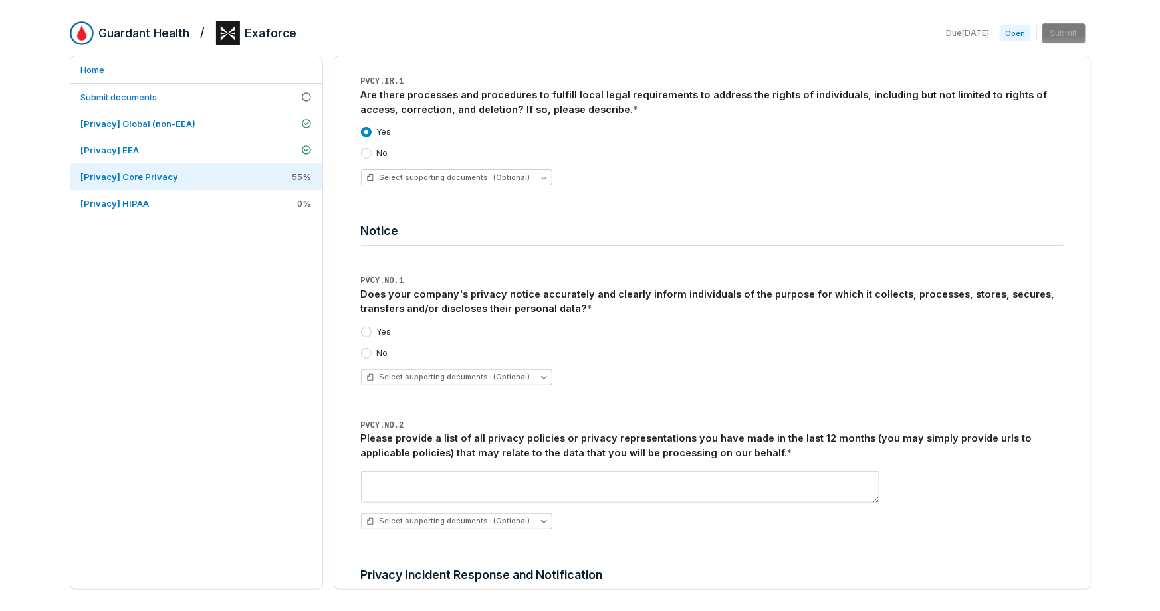
click at [375, 331] on div "Yes" at bounding box center [376, 332] width 31 height 11
click at [367, 331] on button "Yes" at bounding box center [366, 332] width 11 height 11
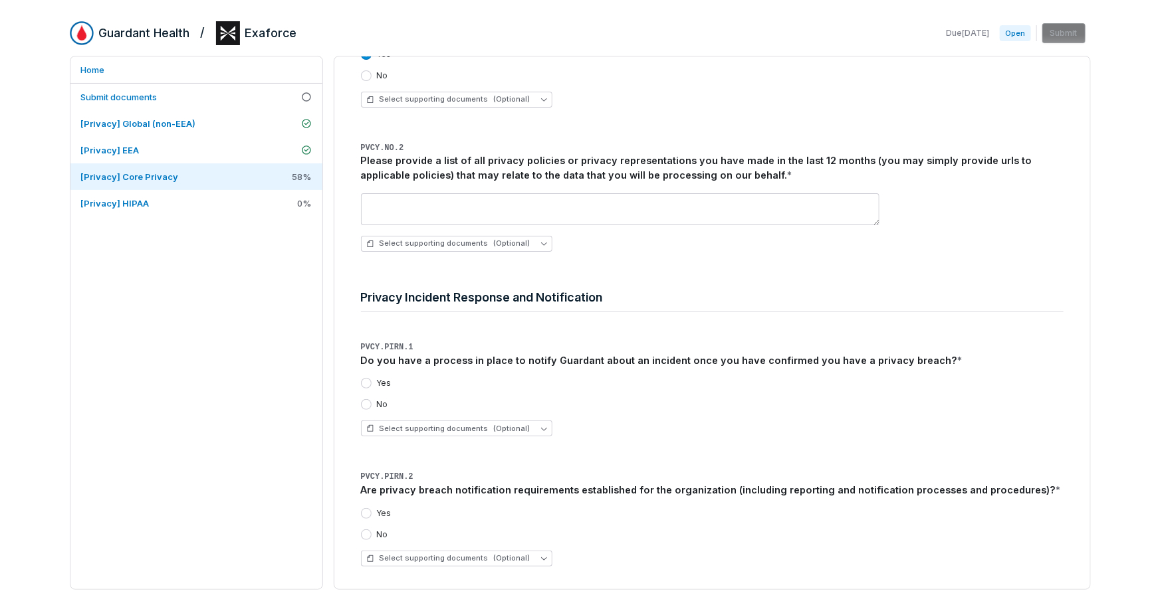
scroll to position [2906, 0]
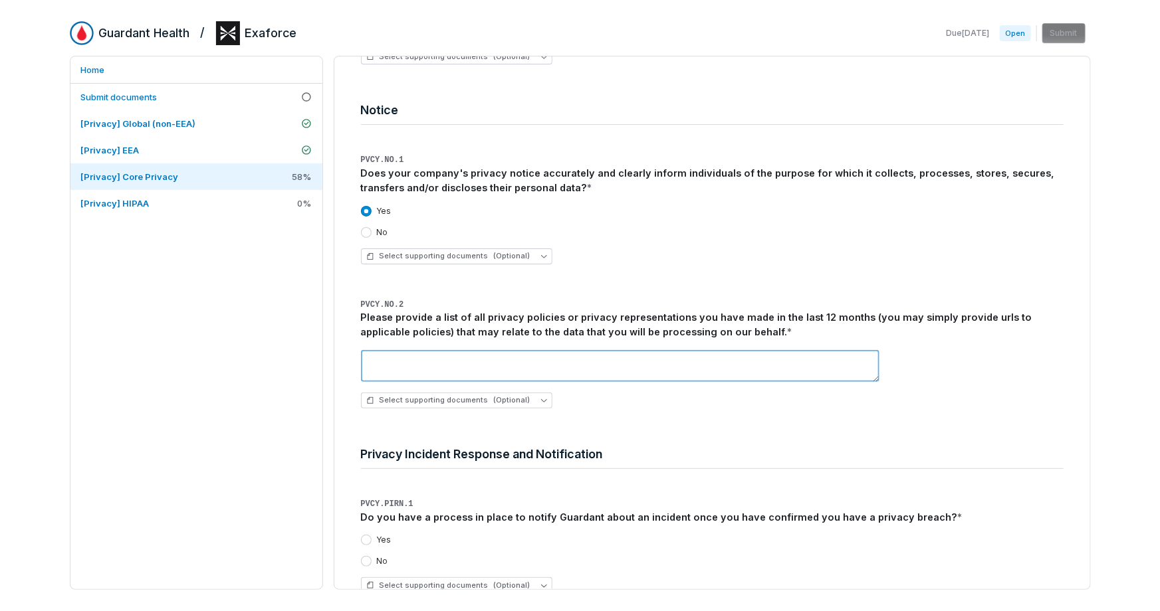
click at [419, 373] on textarea at bounding box center [620, 366] width 518 height 32
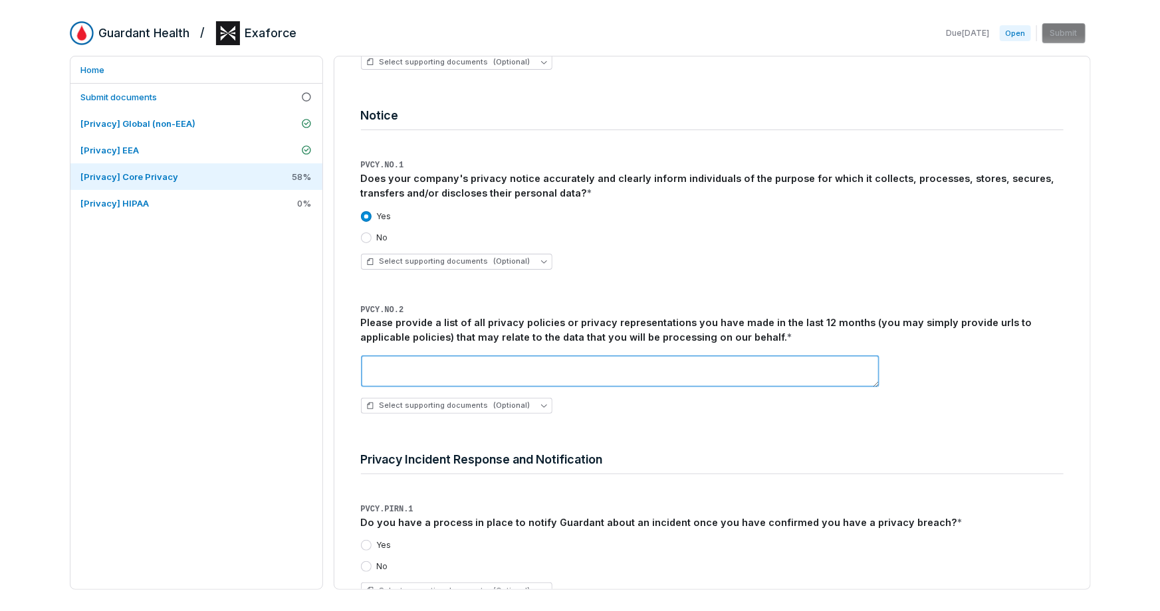
scroll to position [2898, 0]
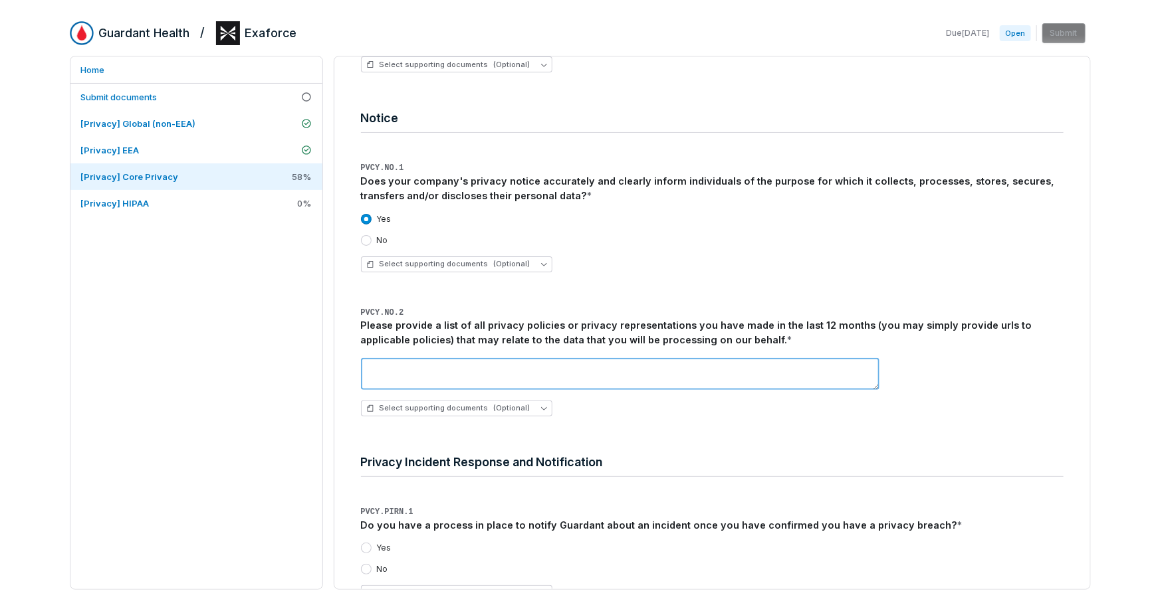
paste textarea "**********"
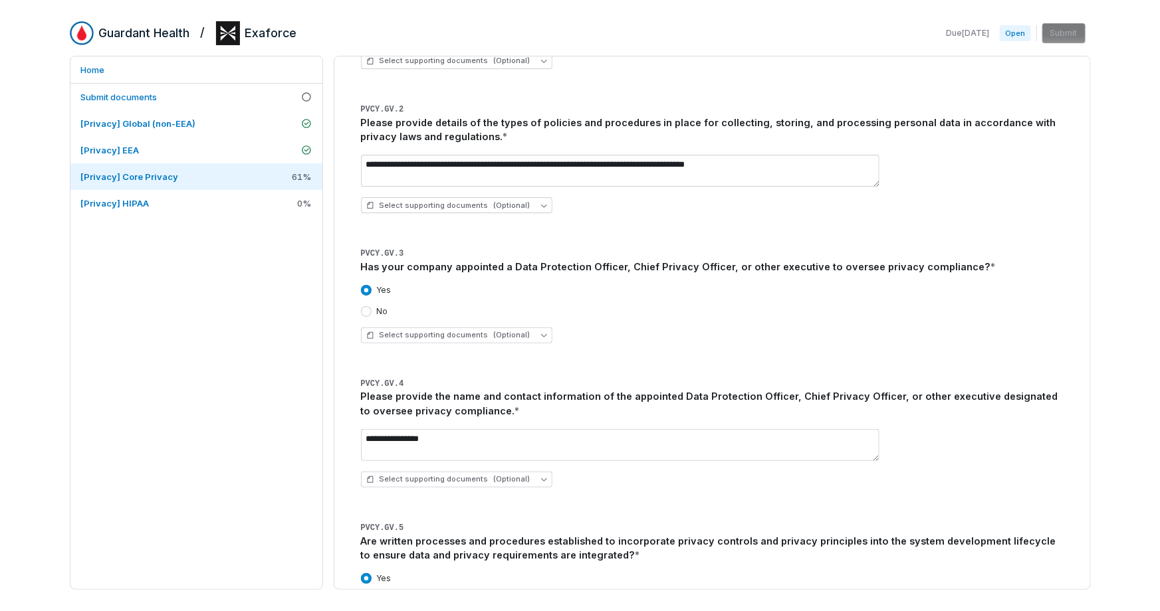
paste textarea "**********"
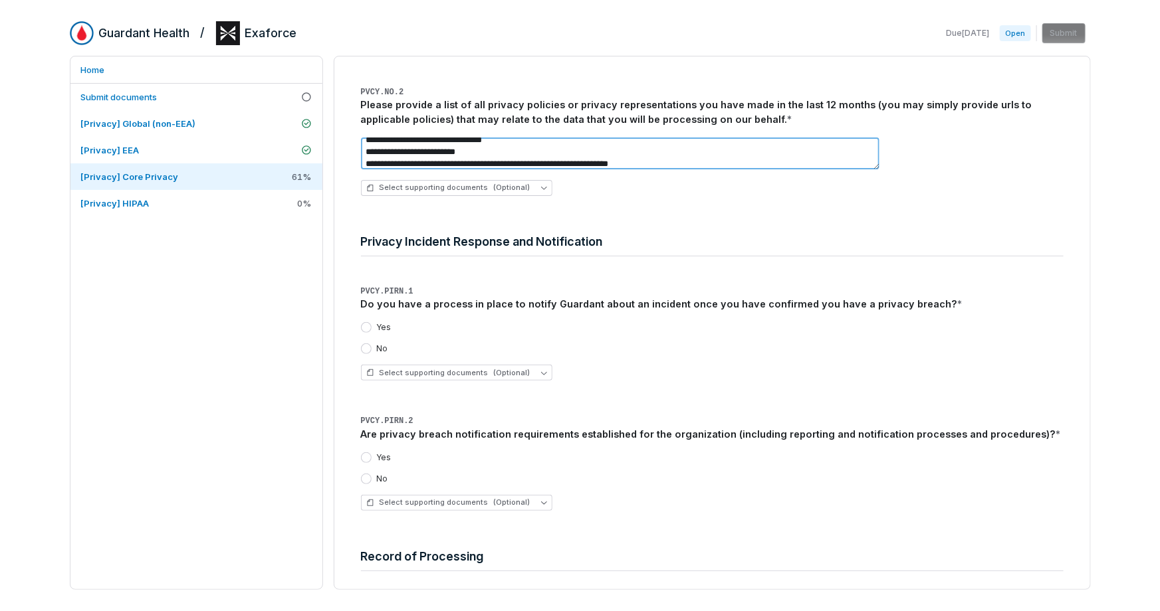
scroll to position [3122, 0]
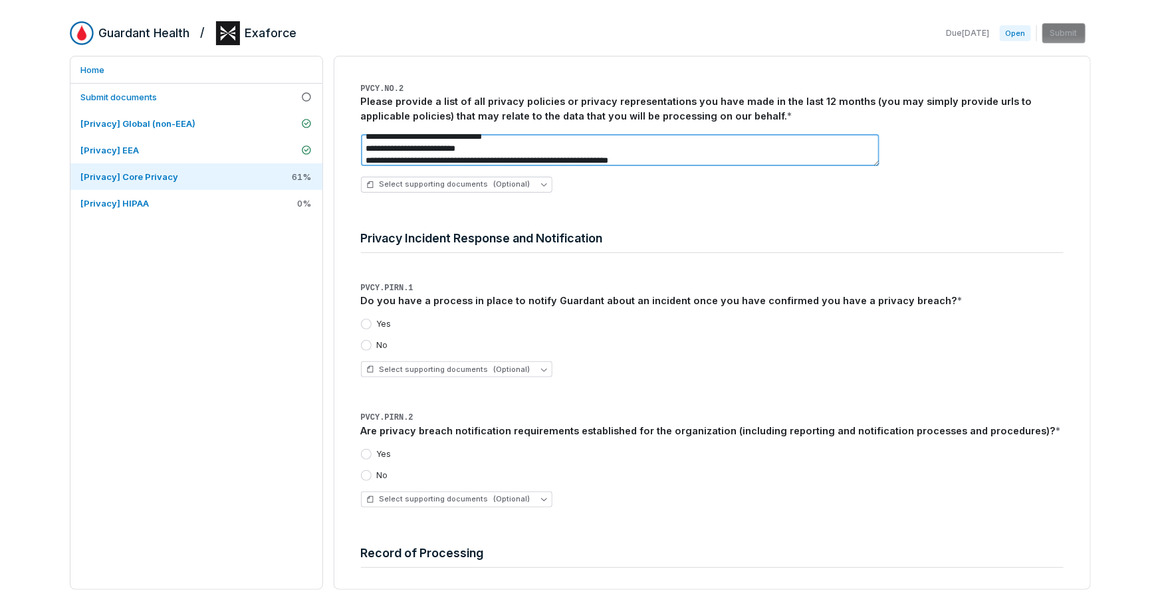
type textarea "**********"
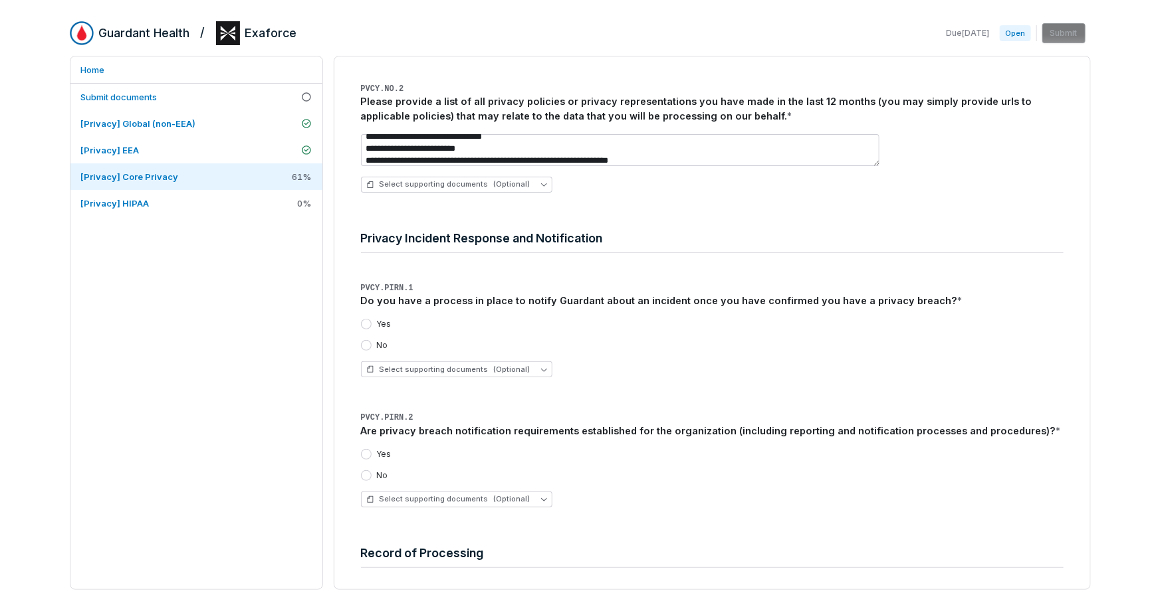
click at [383, 324] on label "Yes" at bounding box center [384, 324] width 15 height 11
click at [372, 324] on button "Yes" at bounding box center [366, 324] width 11 height 11
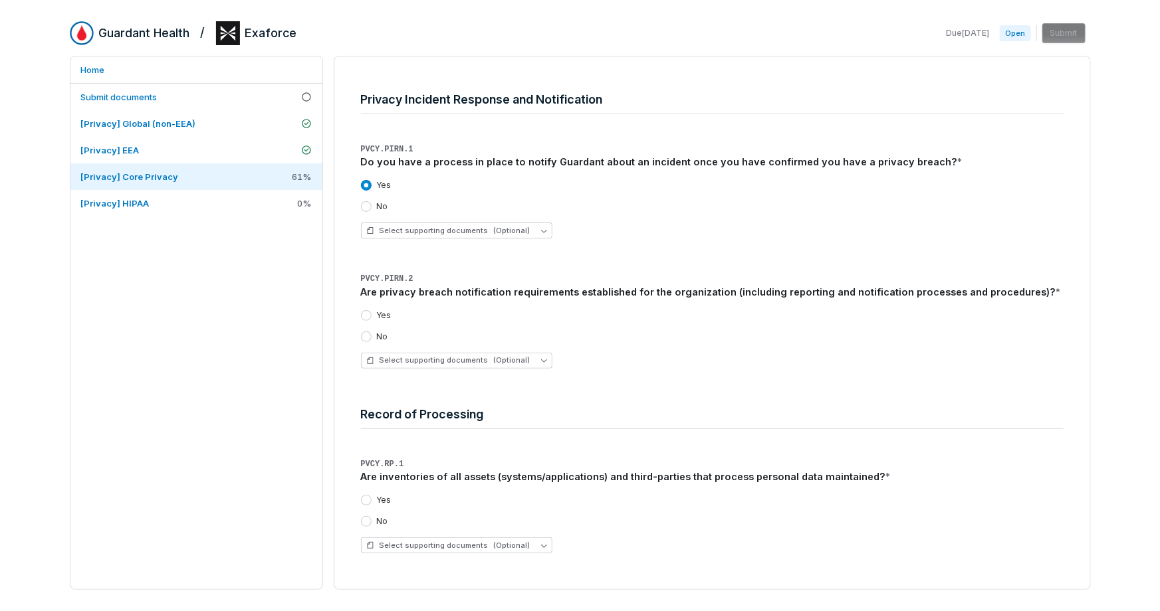
scroll to position [3266, 0]
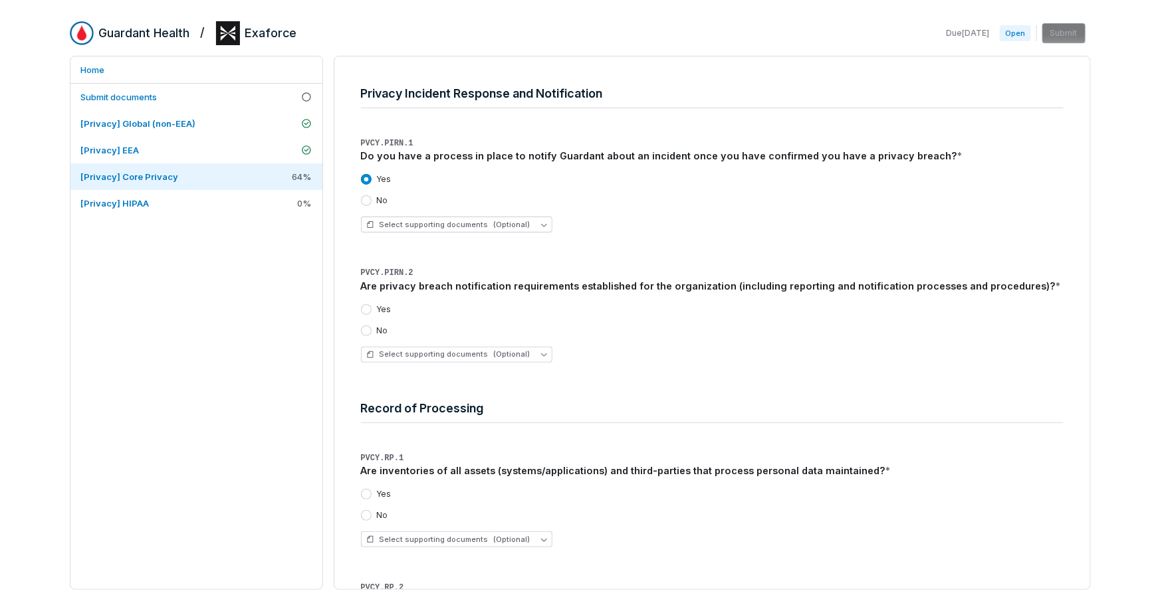
click at [386, 305] on label "Yes" at bounding box center [384, 309] width 15 height 11
click at [372, 305] on button "Yes" at bounding box center [366, 309] width 11 height 11
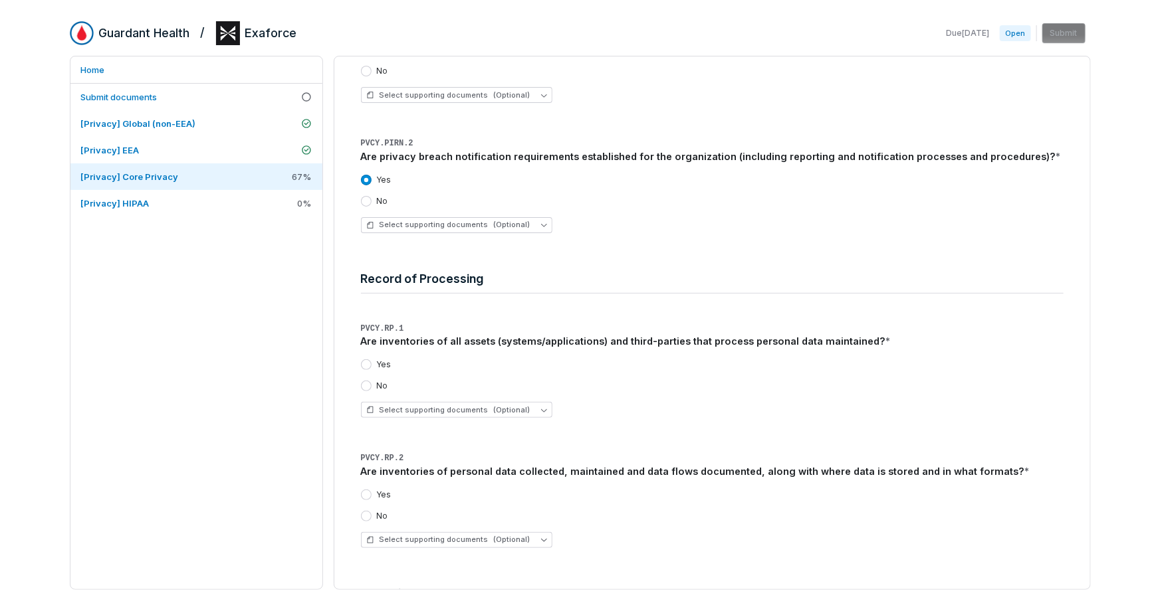
scroll to position [3397, 0]
click at [379, 364] on label "Yes" at bounding box center [384, 363] width 15 height 11
click at [372, 364] on button "Yes" at bounding box center [366, 363] width 11 height 11
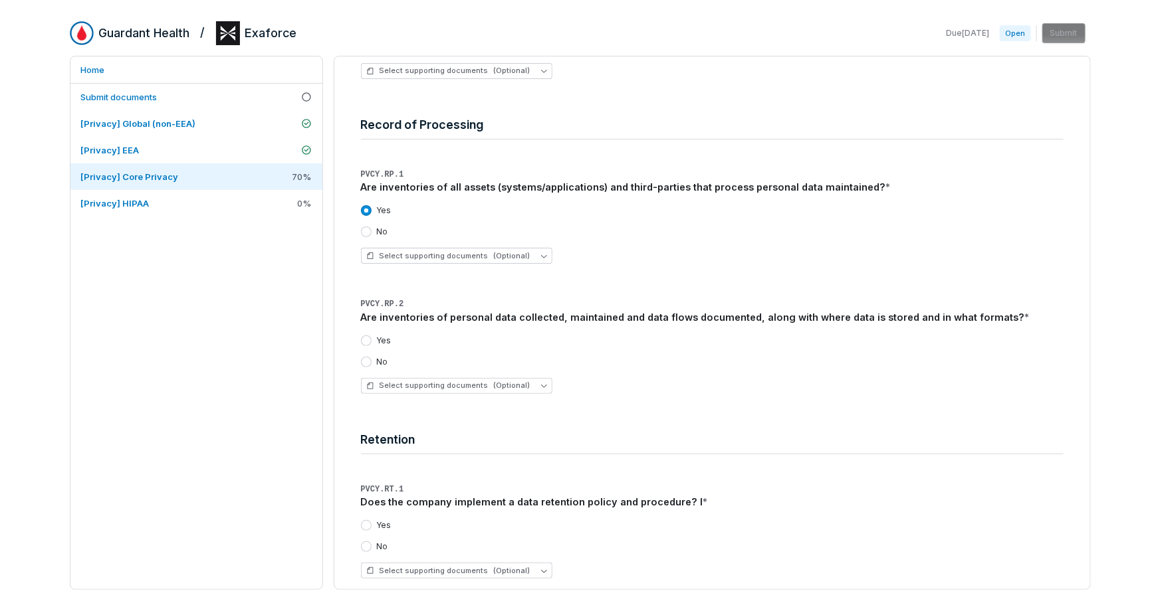
scroll to position [3553, 0]
click at [378, 336] on label "Yes" at bounding box center [384, 338] width 15 height 11
click at [372, 336] on button "Yes" at bounding box center [366, 338] width 11 height 11
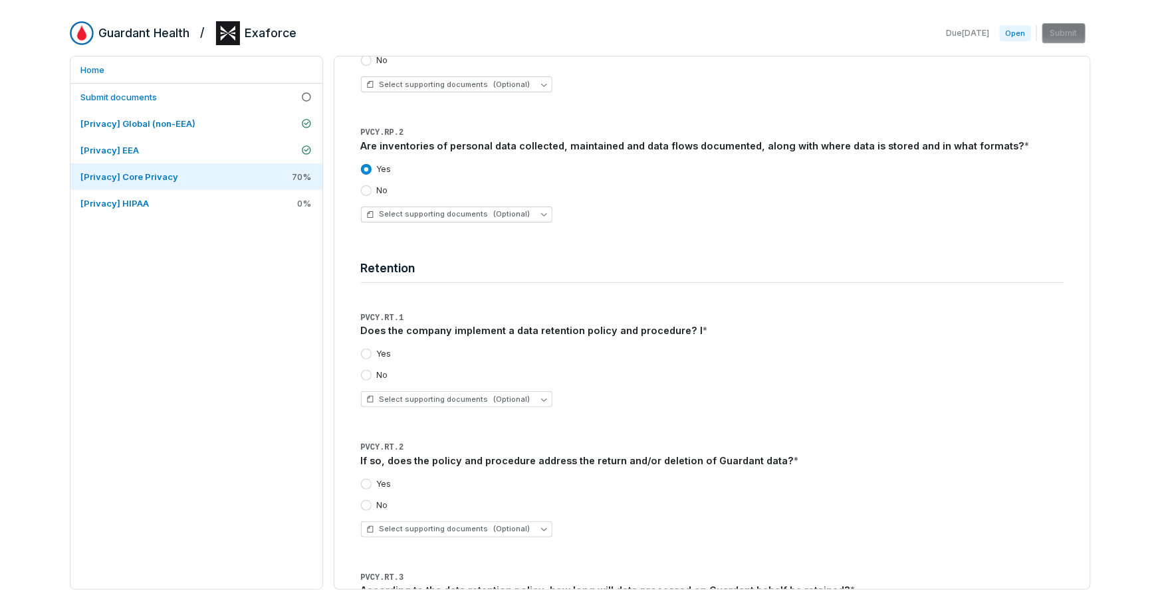
scroll to position [3726, 0]
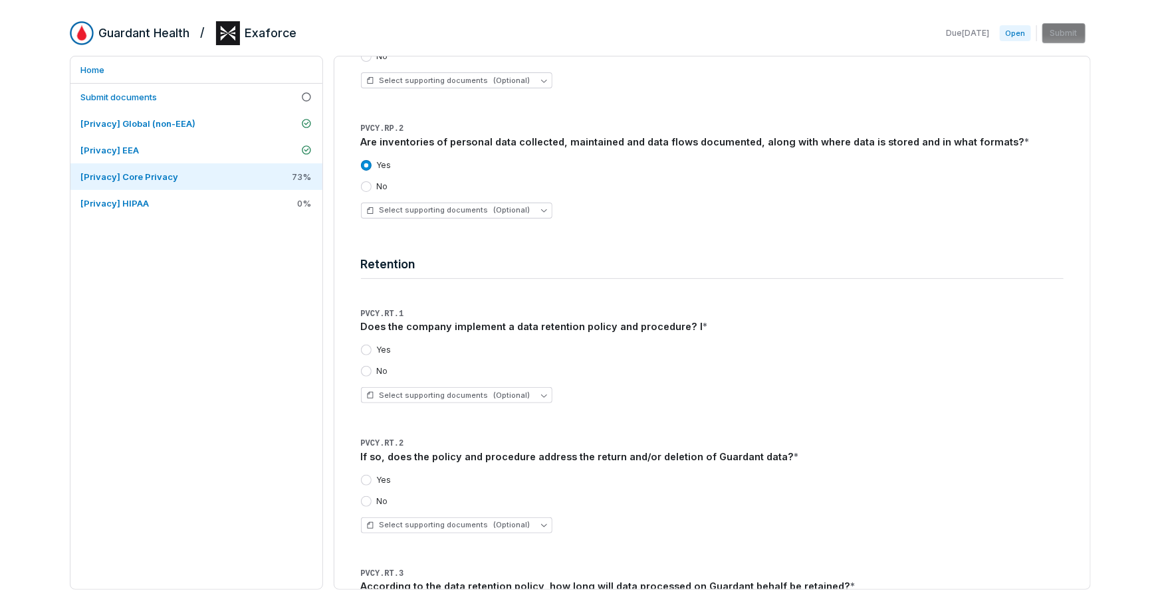
click at [381, 349] on label "Yes" at bounding box center [384, 350] width 15 height 11
click at [372, 349] on button "Yes" at bounding box center [366, 350] width 11 height 11
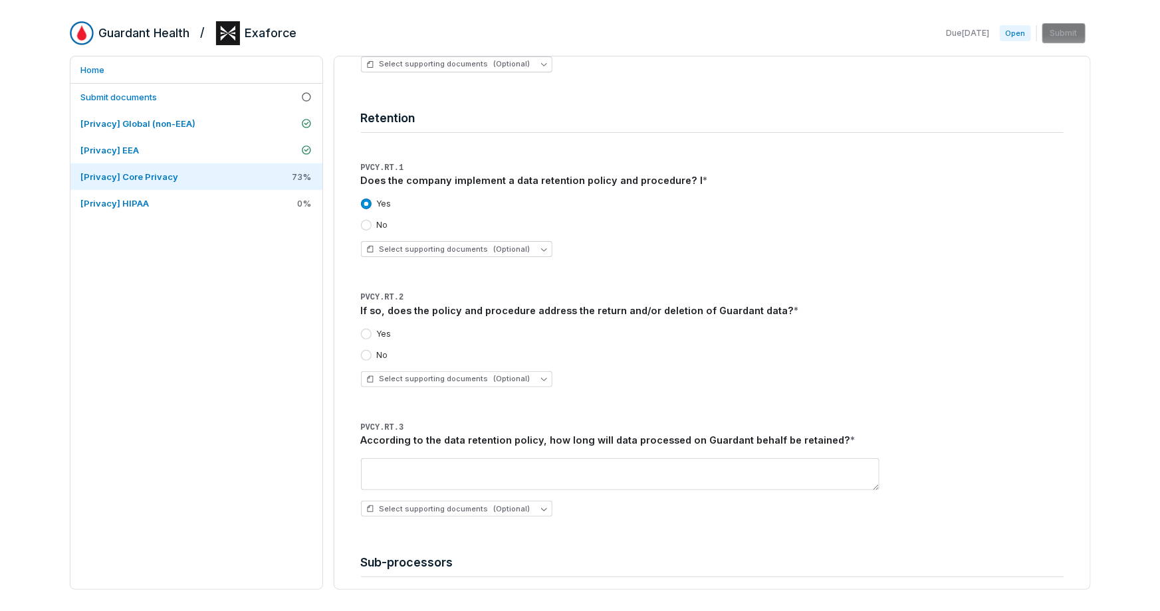
scroll to position [3891, 0]
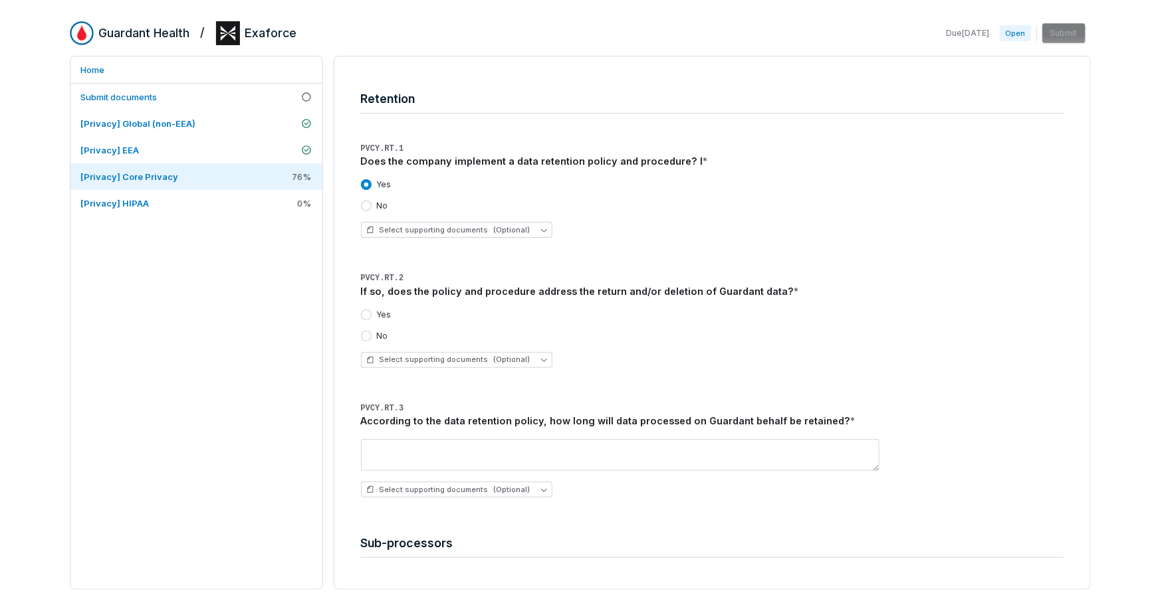
click at [383, 314] on label "Yes" at bounding box center [384, 315] width 15 height 11
click at [372, 314] on button "Yes" at bounding box center [366, 315] width 11 height 11
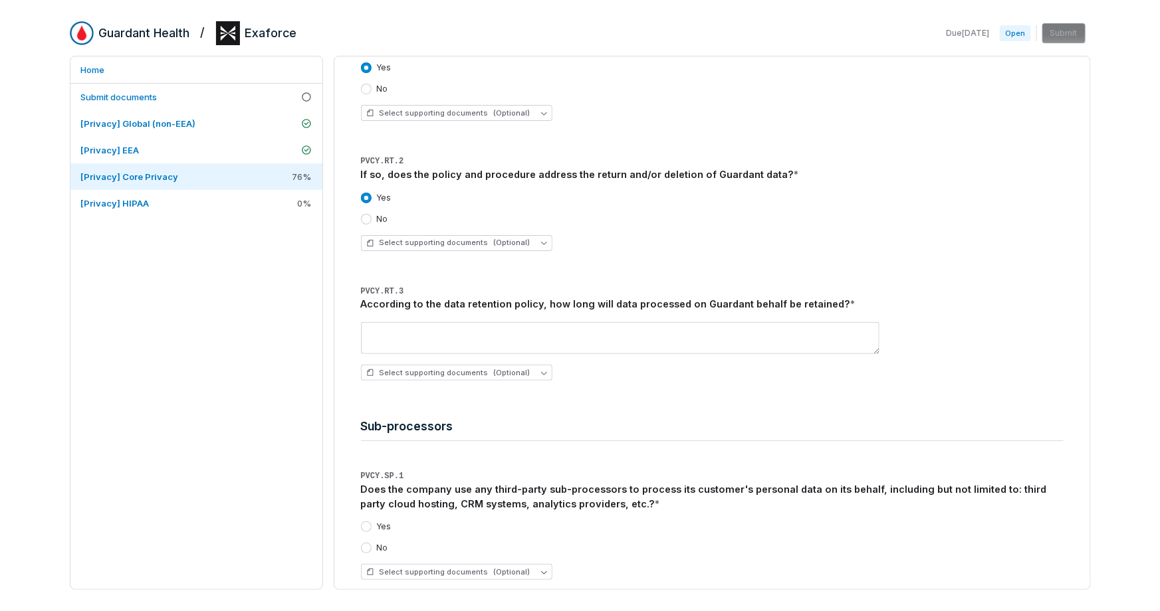
scroll to position [4016, 0]
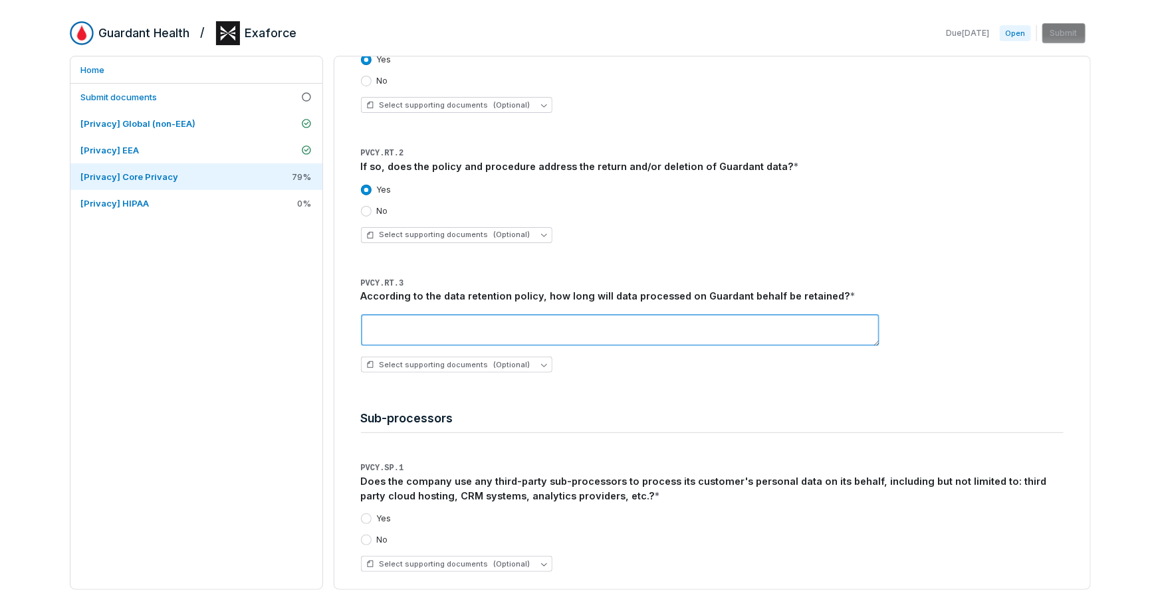
click at [491, 335] on textarea at bounding box center [620, 330] width 518 height 32
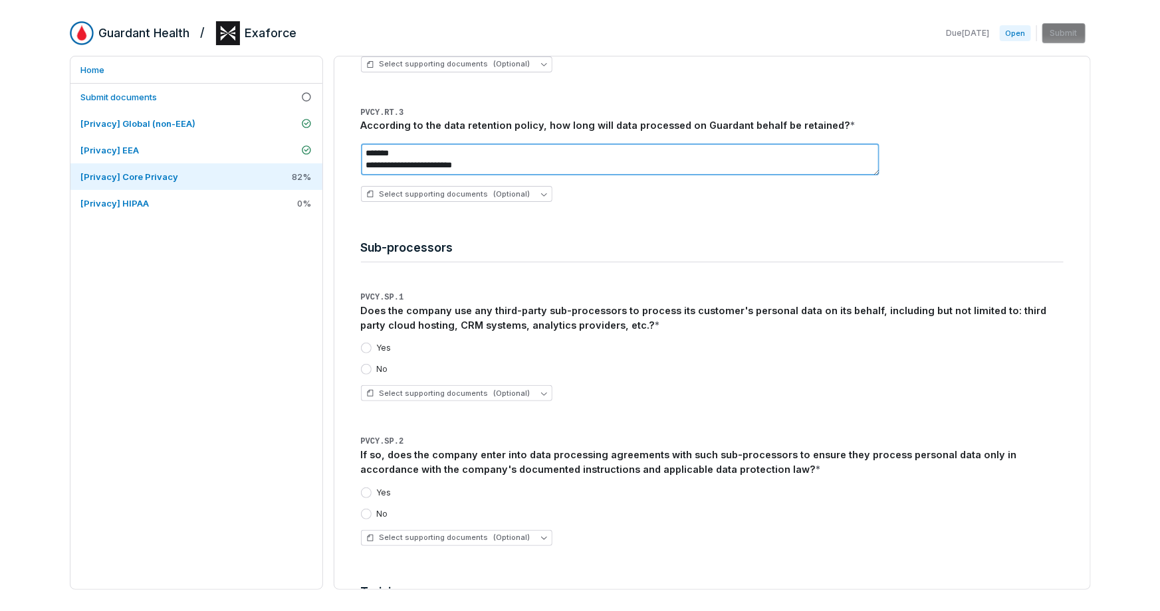
scroll to position [4195, 0]
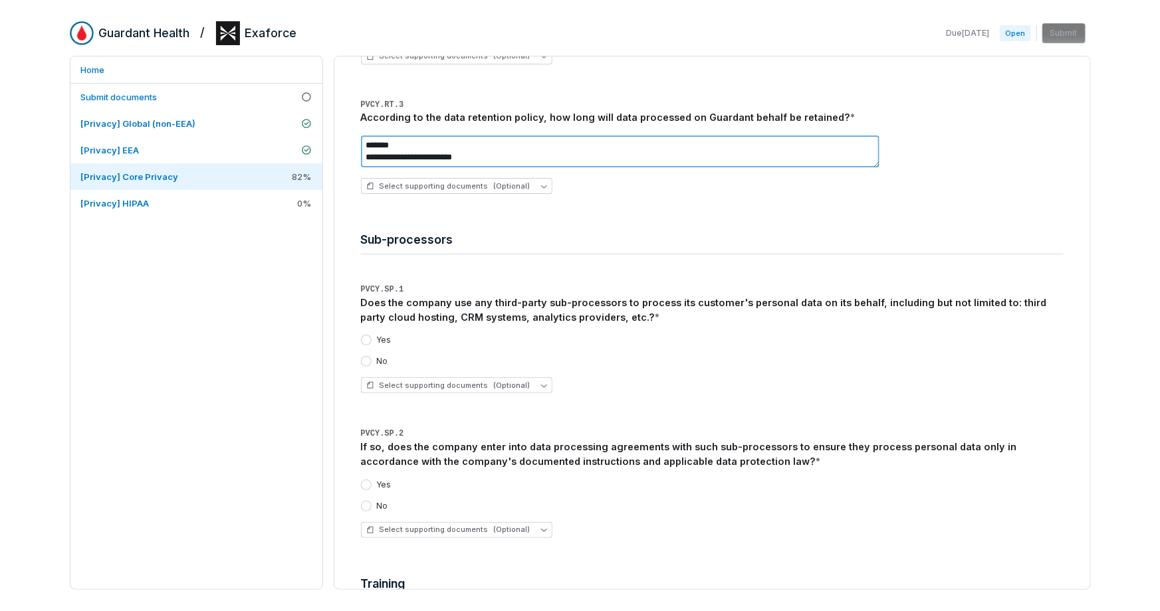
type textarea "**********"
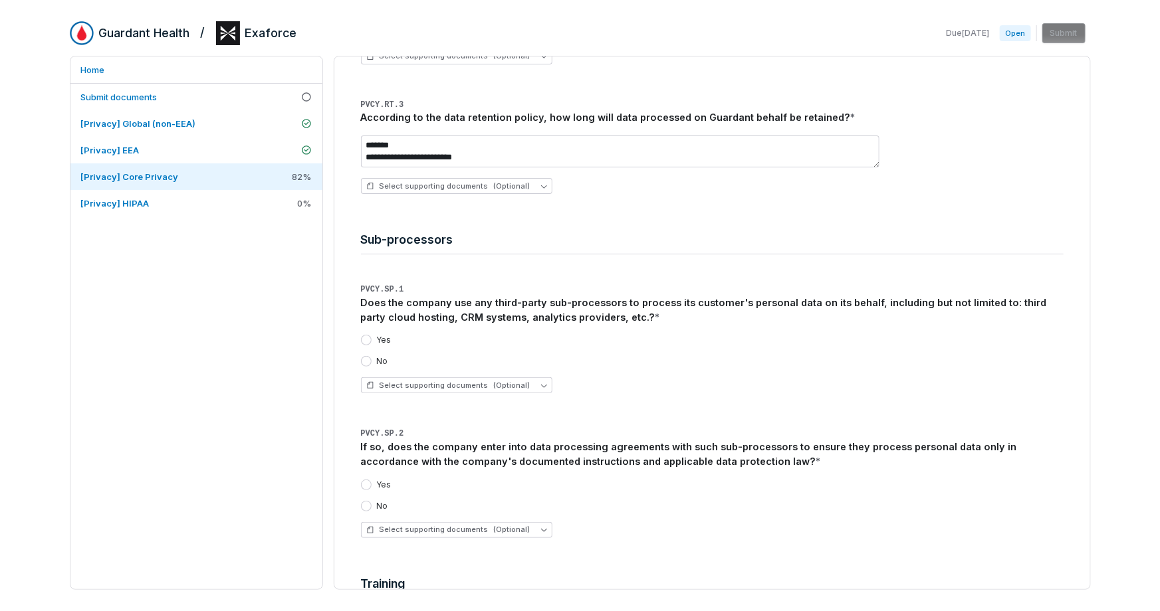
click at [388, 338] on label "Yes" at bounding box center [384, 340] width 15 height 11
click at [372, 338] on button "Yes" at bounding box center [366, 340] width 11 height 11
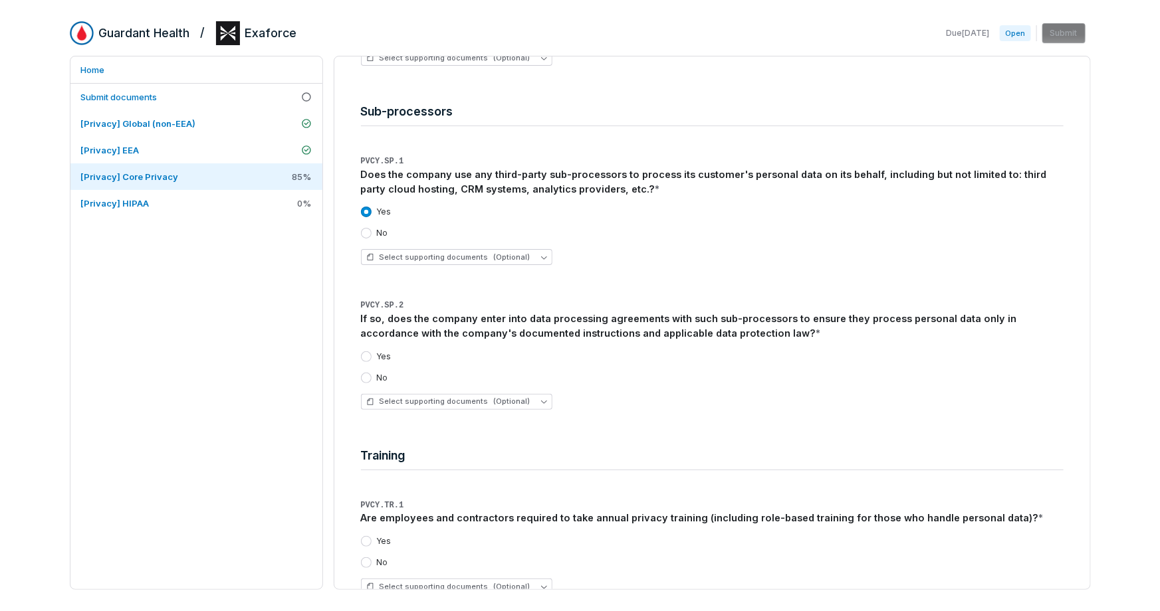
scroll to position [4321, 0]
click at [374, 377] on div "No" at bounding box center [374, 380] width 27 height 11
click at [364, 378] on button "No" at bounding box center [366, 380] width 11 height 11
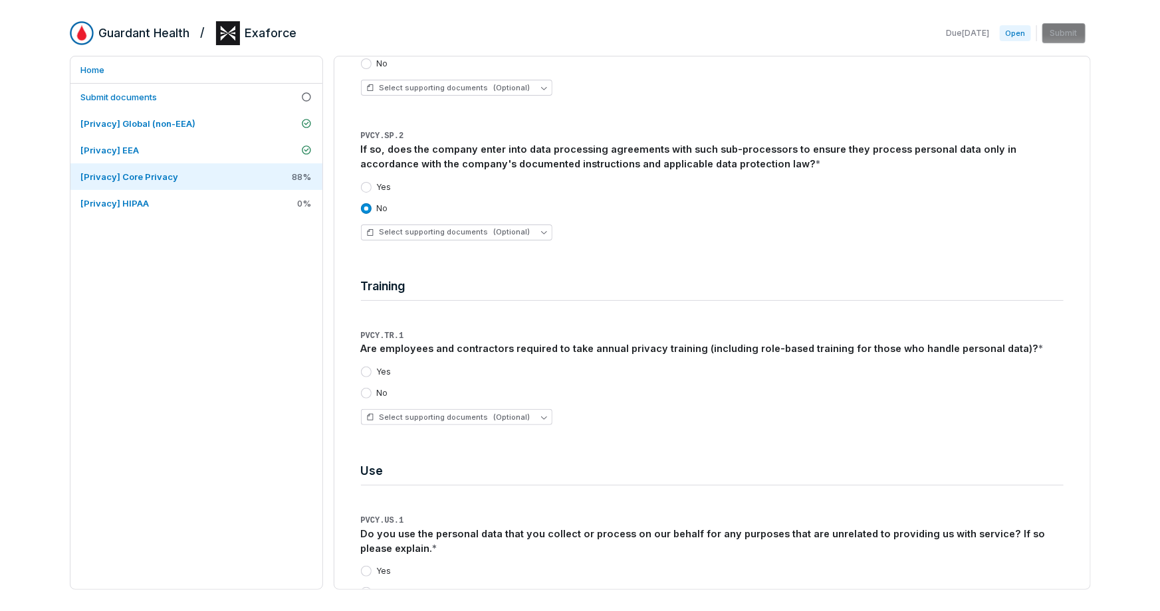
scroll to position [4491, 0]
click at [366, 372] on button "Yes" at bounding box center [366, 373] width 11 height 11
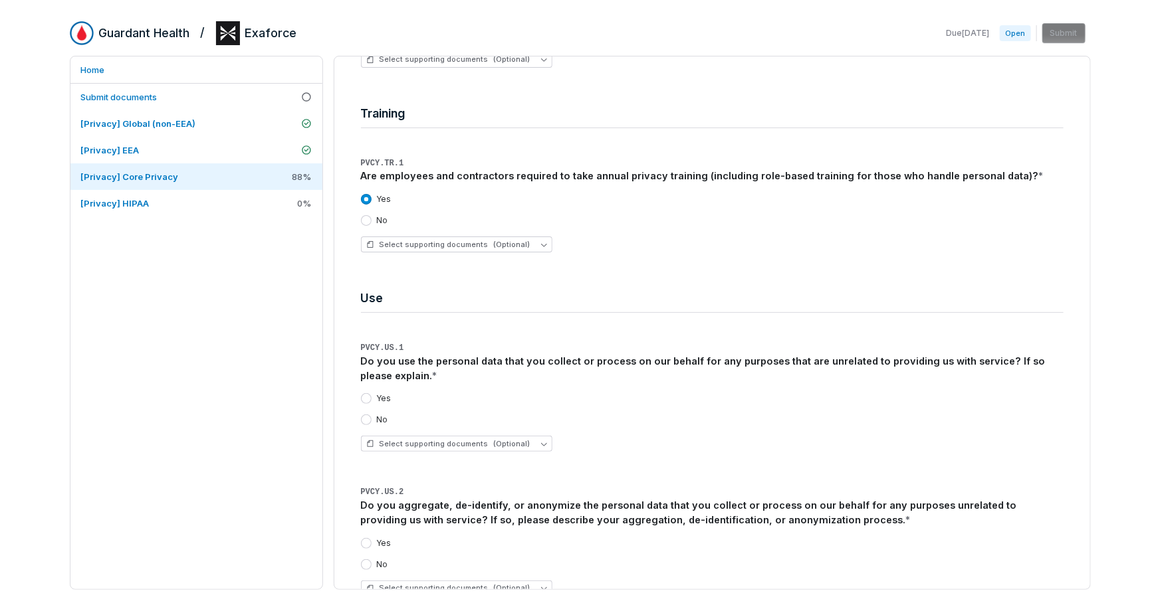
scroll to position [4666, 0]
click at [366, 416] on button "No" at bounding box center [366, 419] width 11 height 11
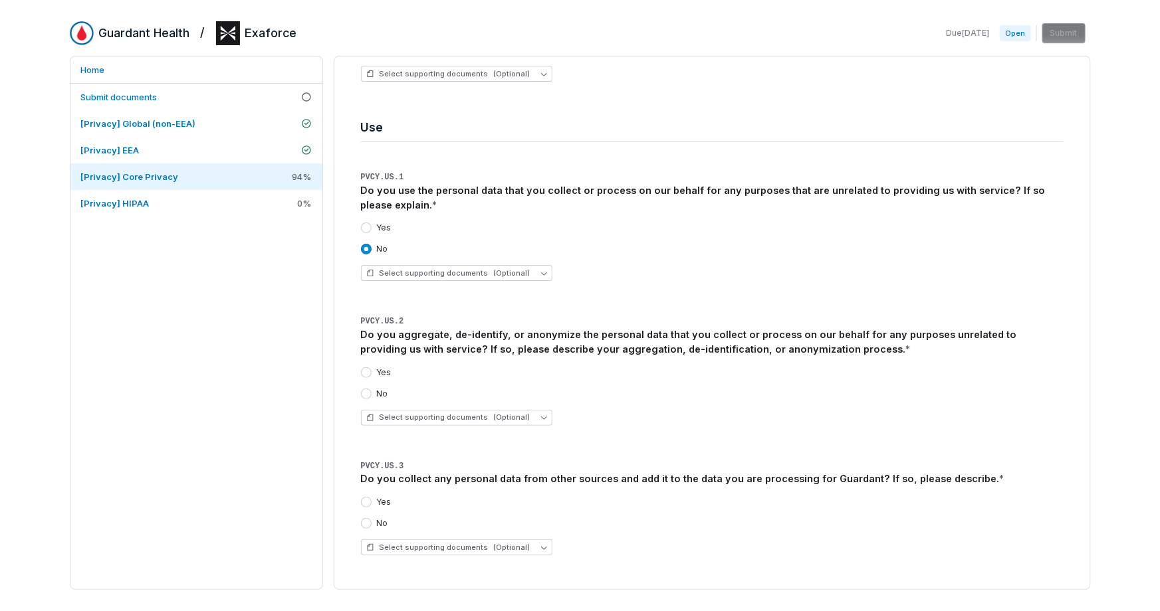
scroll to position [4840, 0]
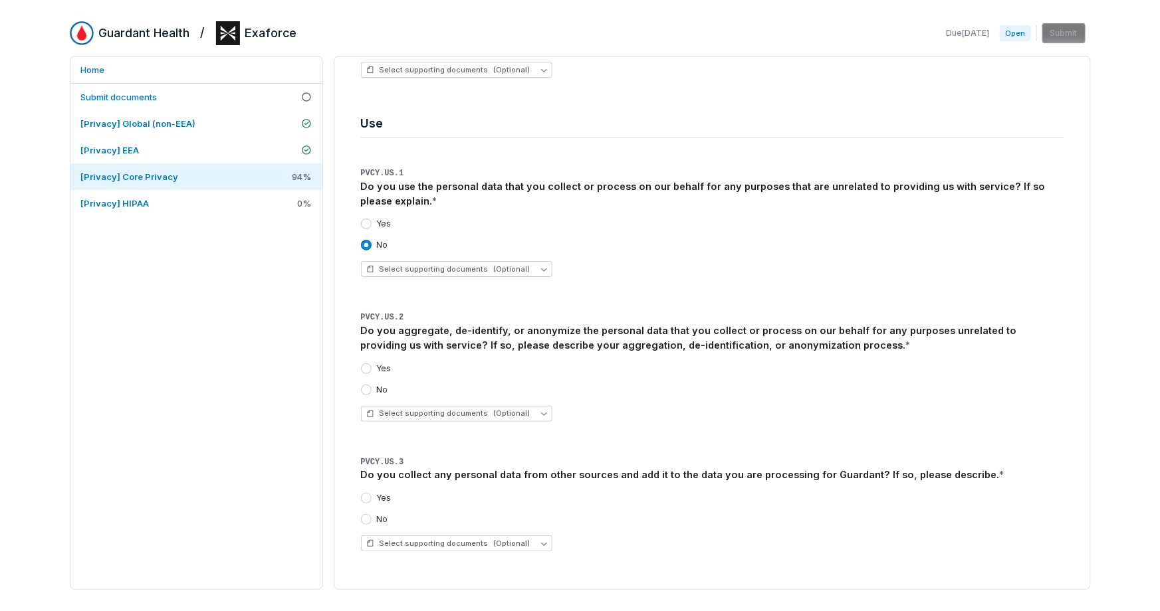
click at [367, 364] on button "Yes" at bounding box center [366, 369] width 11 height 11
click at [368, 386] on button "No" at bounding box center [366, 390] width 11 height 11
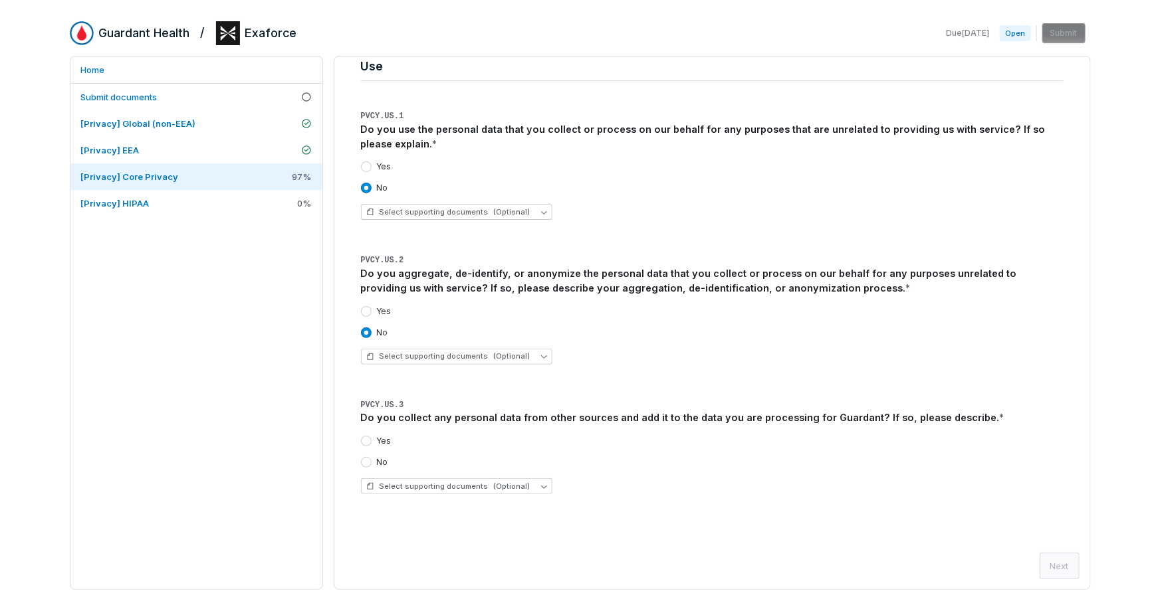
click at [370, 459] on button "No" at bounding box center [366, 462] width 11 height 11
type button "cbqopt_977cca2f408c40c4a3bb284ae58e1025"
click at [1068, 570] on button "Next" at bounding box center [1059, 566] width 40 height 27
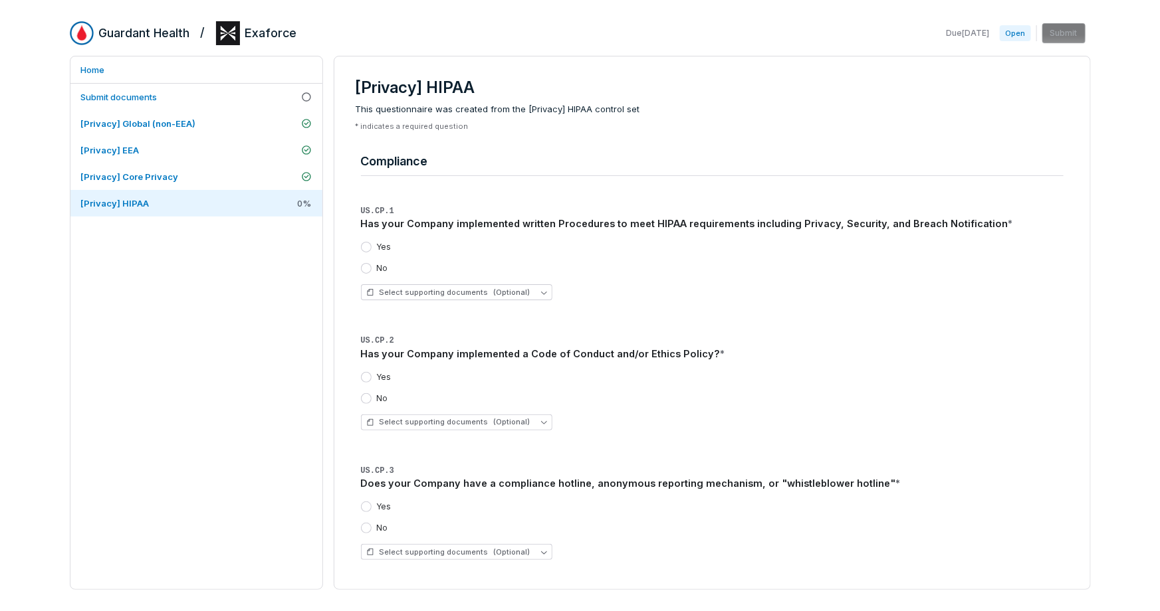
click at [373, 246] on div "Yes" at bounding box center [376, 247] width 31 height 11
click at [368, 247] on button "Yes" at bounding box center [366, 247] width 11 height 11
click at [367, 375] on button "Yes" at bounding box center [366, 377] width 11 height 11
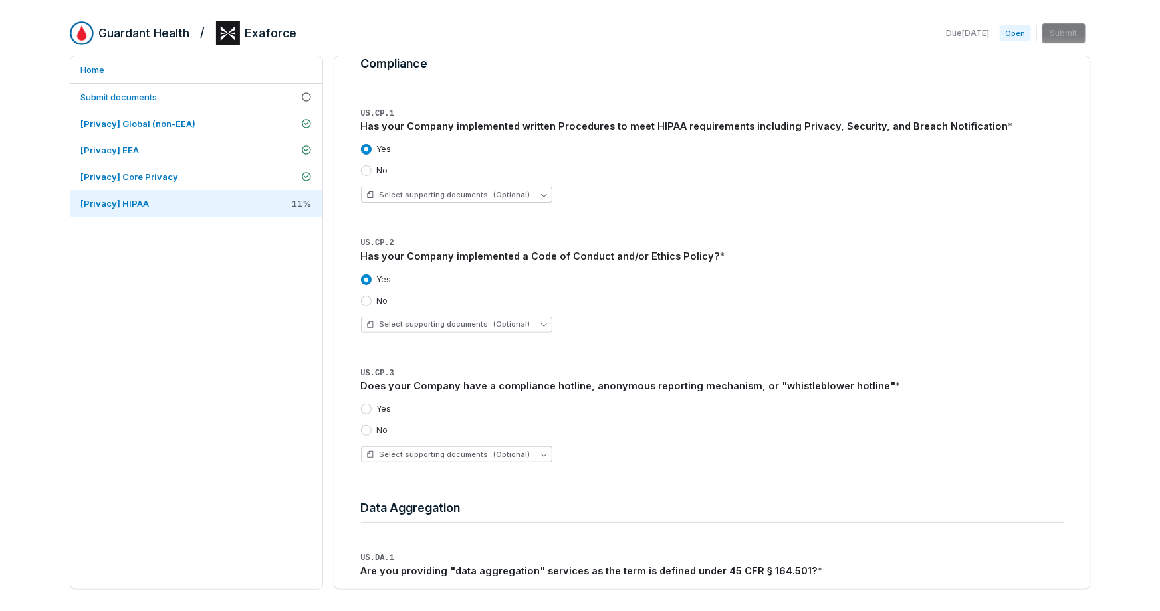
scroll to position [142, 0]
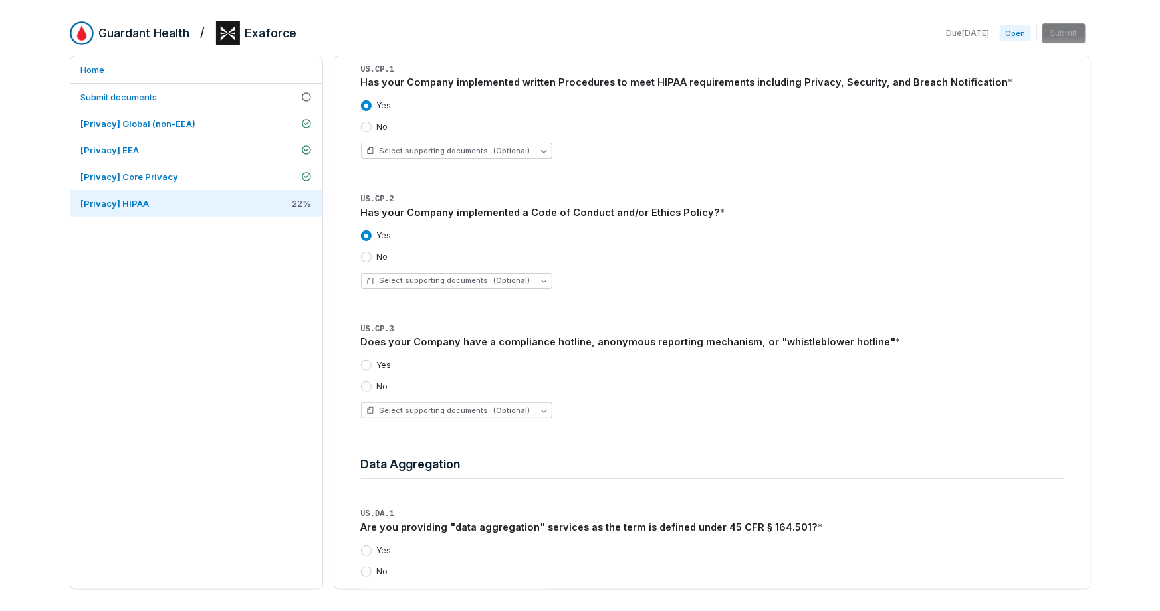
click at [368, 365] on button "Yes" at bounding box center [366, 365] width 11 height 11
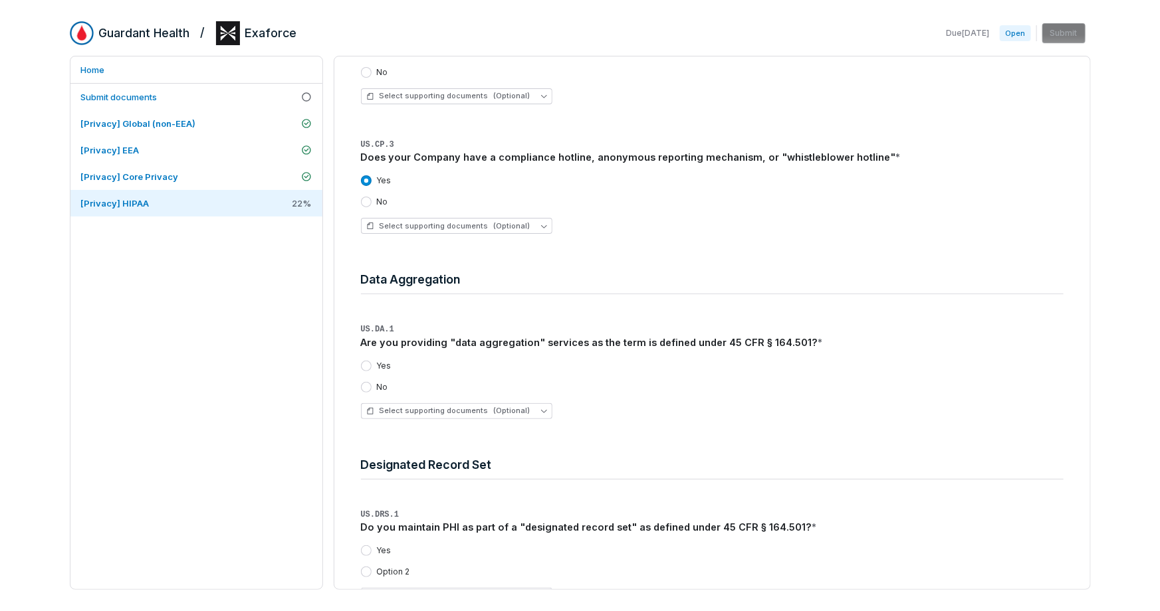
scroll to position [341, 0]
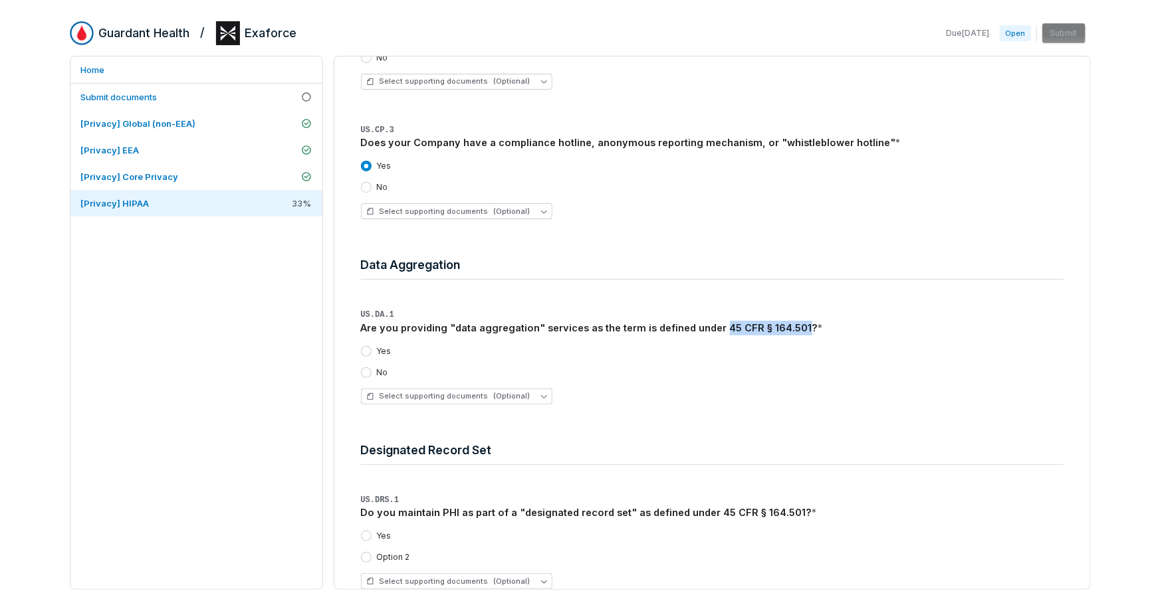
drag, startPoint x: 710, startPoint y: 329, endPoint x: 775, endPoint y: 325, distance: 65.3
click at [792, 326] on div "Are you providing "data aggregation" services as the term is defined under 45 C…" at bounding box center [712, 328] width 702 height 15
copy div "45 CFR § 164.501"
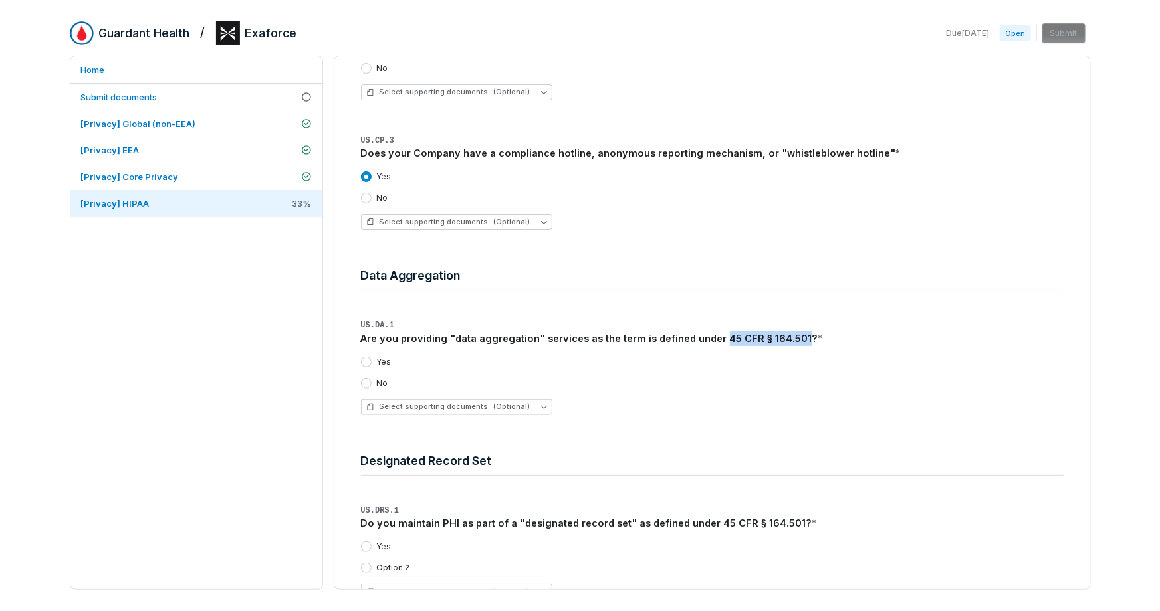
scroll to position [331, 0]
click at [372, 381] on div "No" at bounding box center [374, 382] width 27 height 11
click at [366, 382] on button "No" at bounding box center [366, 382] width 11 height 11
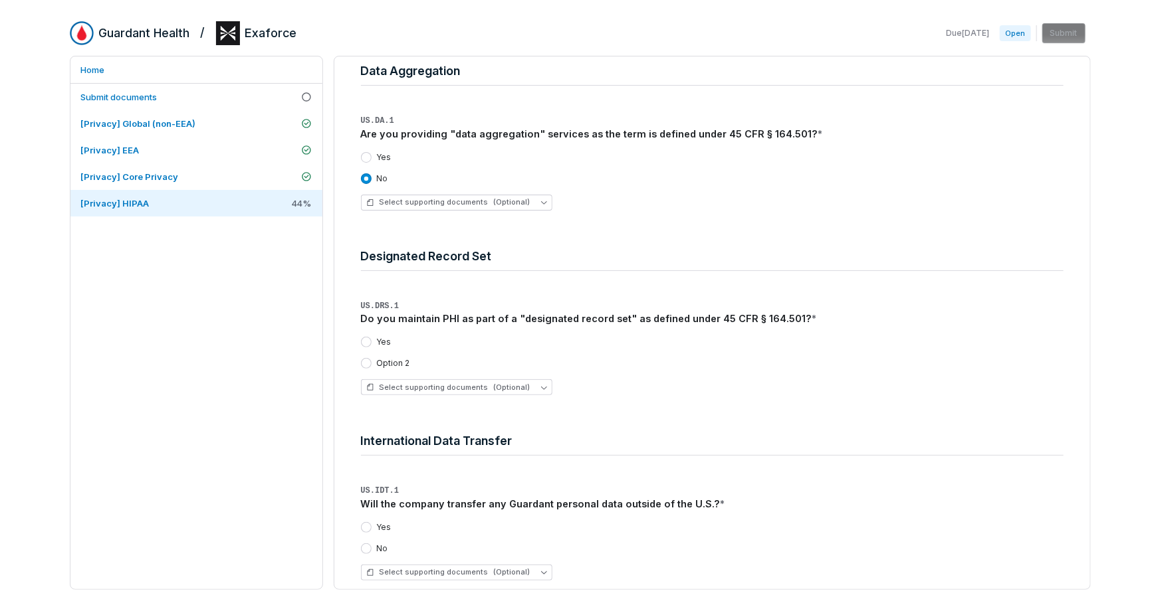
scroll to position [534, 0]
click at [415, 321] on div "Do you maintain PHI as part of a "designated record set" as defined under 45 CF…" at bounding box center [712, 320] width 702 height 15
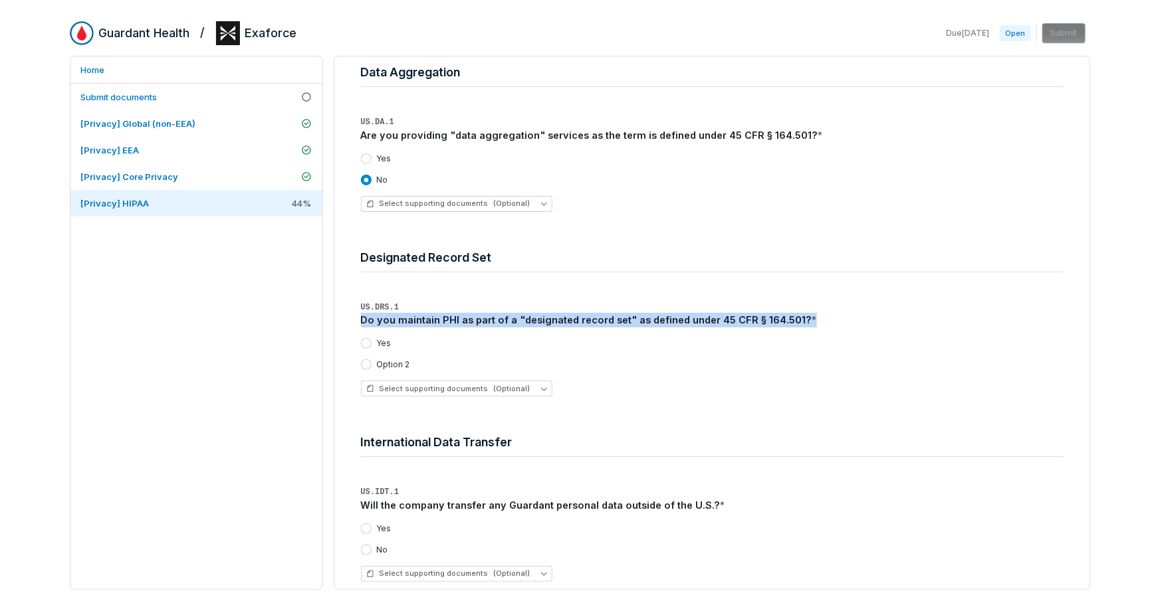
click at [415, 321] on div "Do you maintain PHI as part of a "designated record set" as defined under 45 CF…" at bounding box center [712, 320] width 702 height 15
copy div "Do you maintain PHI as part of a "designated record set" as defined under 45 CF…"
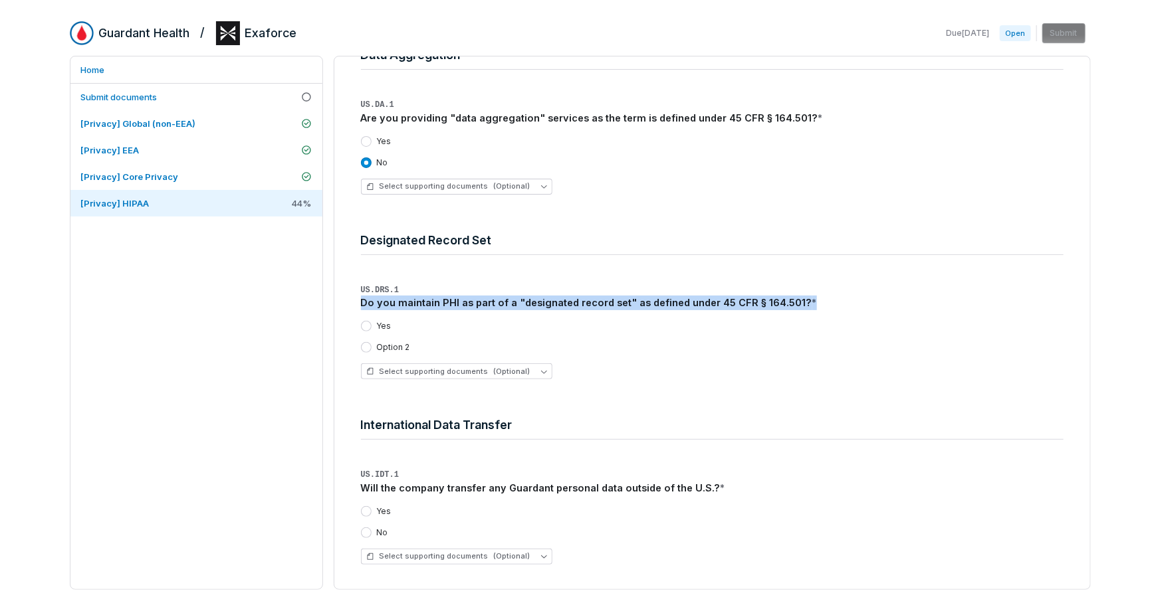
scroll to position [557, 0]
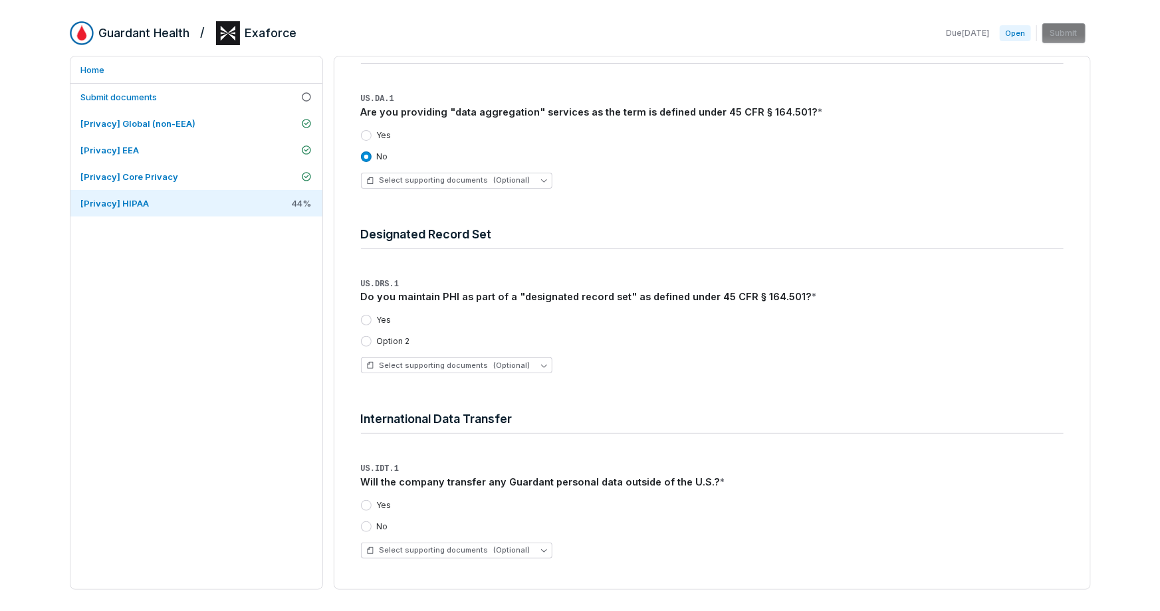
click at [392, 342] on label "Option 2" at bounding box center [393, 341] width 33 height 11
click at [372, 342] on button "Option 2" at bounding box center [366, 341] width 11 height 11
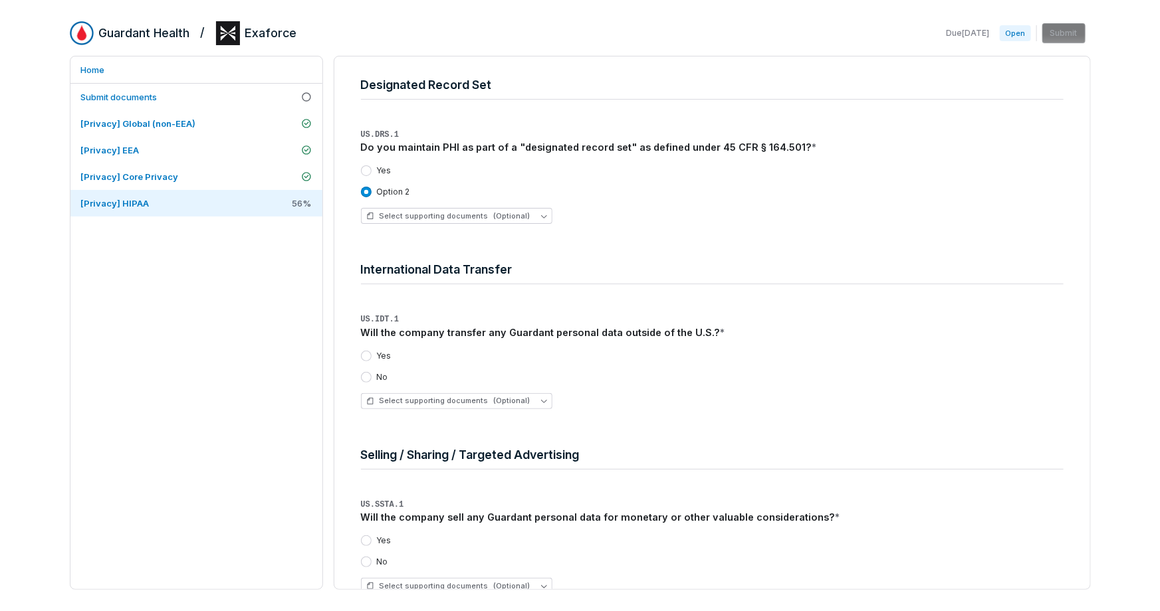
scroll to position [710, 0]
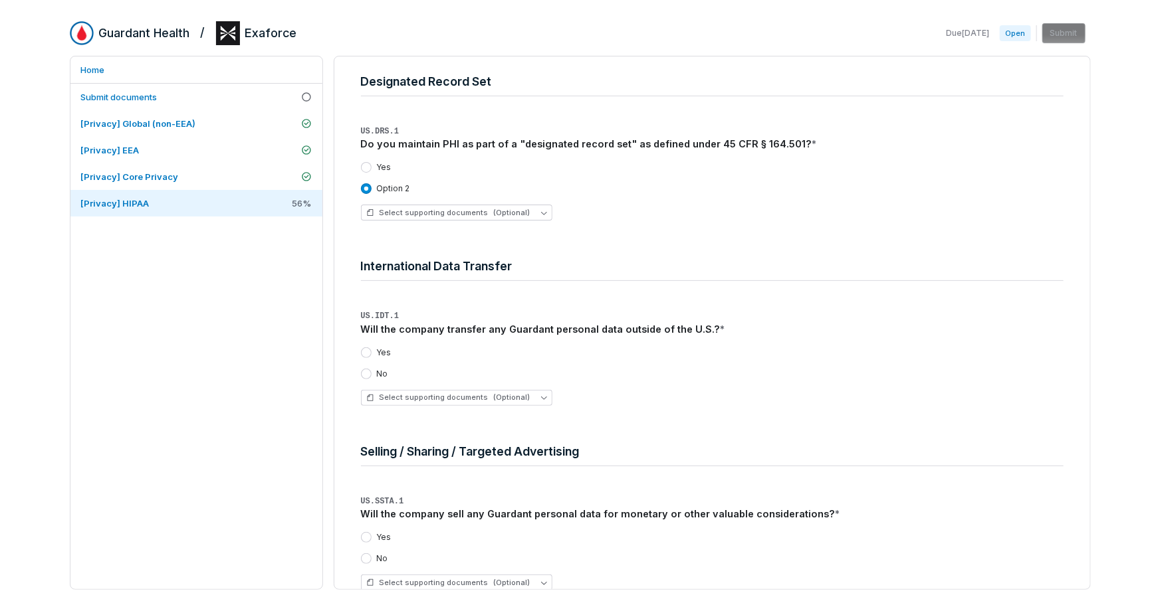
drag, startPoint x: 377, startPoint y: 374, endPoint x: 386, endPoint y: 375, distance: 9.3
click at [377, 375] on label "No" at bounding box center [382, 374] width 11 height 11
click at [372, 375] on button "No" at bounding box center [366, 374] width 11 height 11
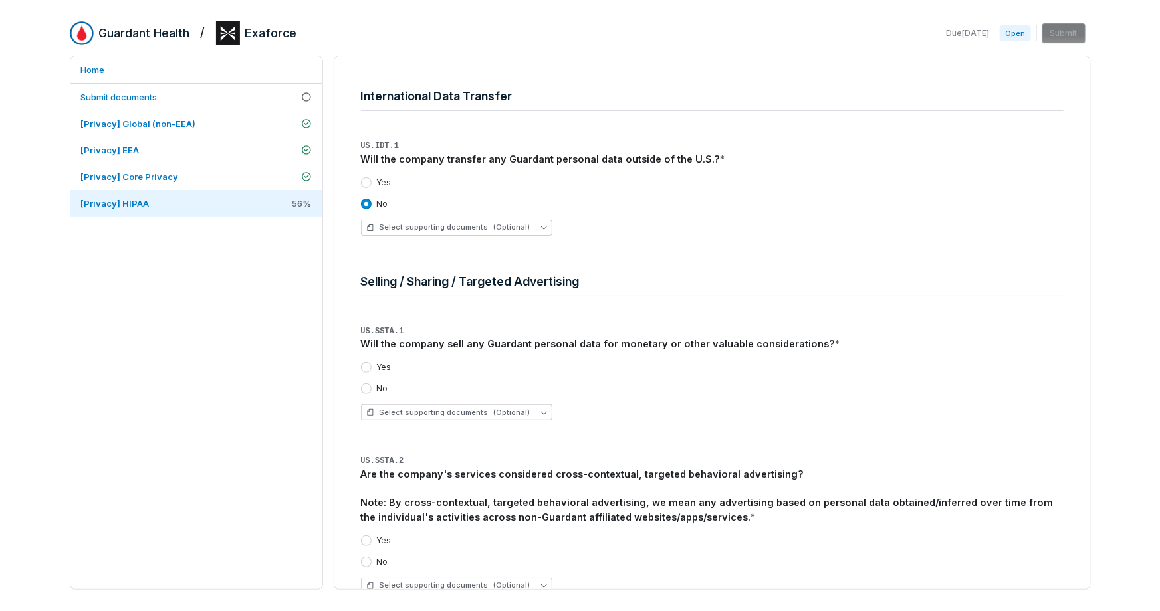
scroll to position [886, 0]
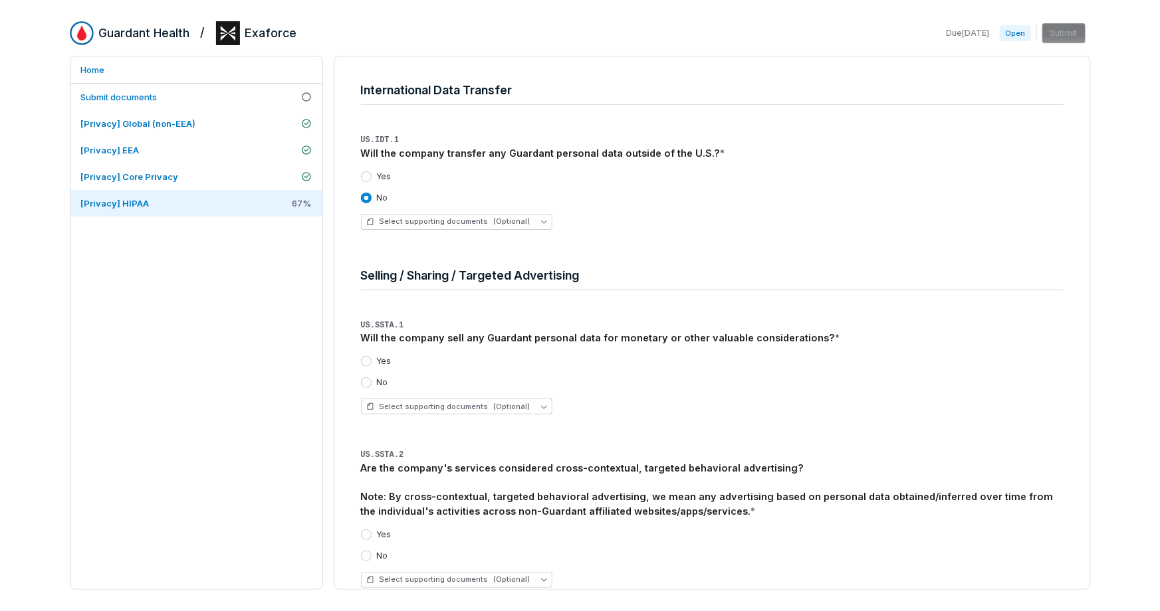
click at [375, 382] on div "No" at bounding box center [374, 382] width 27 height 11
click at [364, 381] on button "No" at bounding box center [366, 382] width 11 height 11
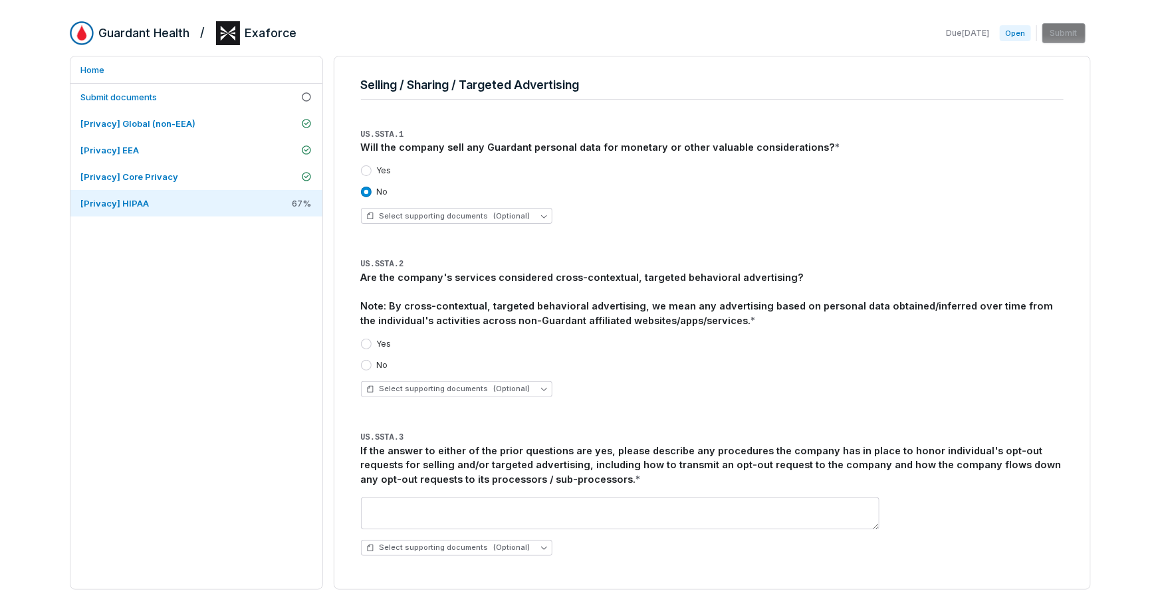
scroll to position [1081, 0]
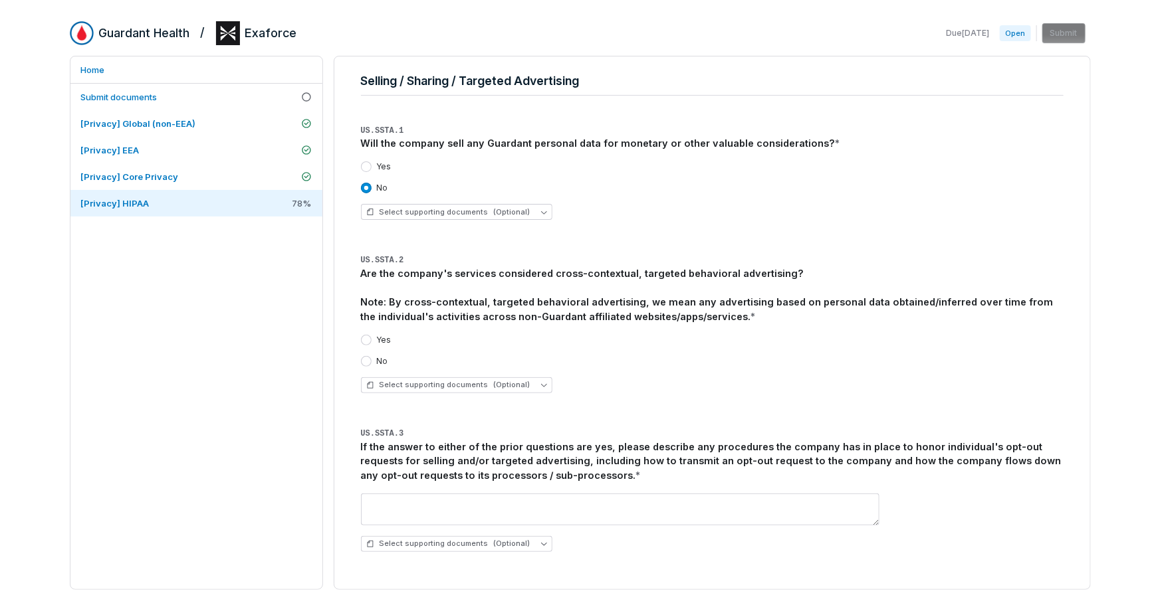
click at [370, 362] on button "No" at bounding box center [366, 361] width 11 height 11
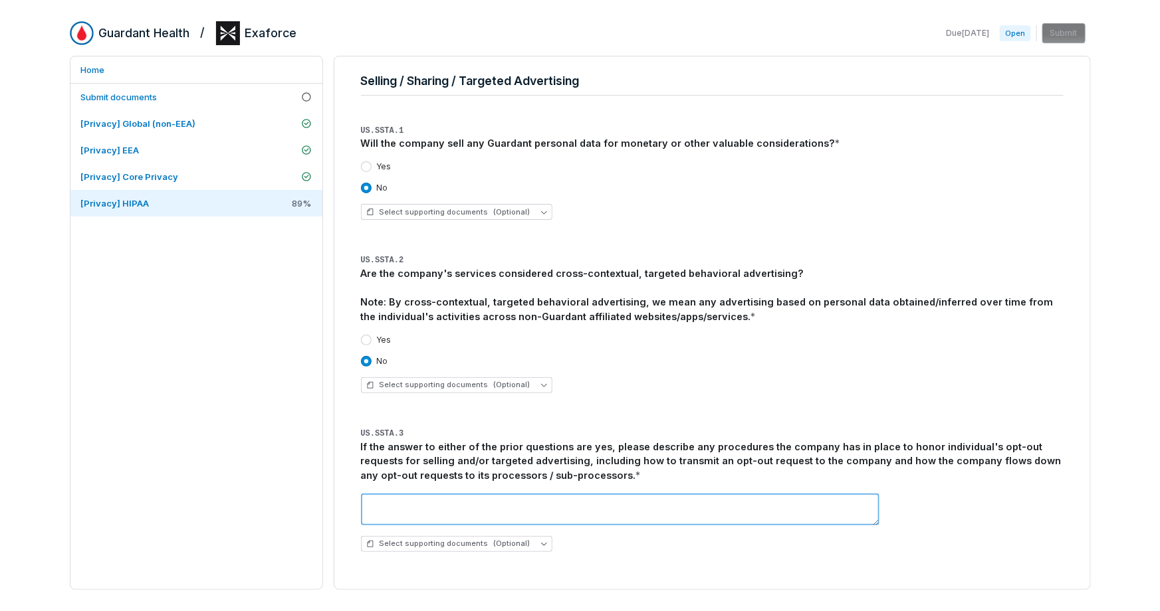
click at [516, 508] on textarea at bounding box center [620, 510] width 518 height 32
type textarea "***"
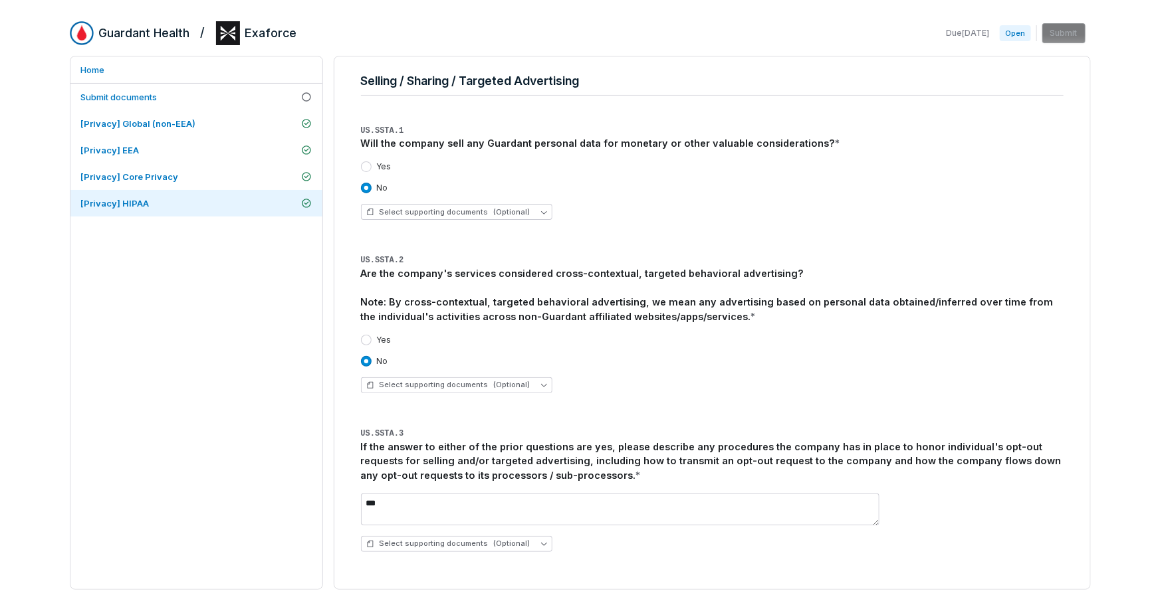
click at [1051, 33] on div "Due [DATE] Open Submit" at bounding box center [1015, 33] width 150 height 20
click at [138, 96] on span "Submit documents" at bounding box center [119, 97] width 76 height 11
